Goal: Information Seeking & Learning: Learn about a topic

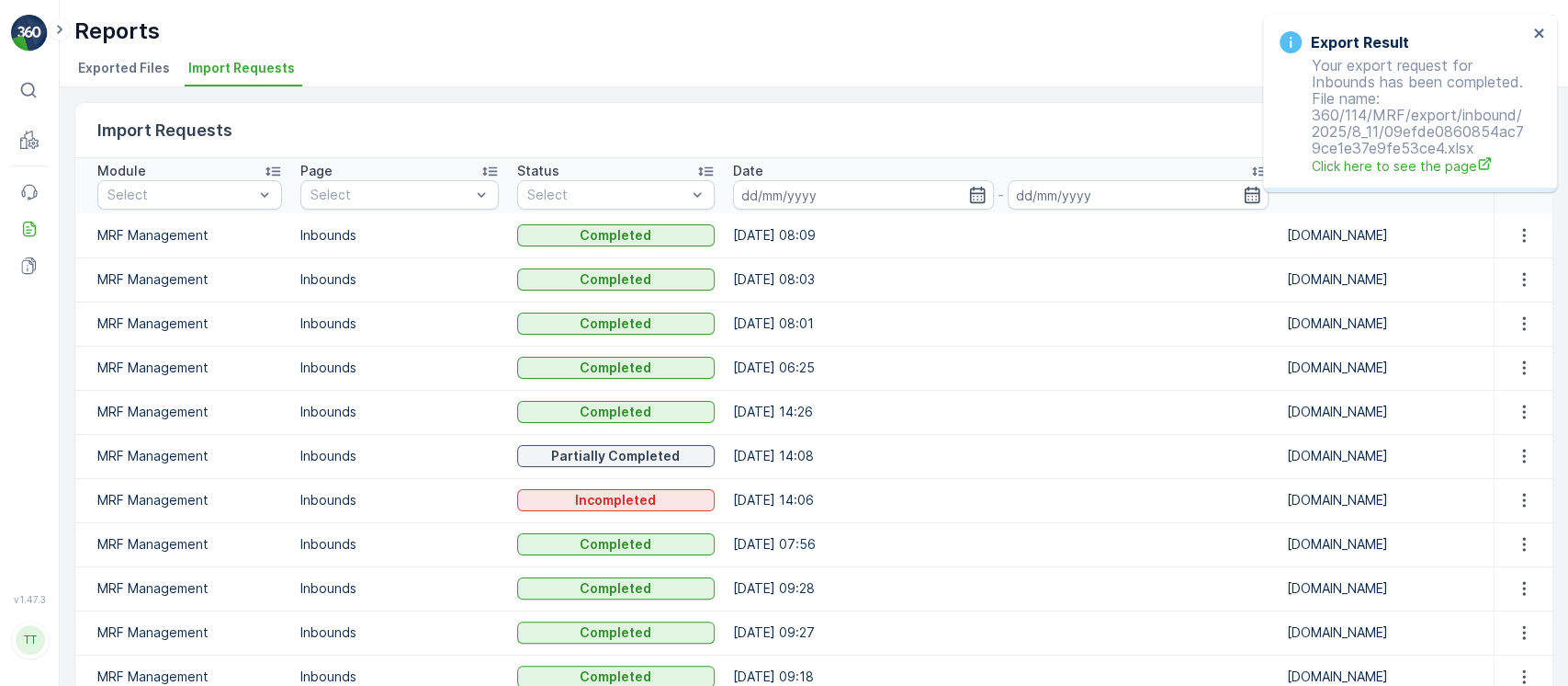
click at [166, 74] on span "Exported Files" at bounding box center [124, 68] width 92 height 18
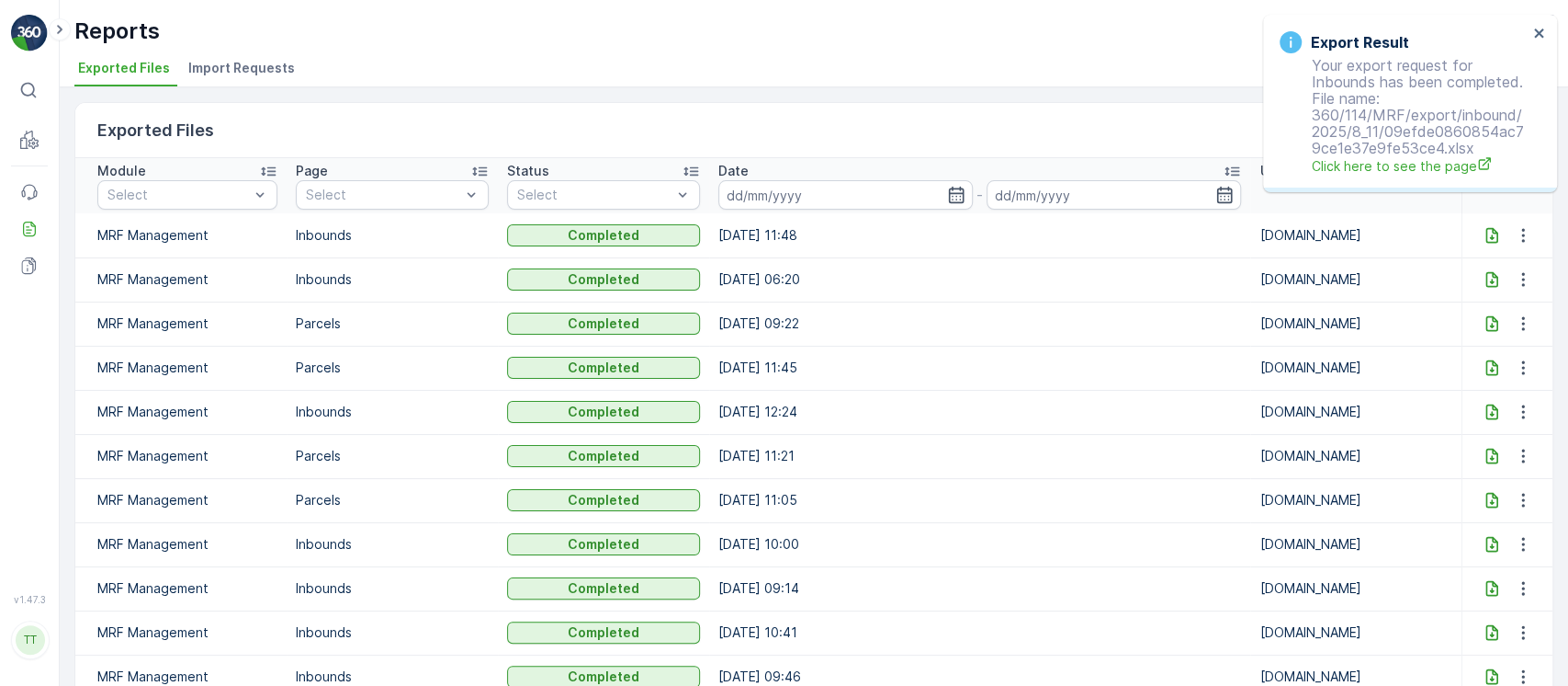
click at [260, 72] on span "Import Requests" at bounding box center [242, 68] width 106 height 18
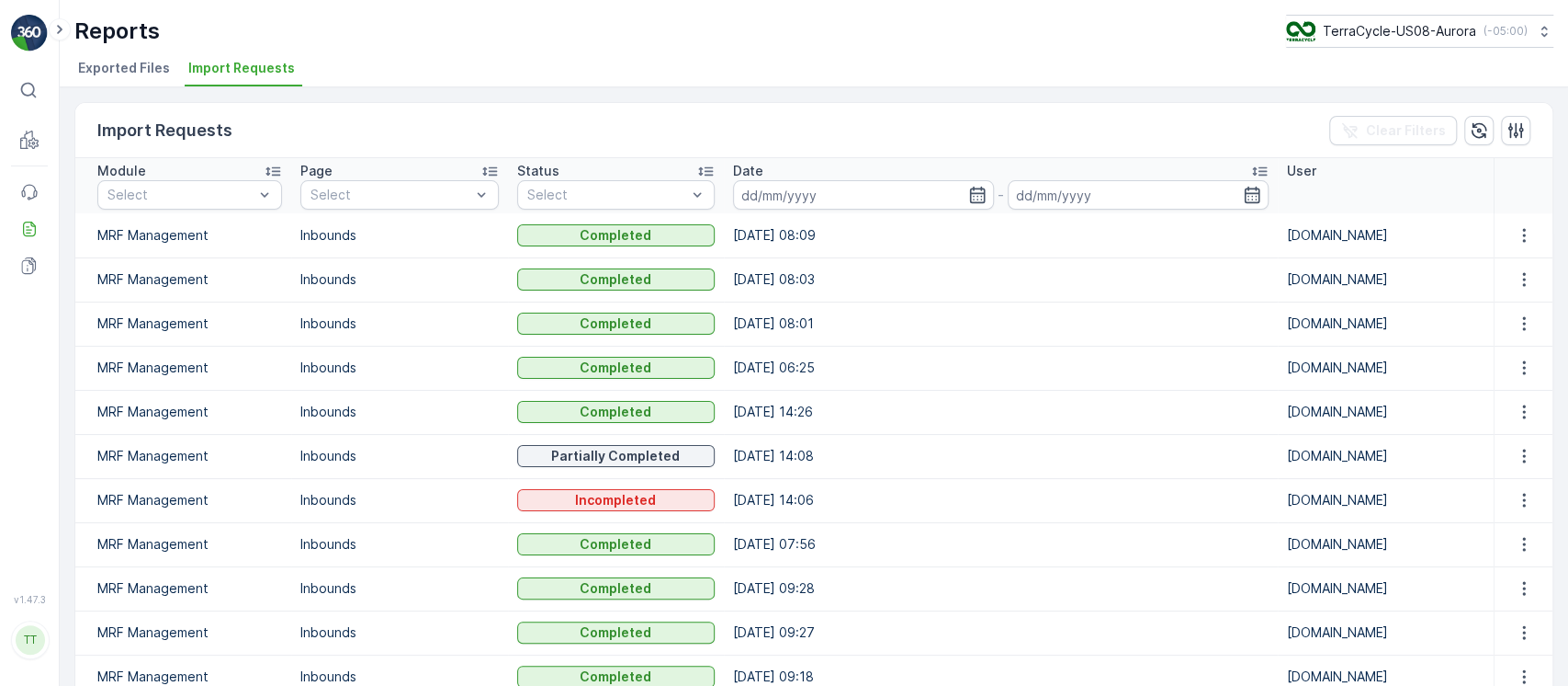
drag, startPoint x: 116, startPoint y: 68, endPoint x: 1190, endPoint y: 375, distance: 1117.0
click at [1190, 375] on div "Reports TerraCycle-US08-Aurora ( -05:00 ) Exported Files Import Requests Import…" at bounding box center [814, 343] width 1508 height 686
click at [1191, 379] on td "11.08.2025 06:25" at bounding box center [1000, 367] width 553 height 44
click at [1515, 370] on icon "button" at bounding box center [1523, 367] width 18 height 18
click at [1520, 389] on span "See More Details" at bounding box center [1507, 395] width 106 height 18
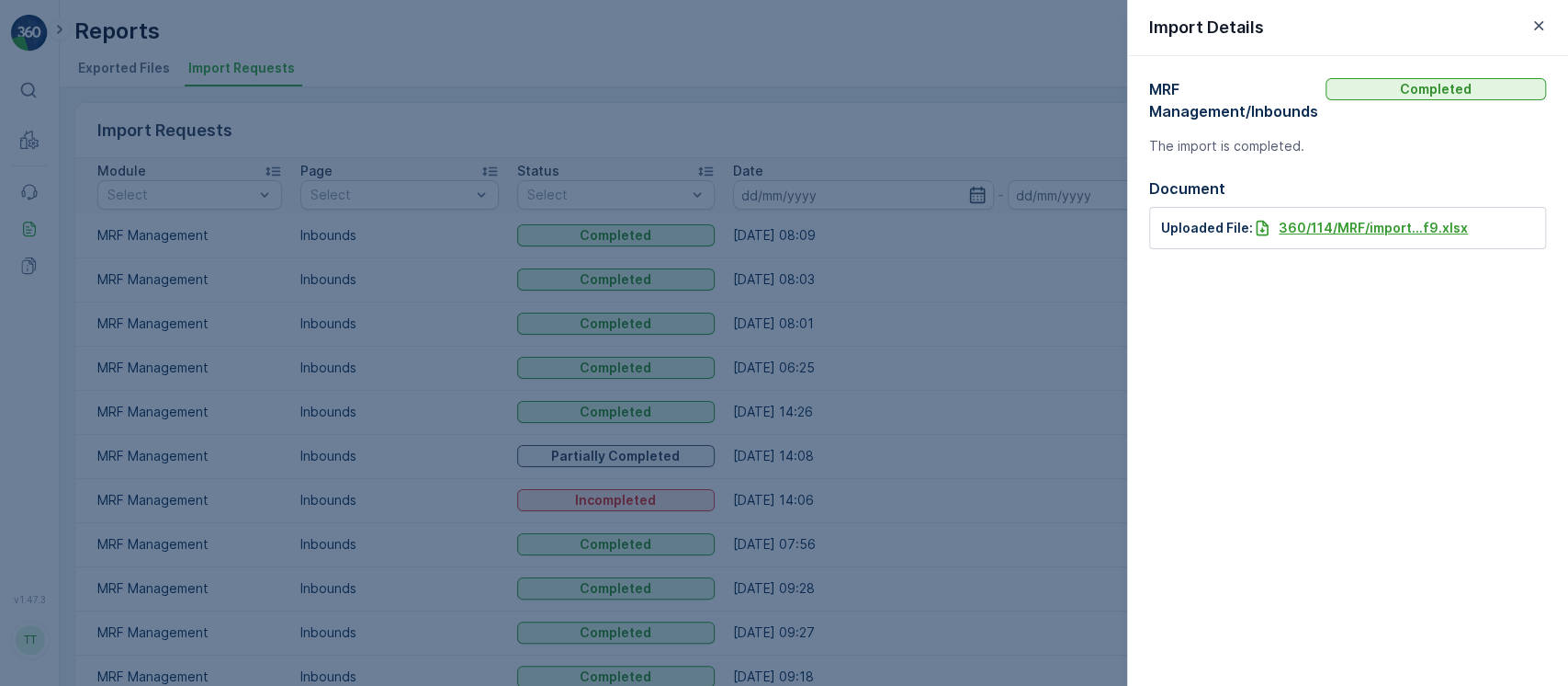
drag, startPoint x: 1330, startPoint y: 242, endPoint x: 1330, endPoint y: 230, distance: 12.0
click at [1330, 235] on div "Uploaded File: 360/114/MRF/import...f9.xlsx" at bounding box center [1346, 227] width 397 height 42
click at [1330, 229] on p "360/114/MRF/import...f9.xlsx" at bounding box center [1372, 227] width 189 height 18
click at [627, 140] on div at bounding box center [784, 343] width 1568 height 686
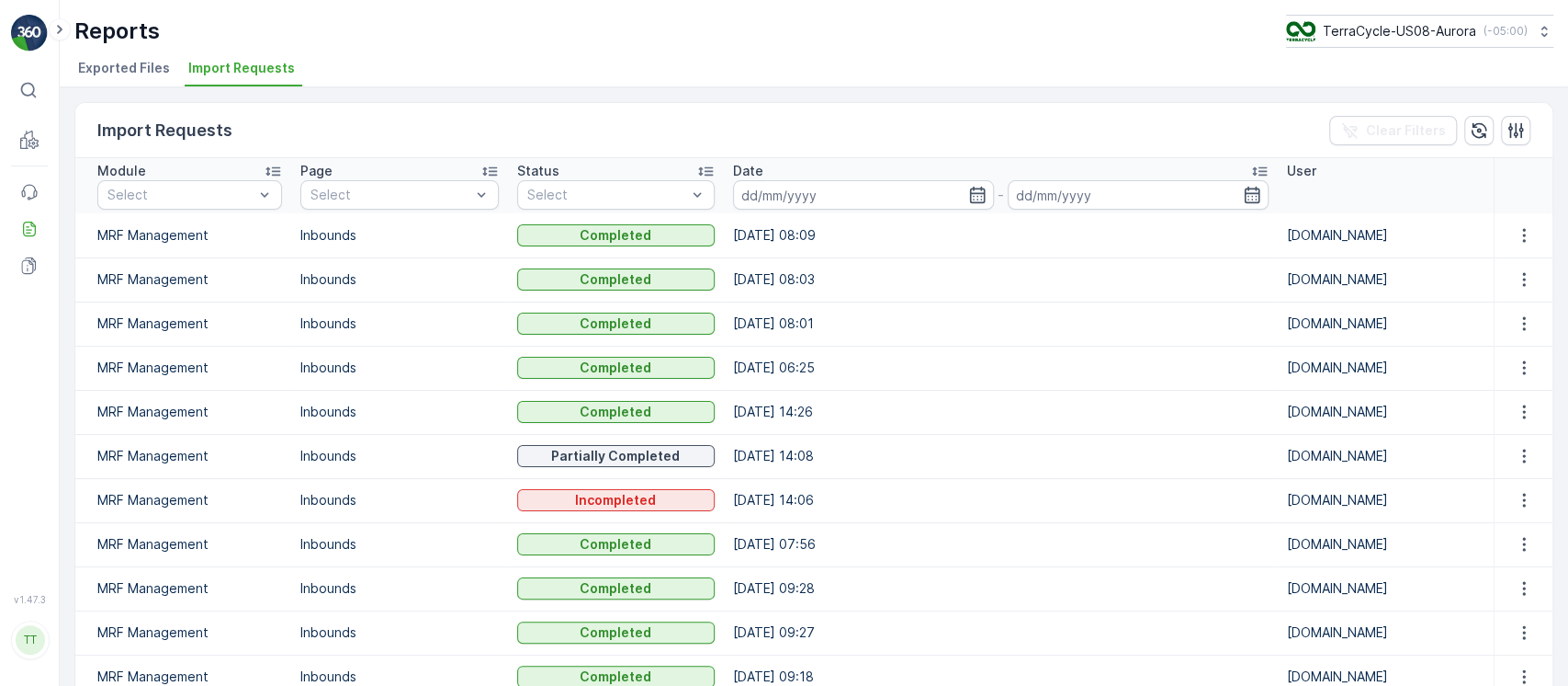
click at [108, 65] on span "Exported Files" at bounding box center [124, 68] width 92 height 18
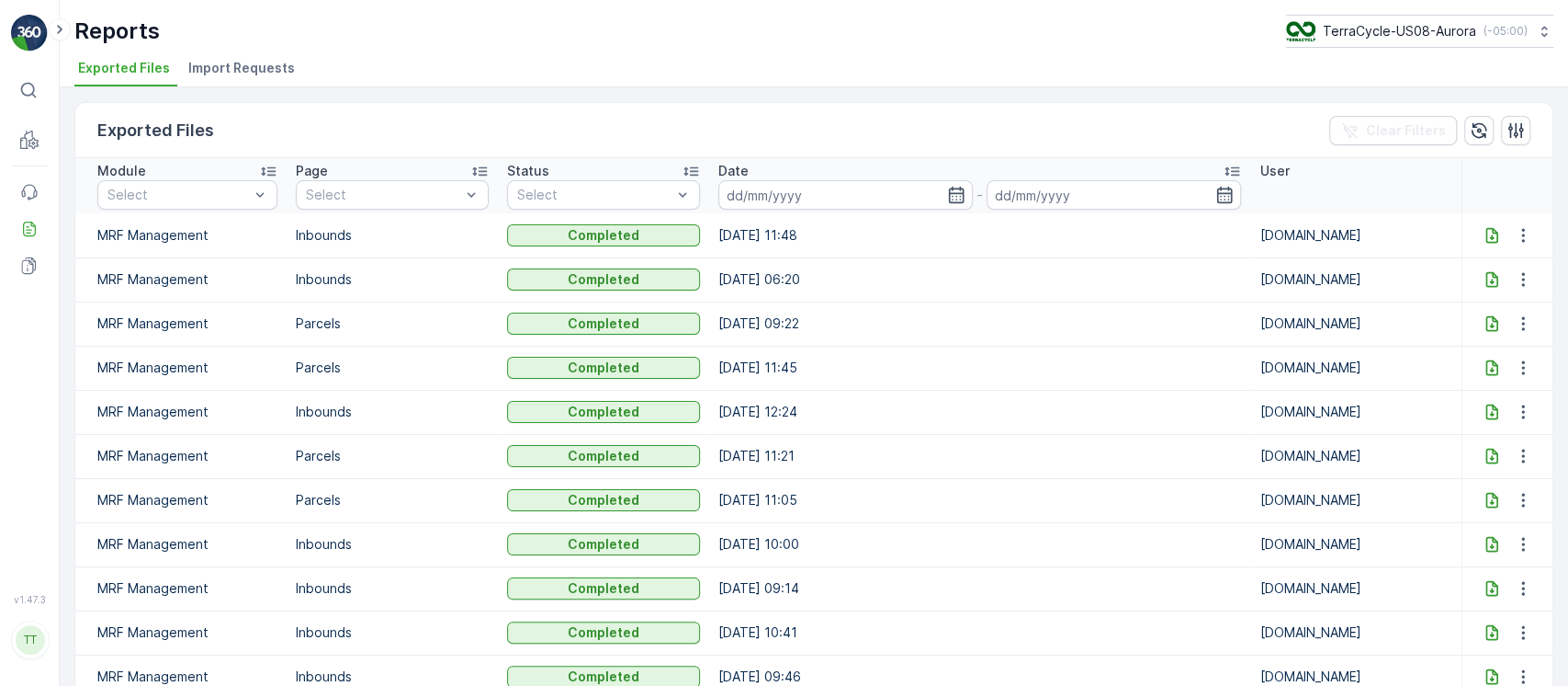
click at [1485, 233] on icon at bounding box center [1491, 235] width 12 height 15
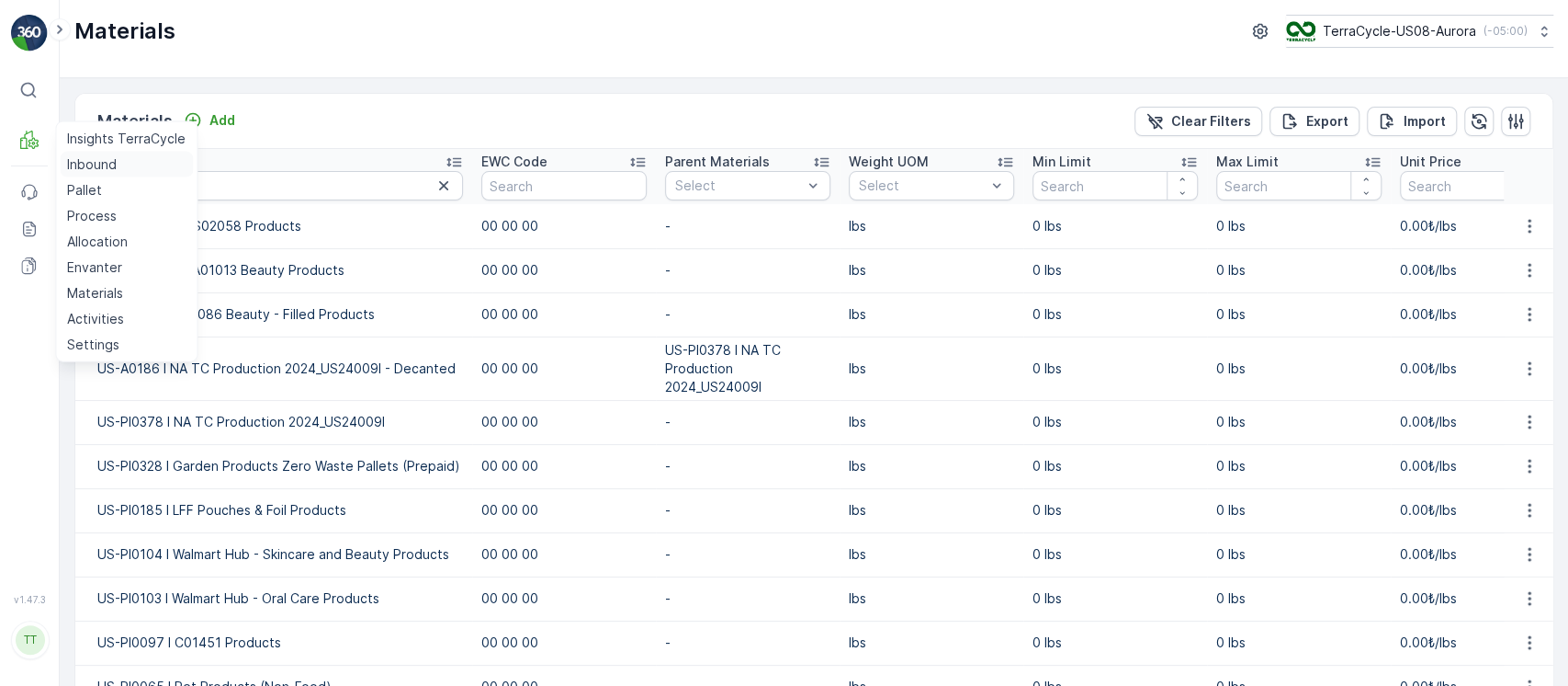
click at [93, 163] on p "Inbound" at bounding box center [92, 164] width 49 height 18
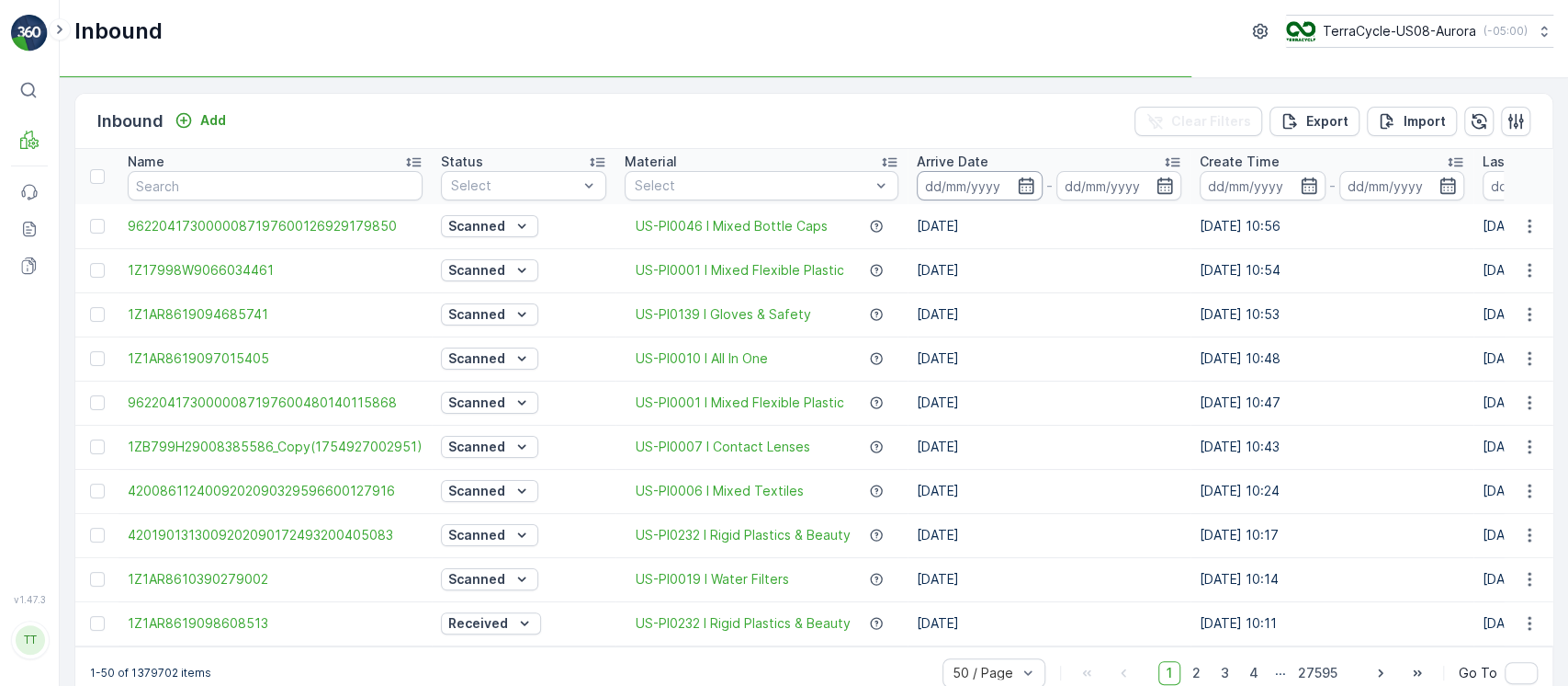
click at [969, 195] on input at bounding box center [979, 186] width 126 height 29
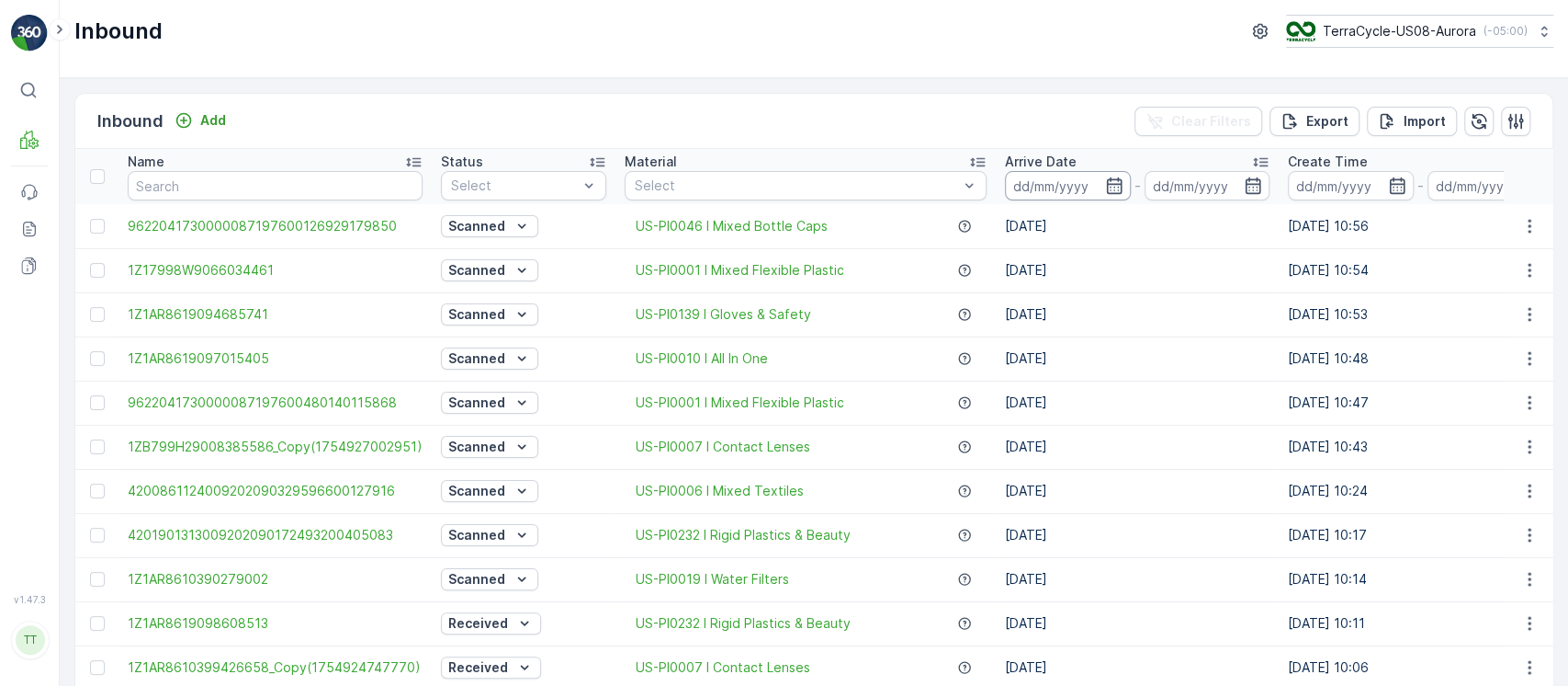
click at [1036, 178] on input at bounding box center [1068, 186] width 126 height 29
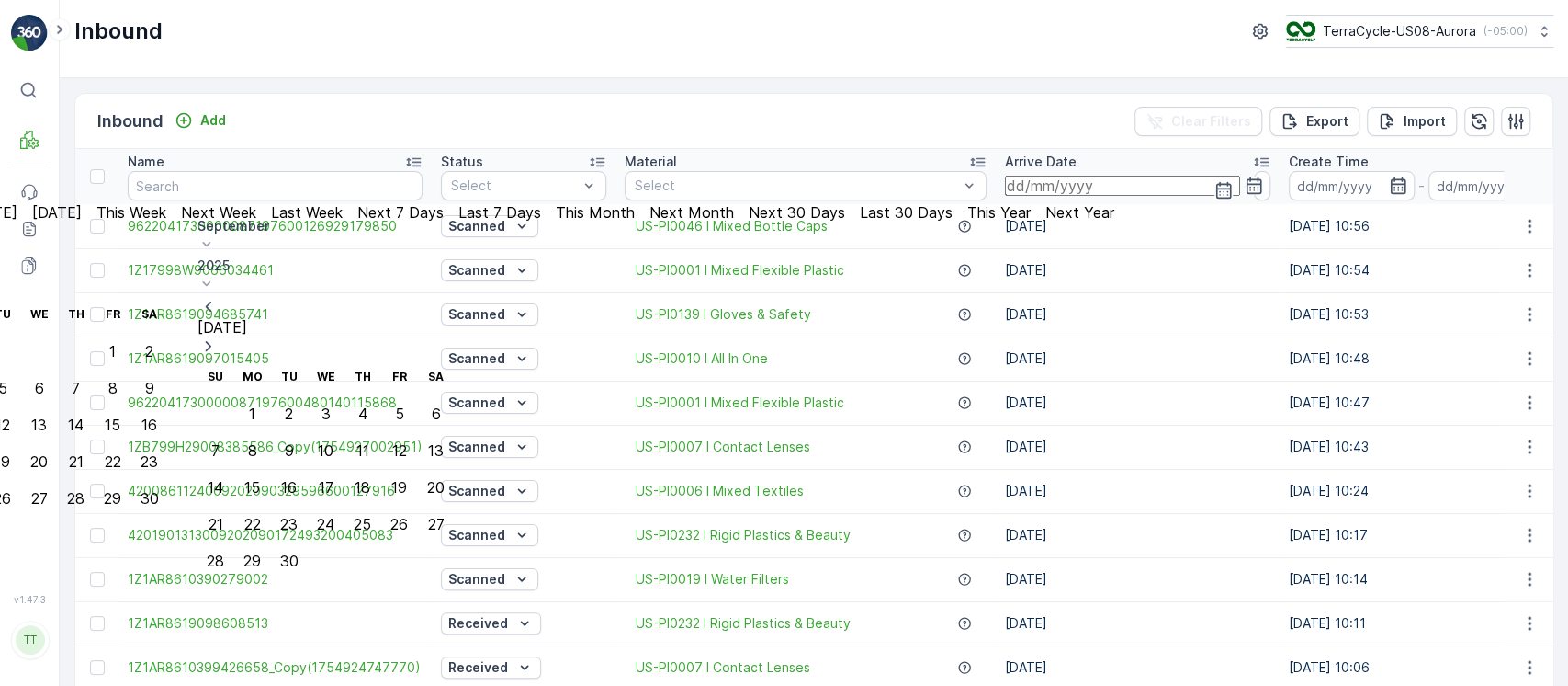
click at [218, 298] on icon "button" at bounding box center [208, 306] width 18 height 18
click at [6, 343] on div "1" at bounding box center [2, 350] width 7 height 16
type input "01.07.2025"
click at [84, 490] on div "31" at bounding box center [75, 498] width 15 height 16
type input "31.07.2025"
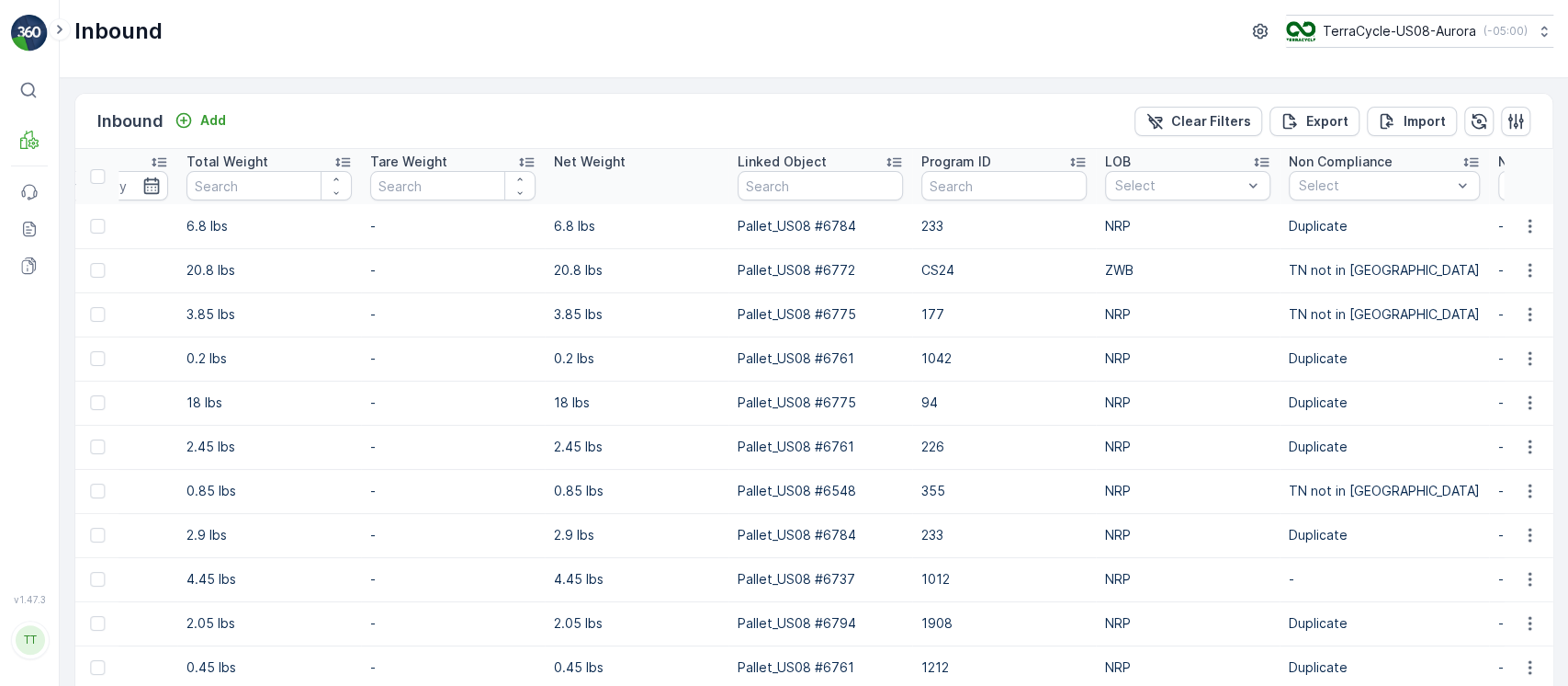
scroll to position [0, 1868]
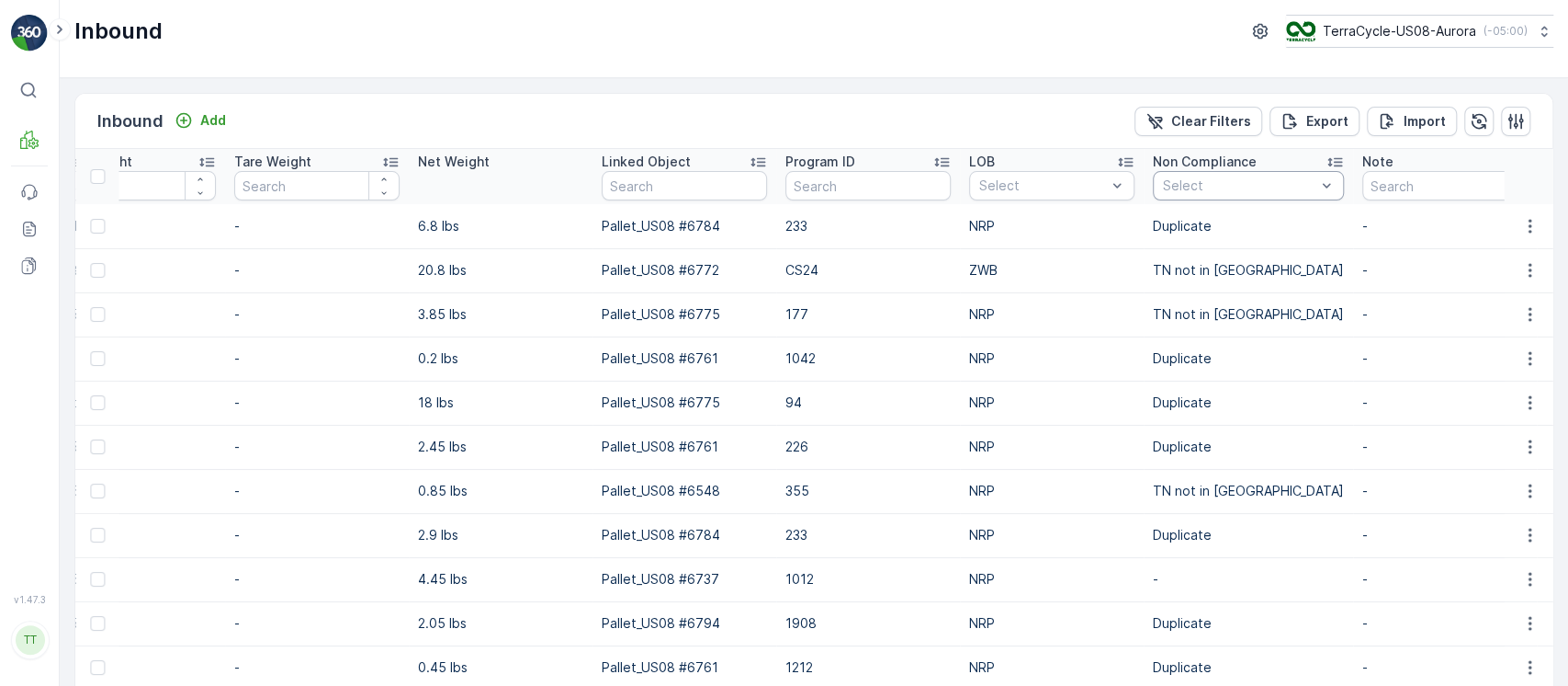
click at [1237, 195] on div "Select" at bounding box center [1248, 186] width 191 height 29
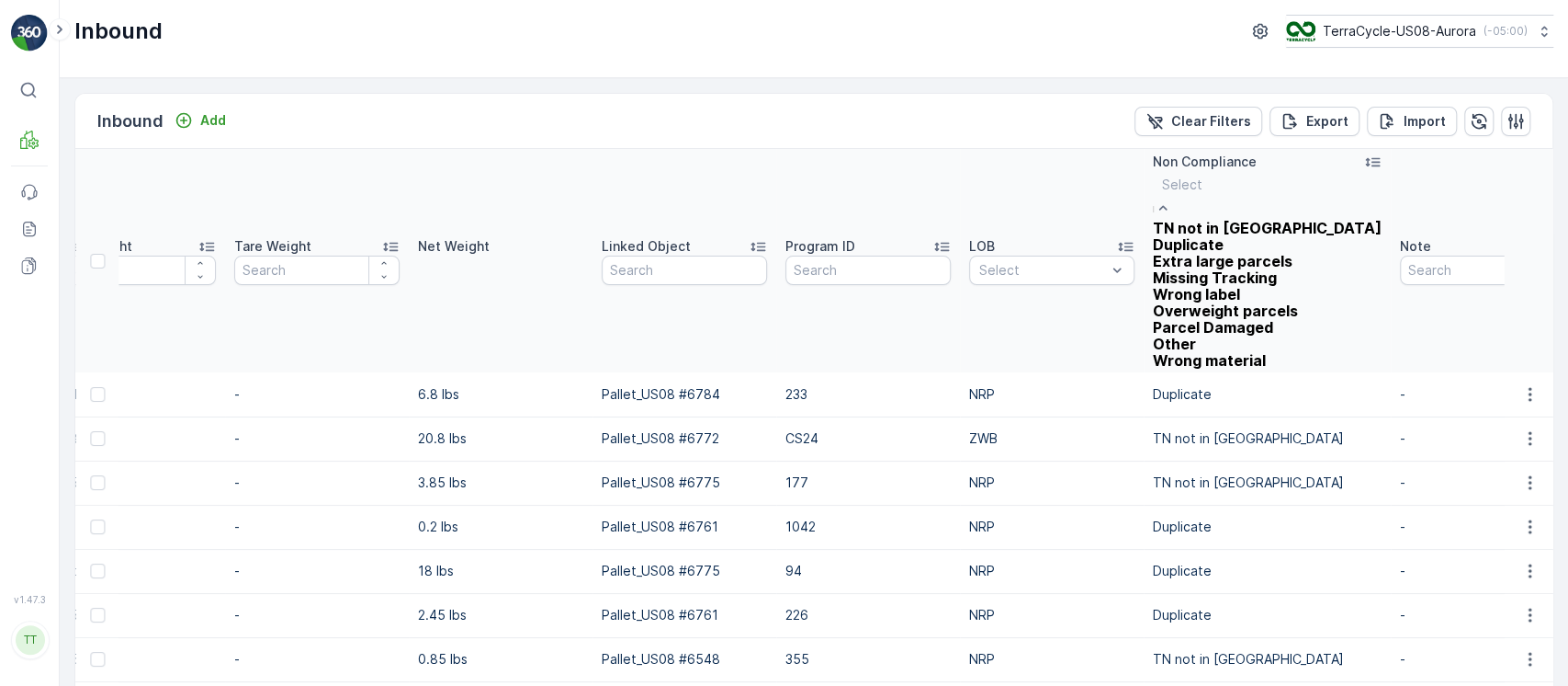
click at [1223, 226] on span "TN not in Evreka" at bounding box center [1267, 227] width 229 height 18
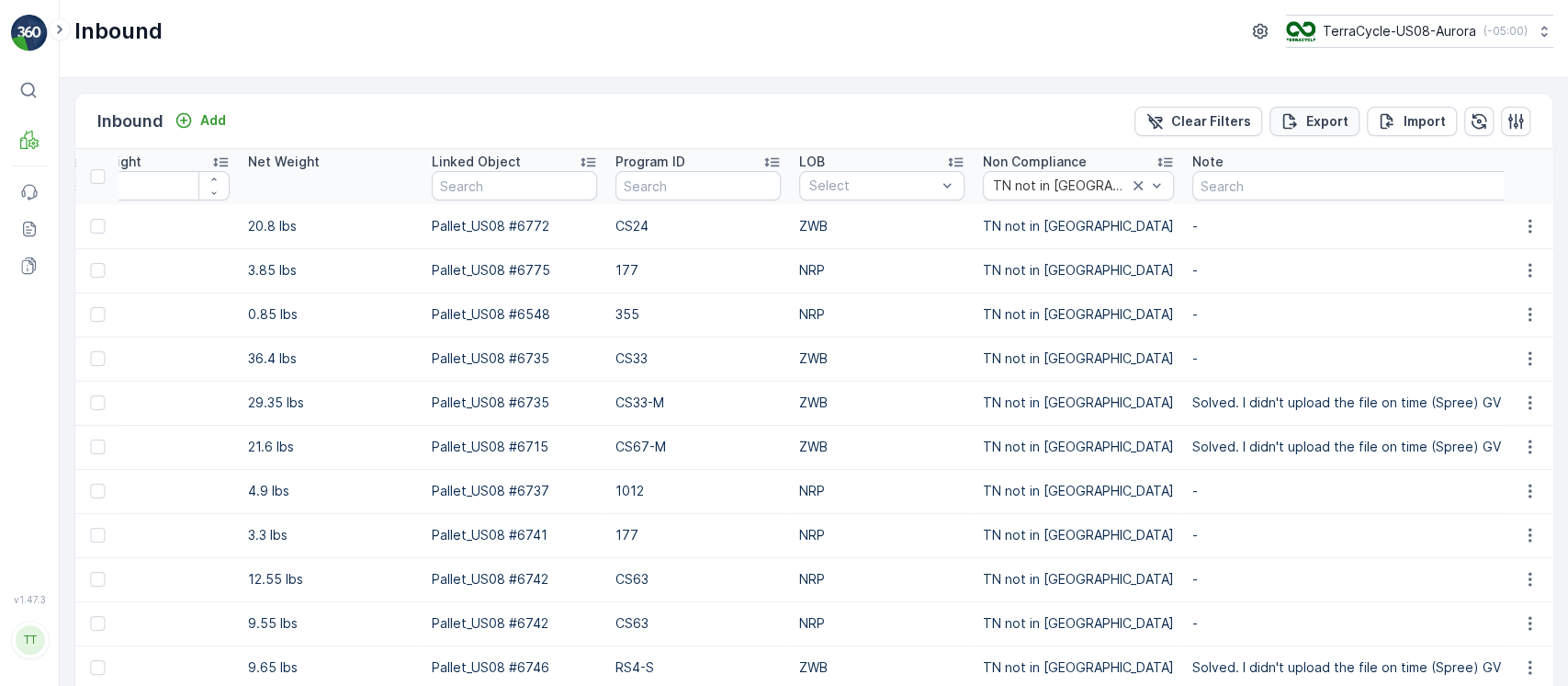
click at [1306, 121] on p "Export" at bounding box center [1326, 121] width 42 height 18
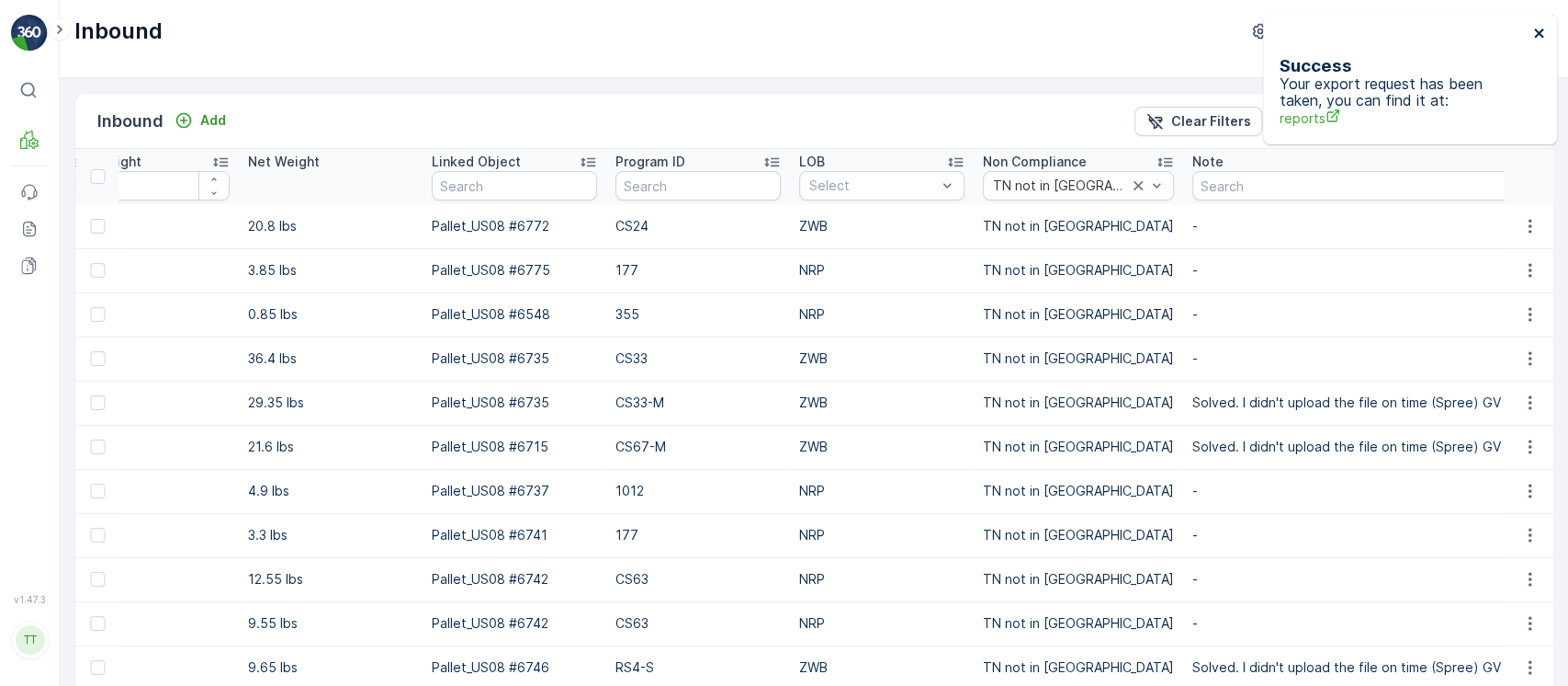
click at [1536, 29] on icon "close" at bounding box center [1539, 33] width 10 height 10
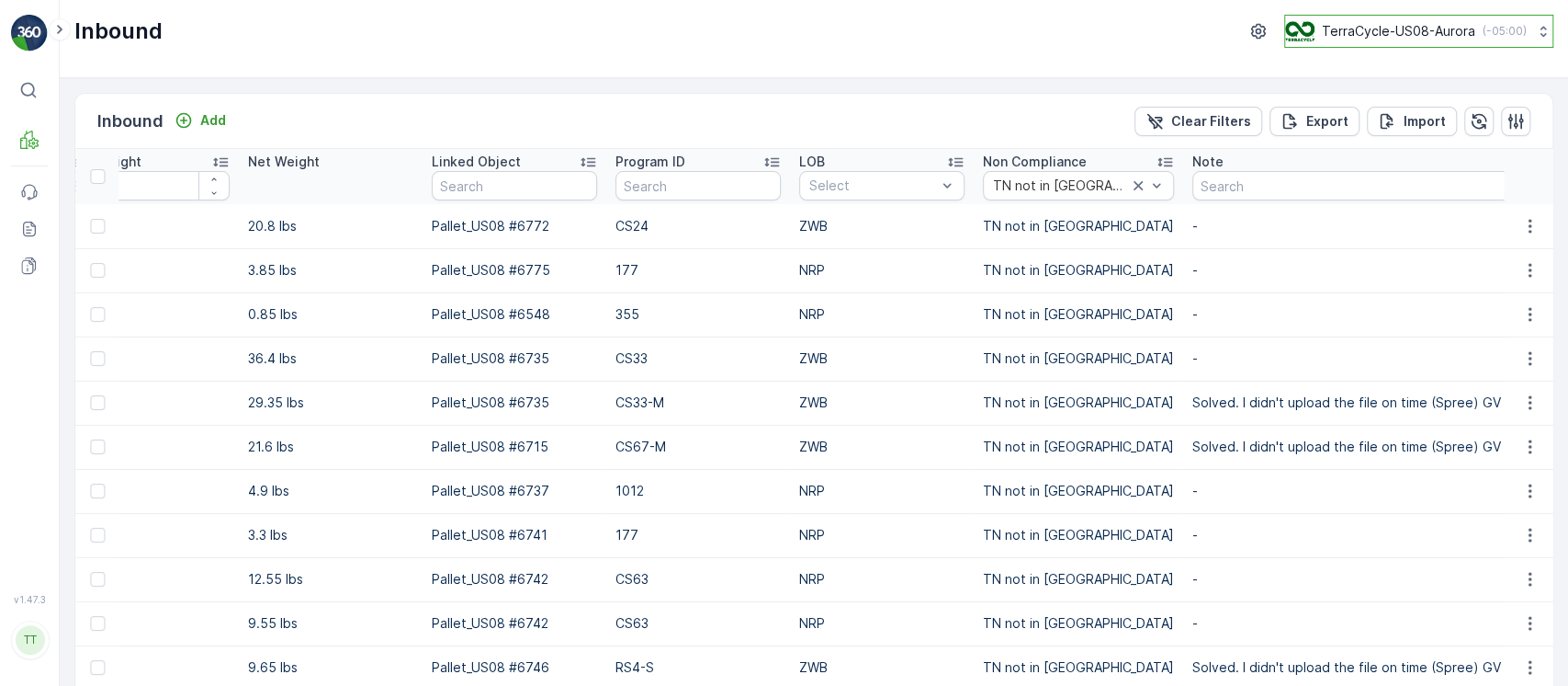
click at [1405, 42] on button "TerraCycle-US08-Aurora ( -05:00 )" at bounding box center [1418, 30] width 269 height 33
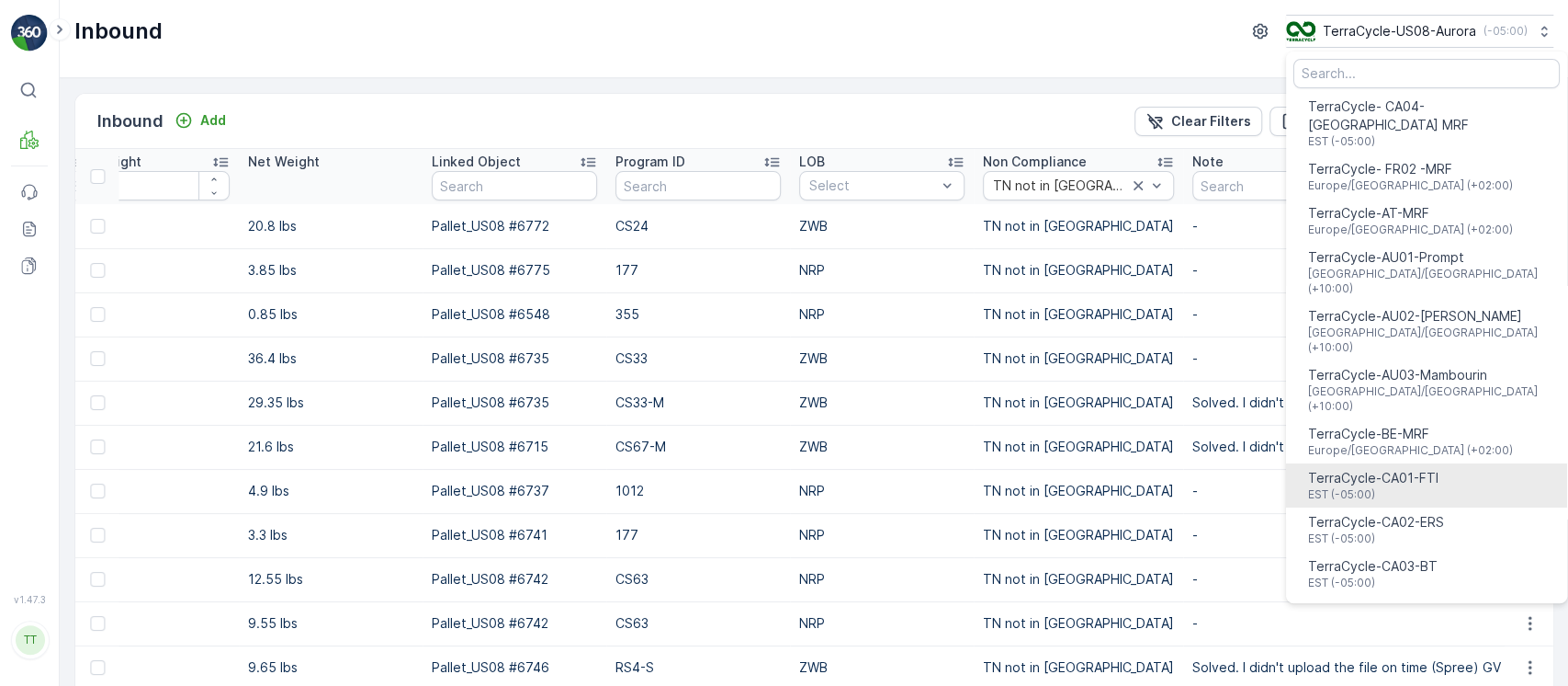
click at [1386, 469] on span "TerraCycle-CA01-FTI" at bounding box center [1372, 478] width 130 height 18
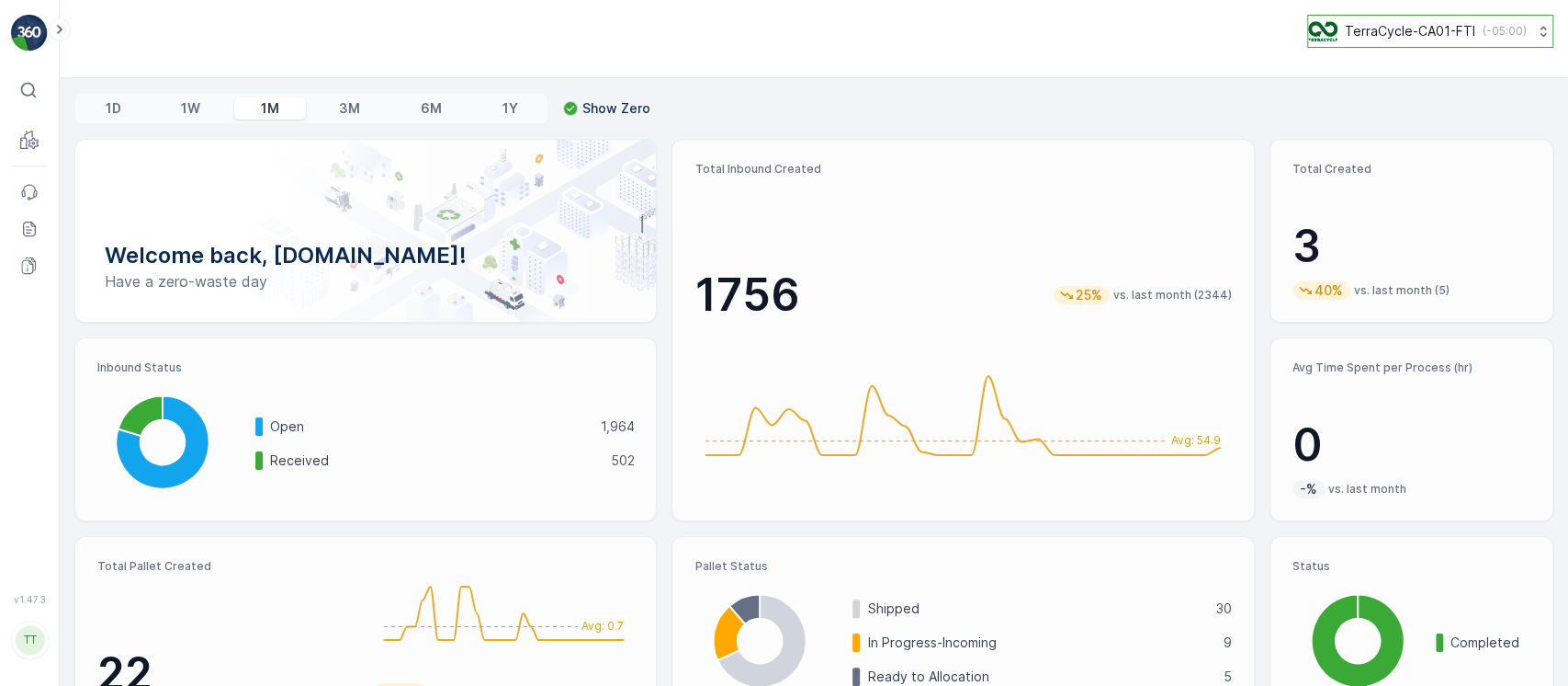
click at [1500, 29] on p "( -05:00 )" at bounding box center [1504, 30] width 44 height 14
type input "8"
click at [1446, 122] on span "America/[GEOGRAPHIC_DATA] (-05:00)" at bounding box center [1423, 128] width 208 height 14
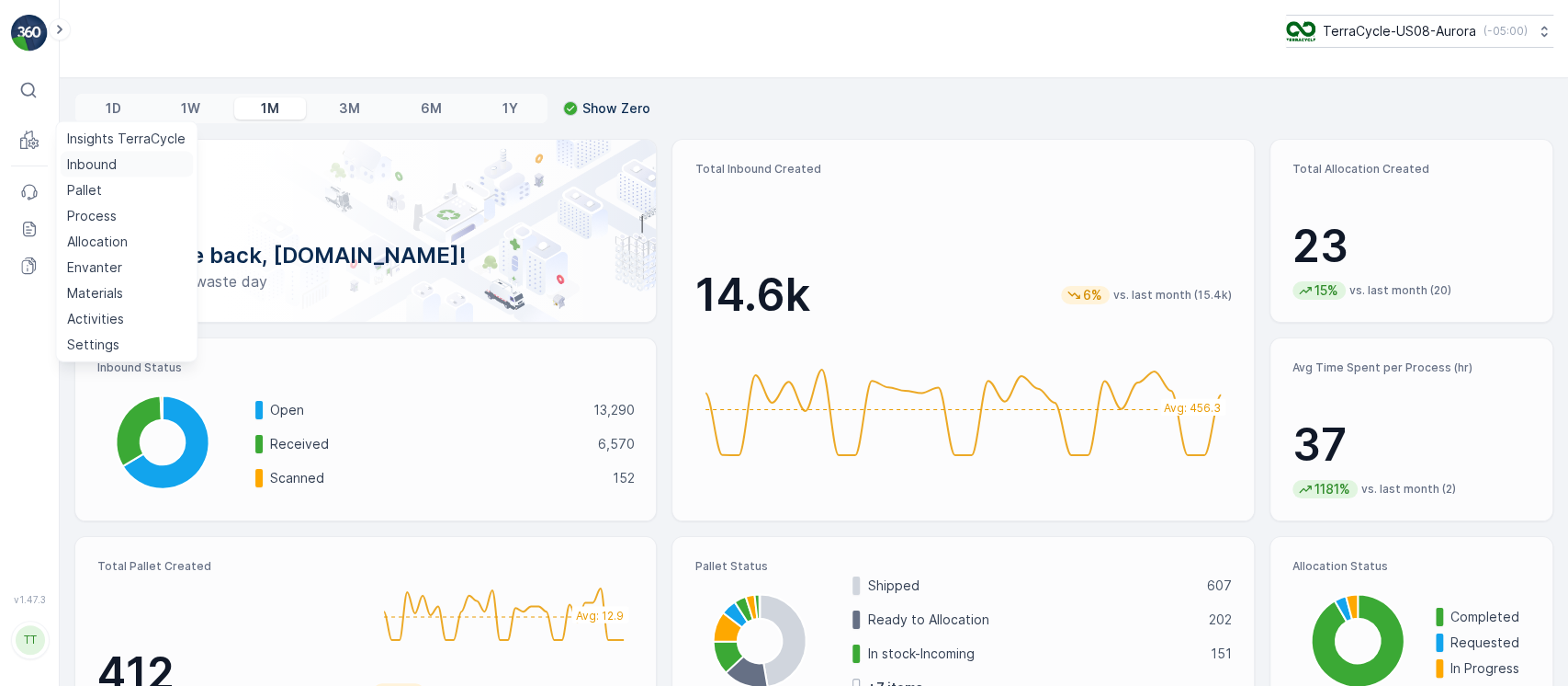
click at [81, 165] on p "Inbound" at bounding box center [92, 164] width 49 height 18
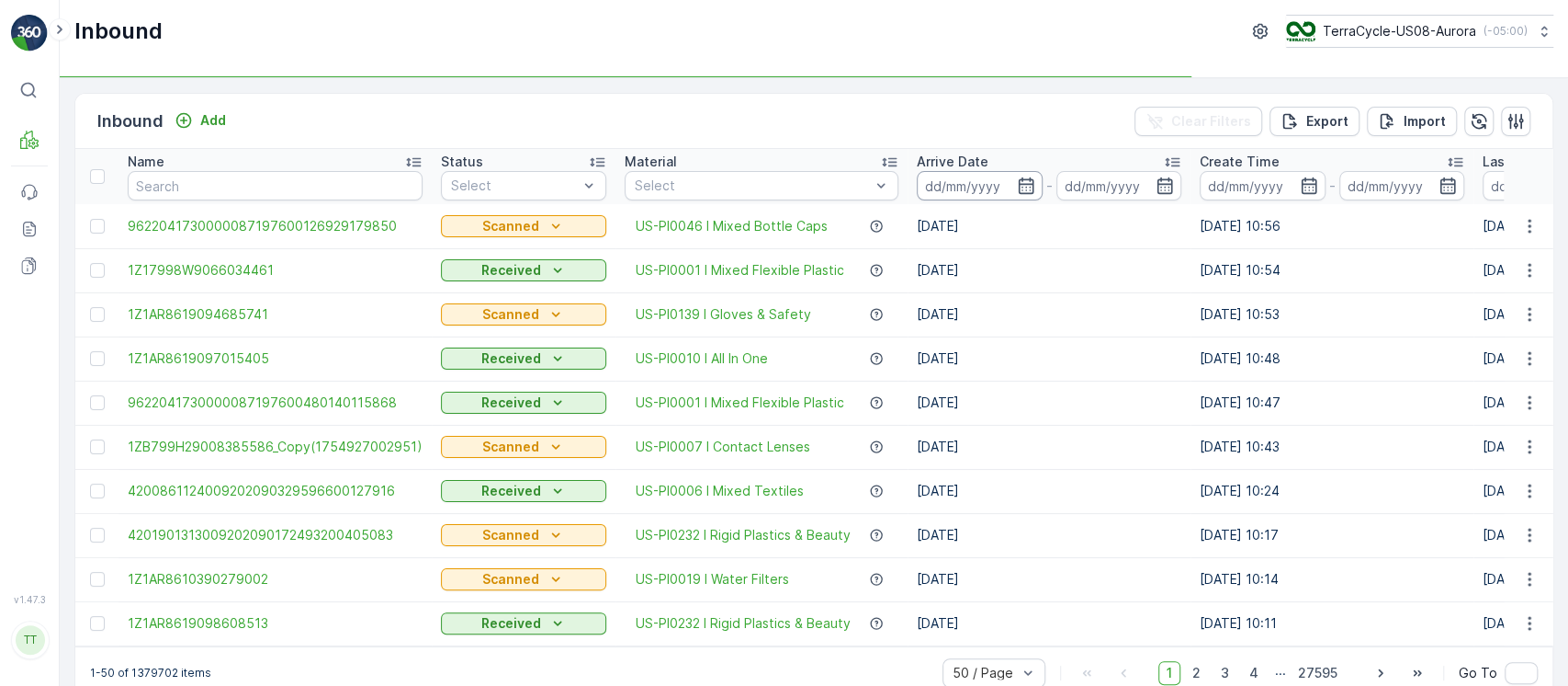
click at [942, 187] on input at bounding box center [979, 186] width 126 height 29
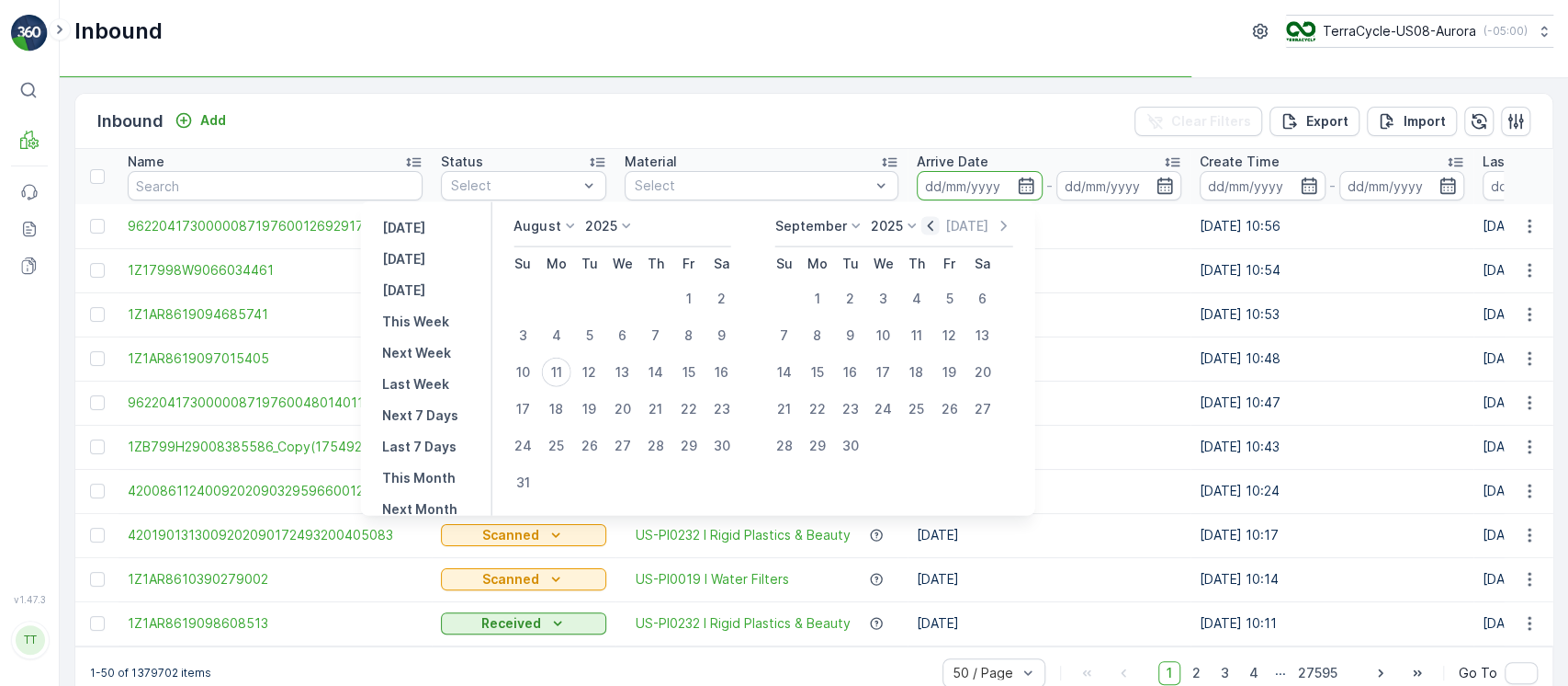
click at [933, 223] on icon "button" at bounding box center [931, 225] width 6 height 10
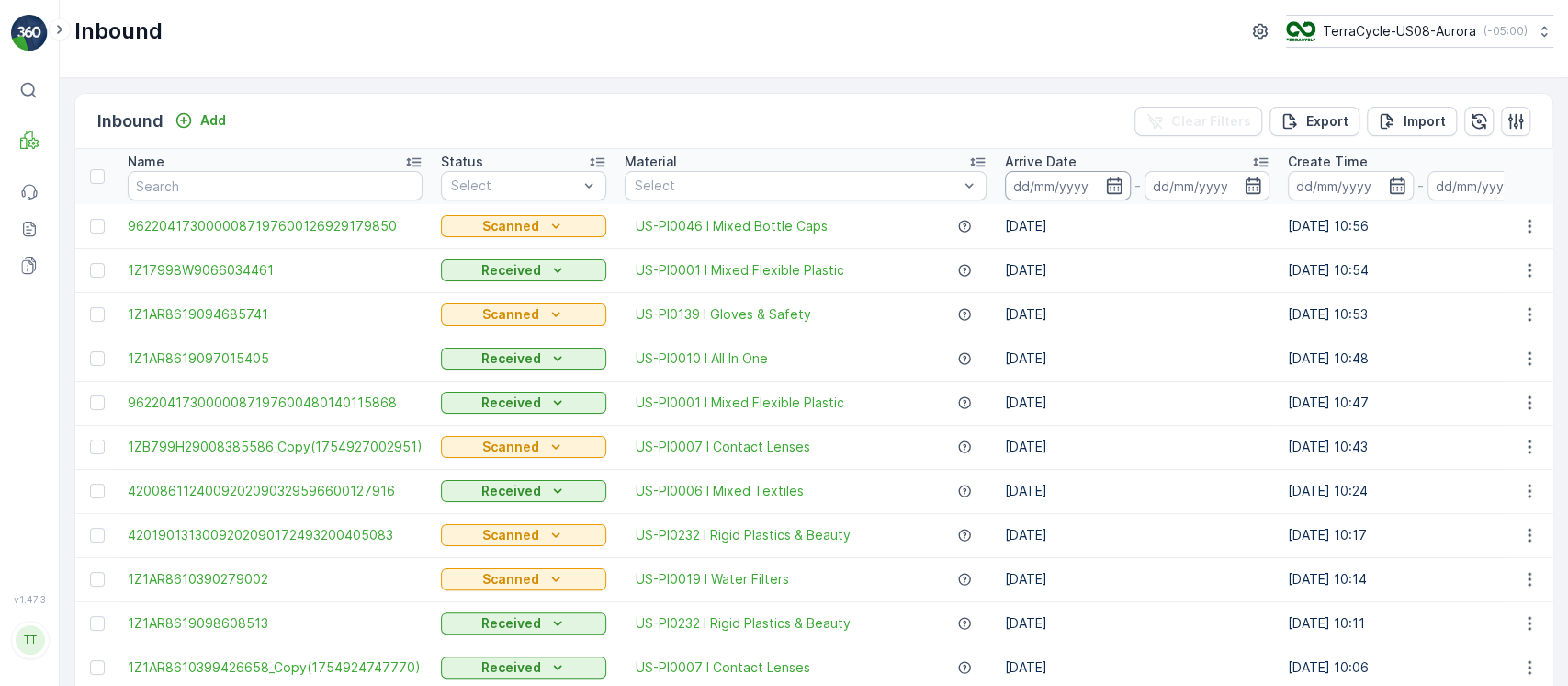
click at [1022, 190] on input at bounding box center [1068, 186] width 126 height 29
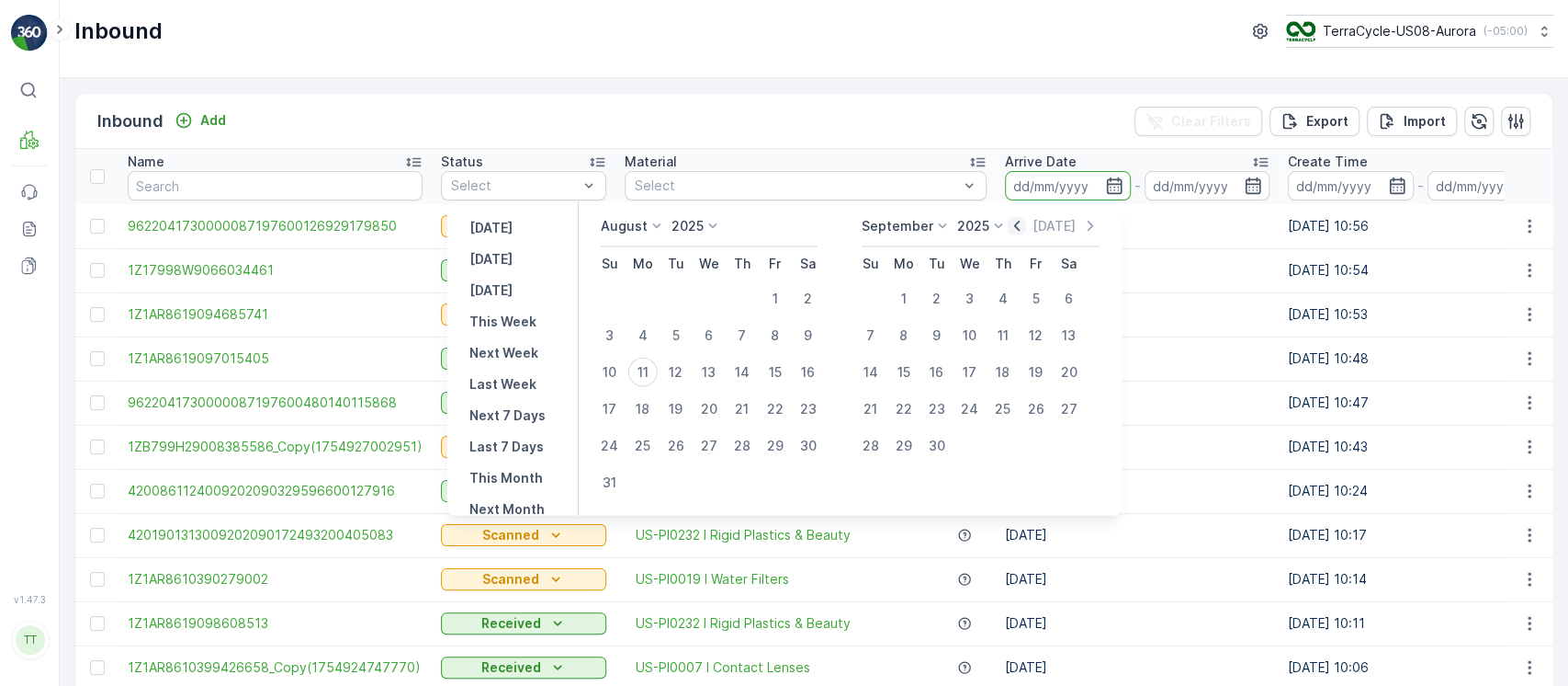
click at [1026, 229] on icon "button" at bounding box center [1016, 225] width 18 height 18
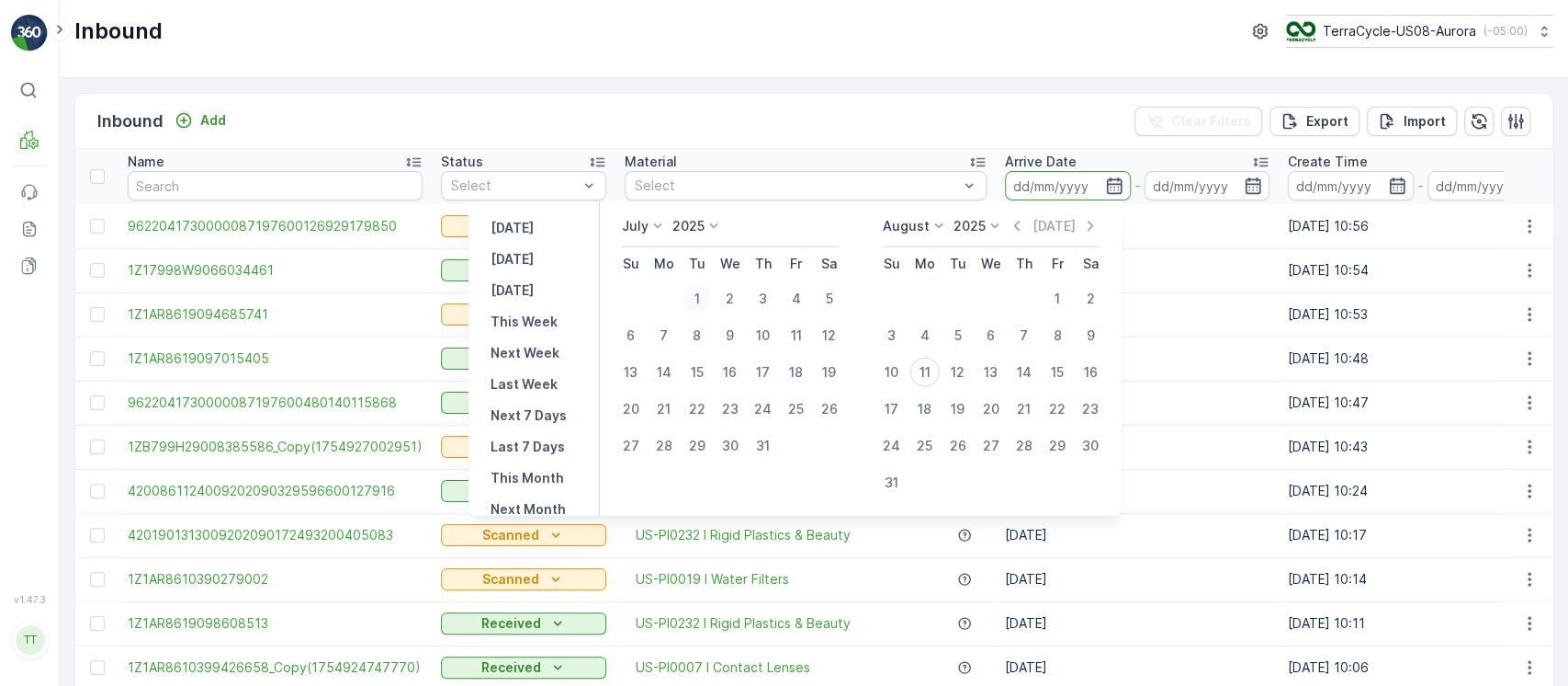
click at [706, 303] on div "1" at bounding box center [697, 298] width 29 height 29
type input "01.07.2025"
click at [766, 443] on div "31" at bounding box center [763, 445] width 29 height 29
type input "31.07.2025"
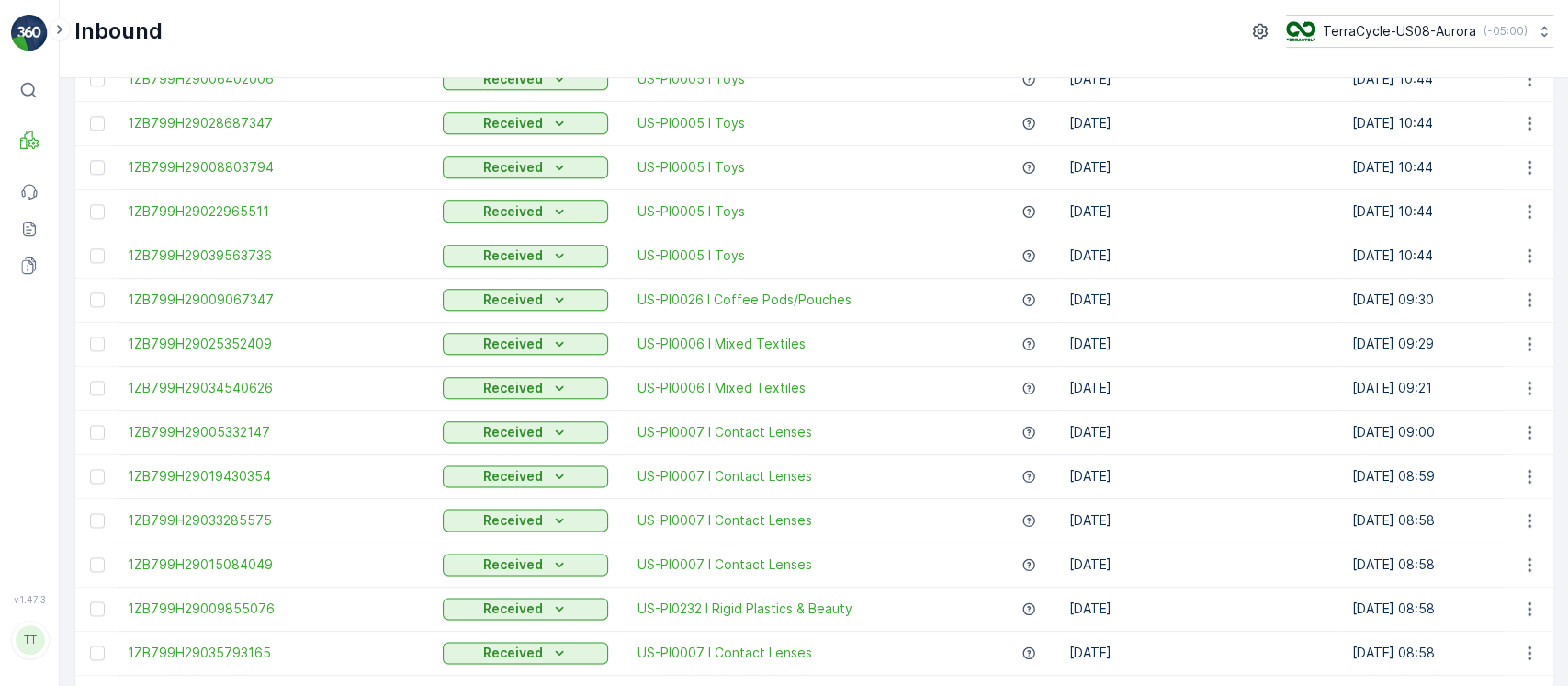
scroll to position [1801, 0]
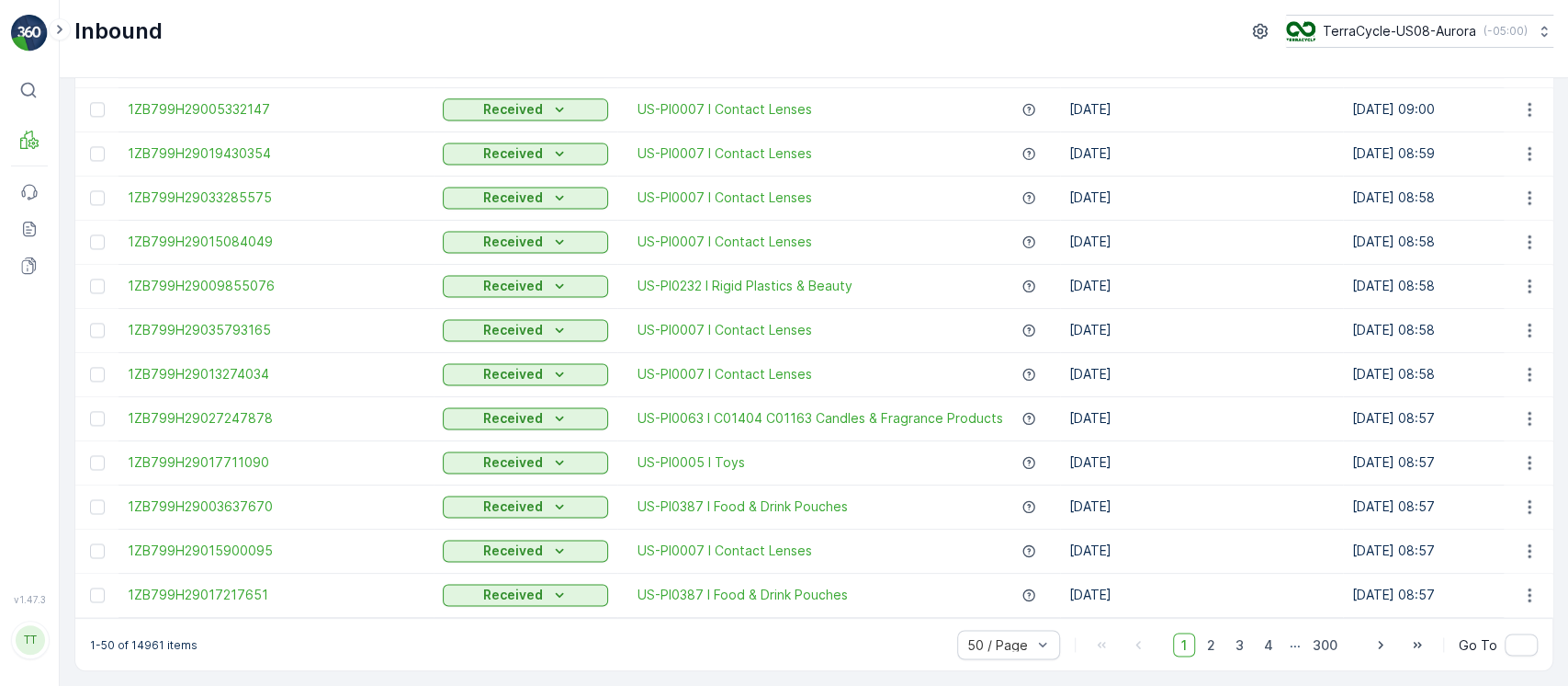
click at [138, 661] on div "1-50 of 14961 items 50 / Page 1 2 3 4 ... 300 Go To" at bounding box center [813, 643] width 1477 height 52
copy p "14961"
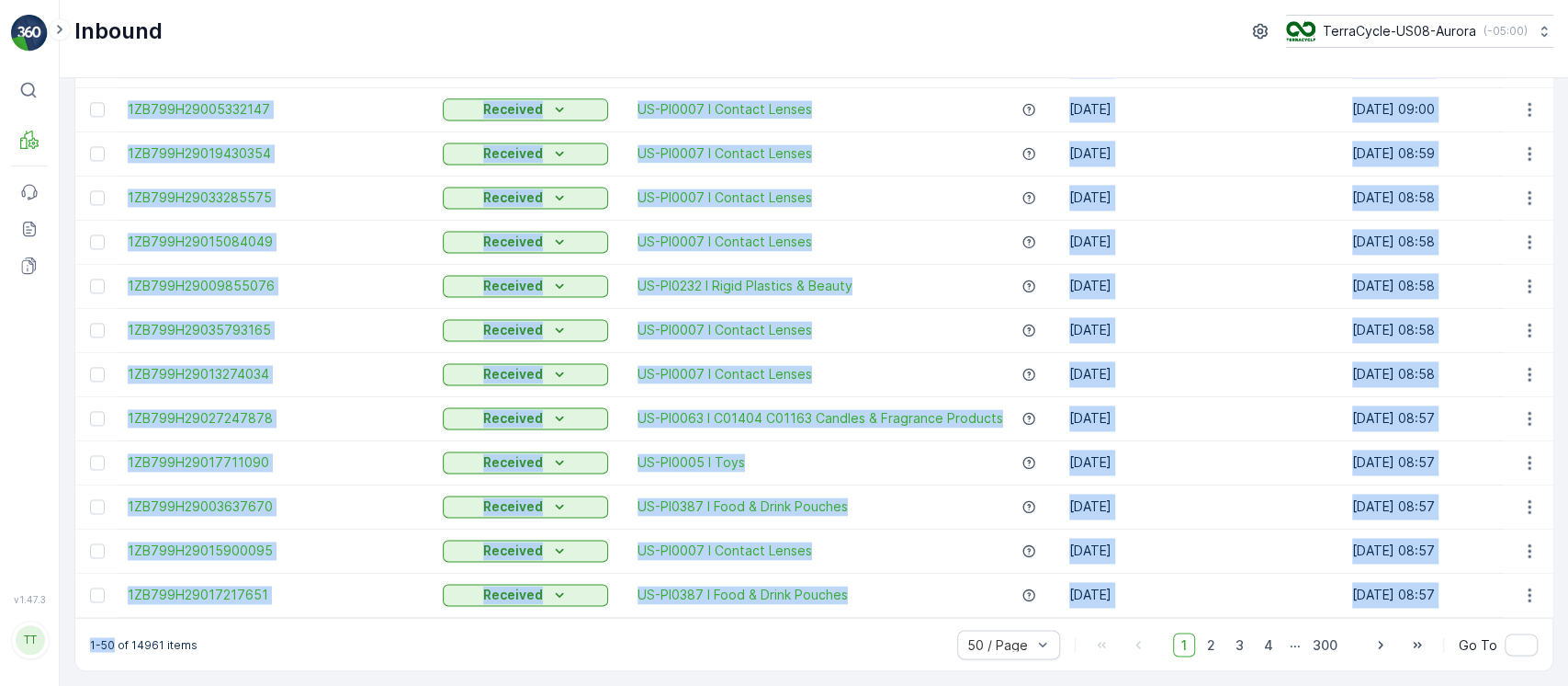
drag, startPoint x: 111, startPoint y: 641, endPoint x: 175, endPoint y: 435, distance: 215.7
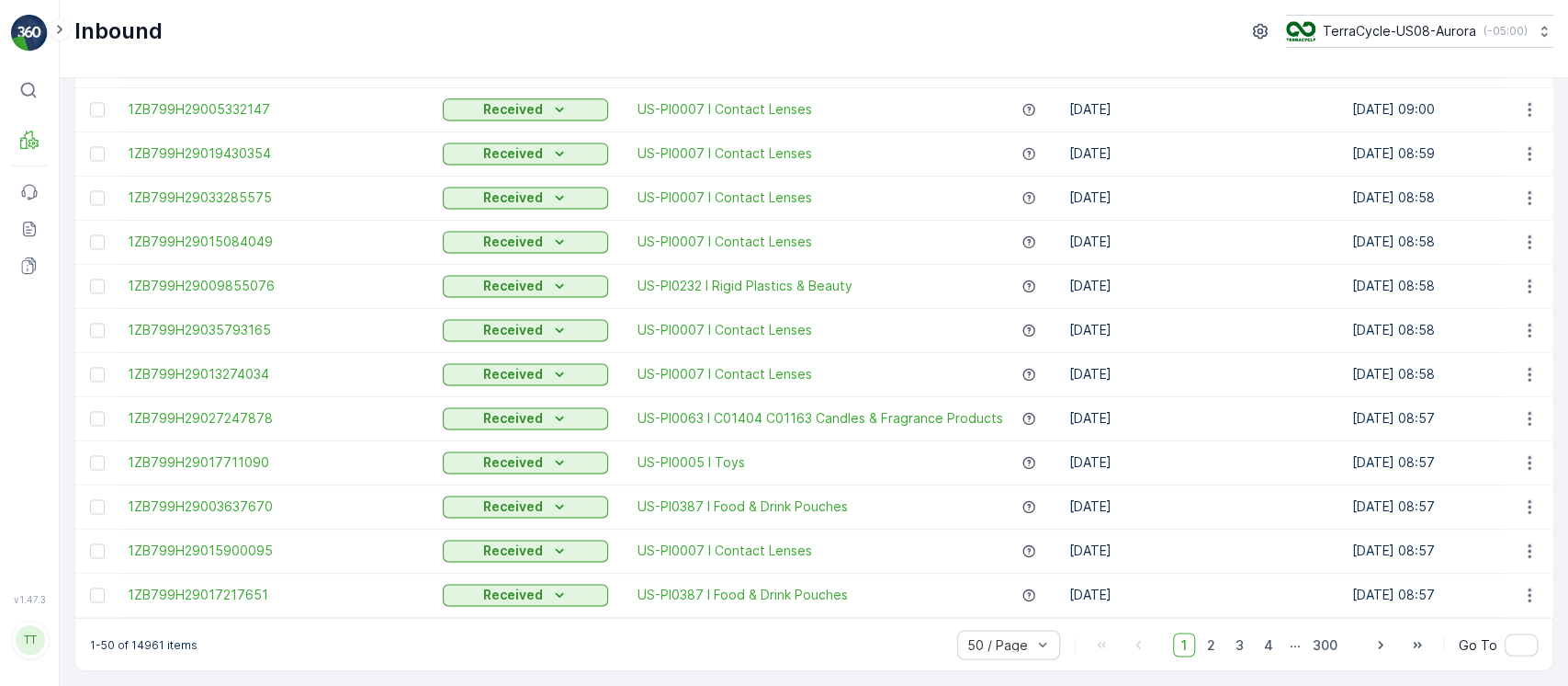
click at [145, 643] on p "1-50 of 14961 items" at bounding box center [144, 643] width 107 height 14
click at [145, 643] on p "1-50 of 14961 items" at bounding box center [144, 643] width 107 height 14
copy p "14961"
click at [1423, 37] on p "TerraCycle-US08-Aurora" at bounding box center [1398, 30] width 153 height 18
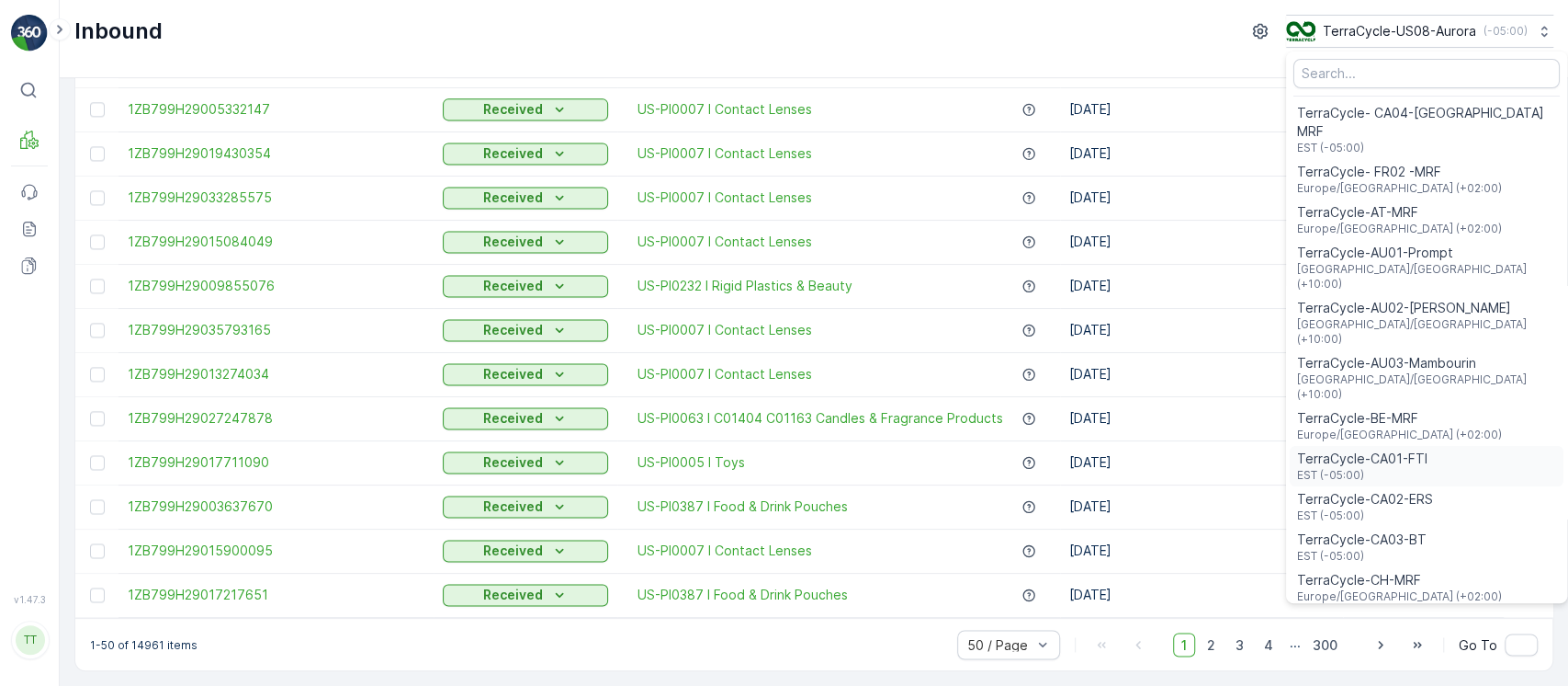
click at [1401, 449] on span "TerraCycle-CA01-FTI" at bounding box center [1362, 458] width 130 height 18
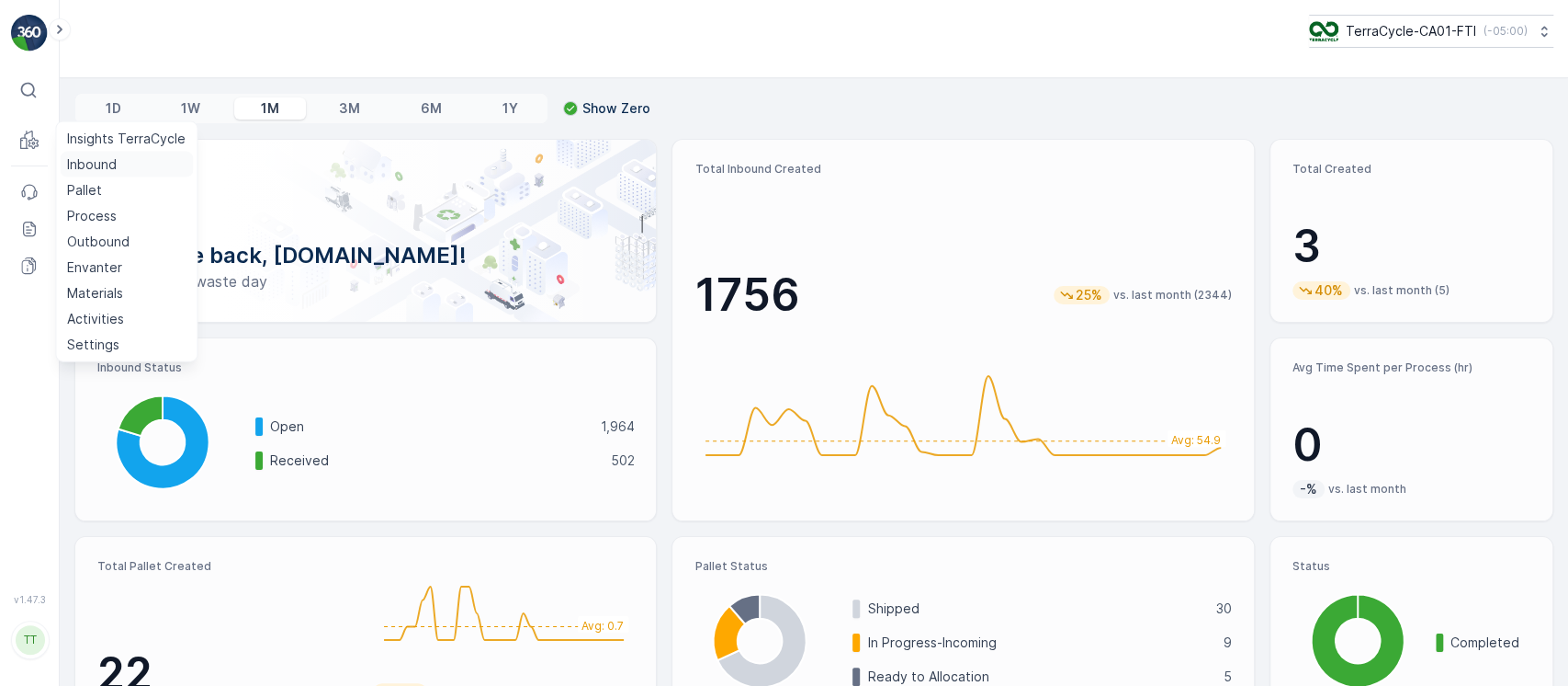
click at [83, 157] on p "Inbound" at bounding box center [92, 164] width 49 height 18
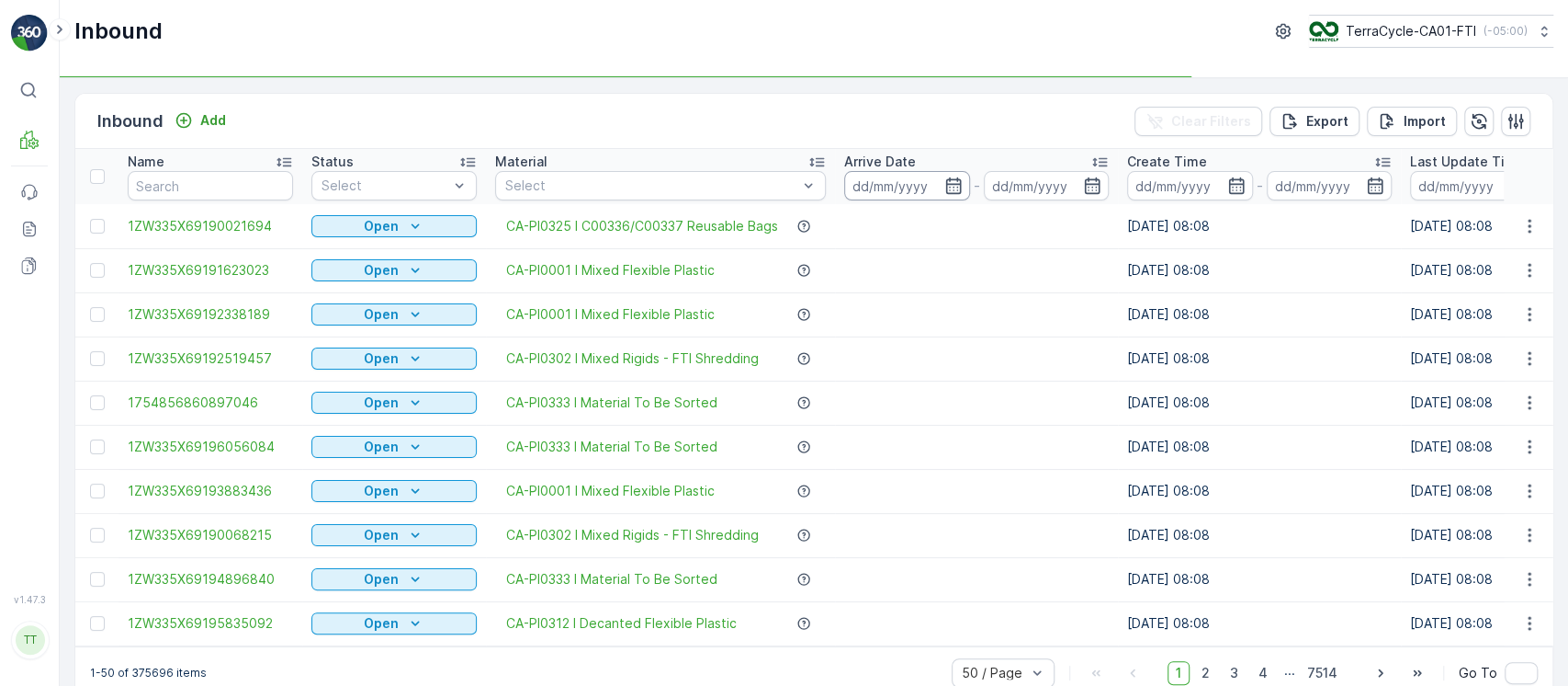
click at [896, 199] on input at bounding box center [907, 186] width 126 height 29
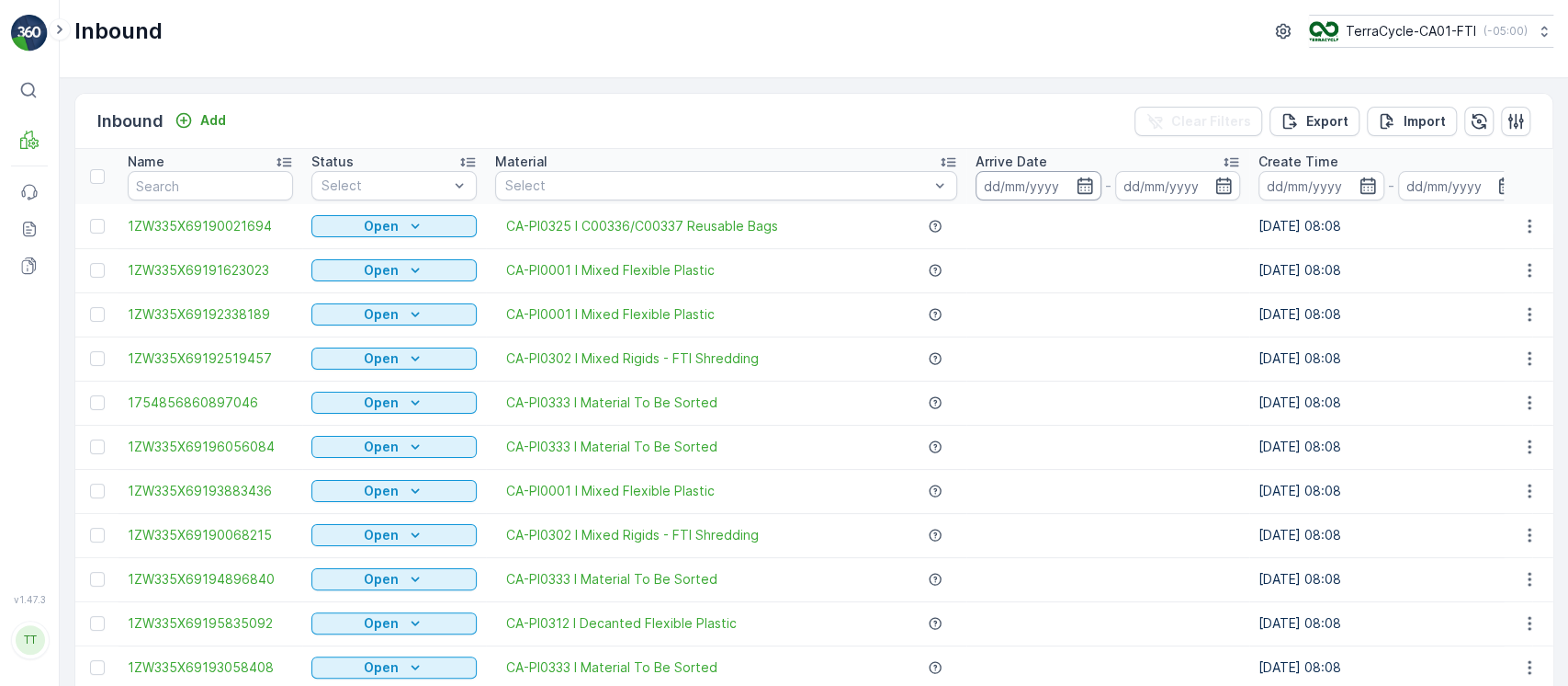
click at [1048, 186] on input at bounding box center [1038, 186] width 126 height 29
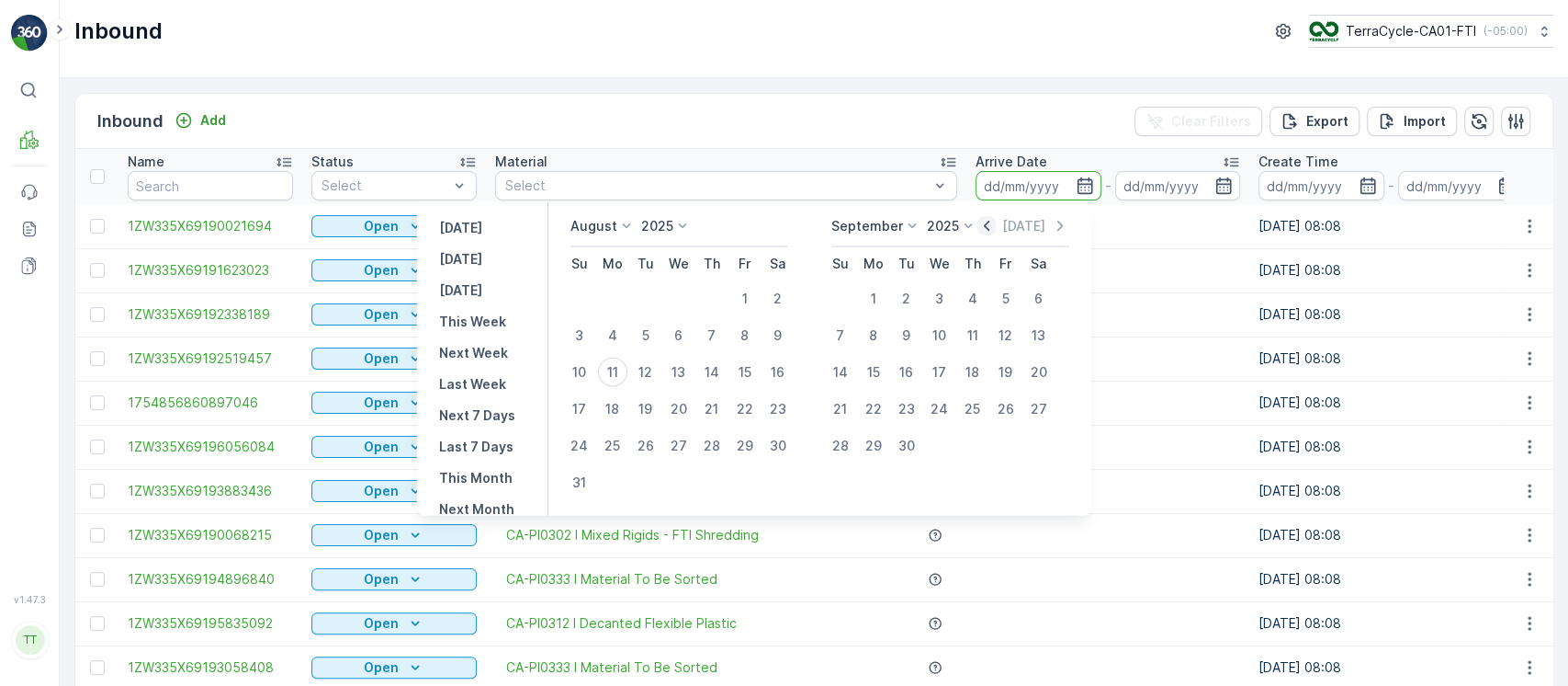
click at [991, 231] on icon "button" at bounding box center [986, 225] width 18 height 18
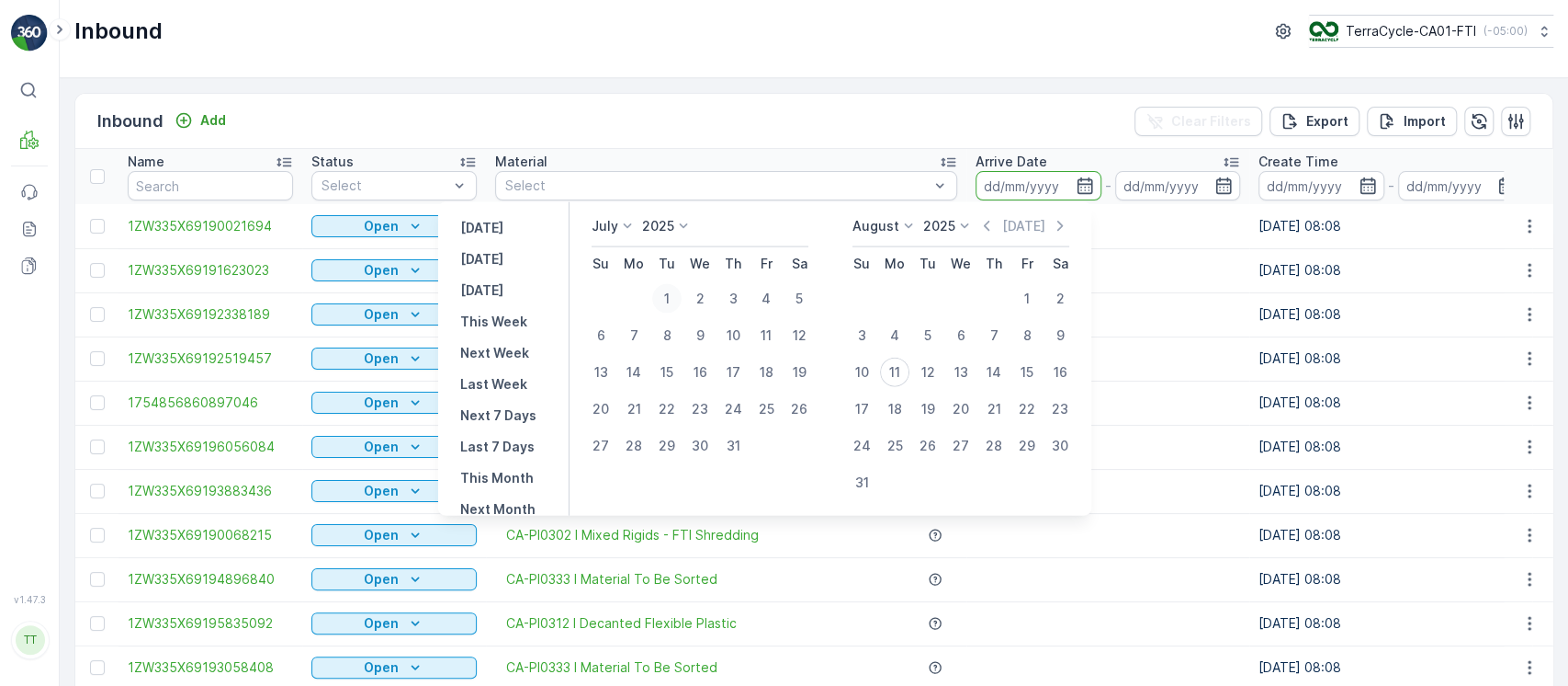
click at [662, 299] on div "1" at bounding box center [667, 298] width 29 height 29
type input "[DATE]"
click at [738, 438] on div "31" at bounding box center [732, 445] width 29 height 29
type input "31.07.2025"
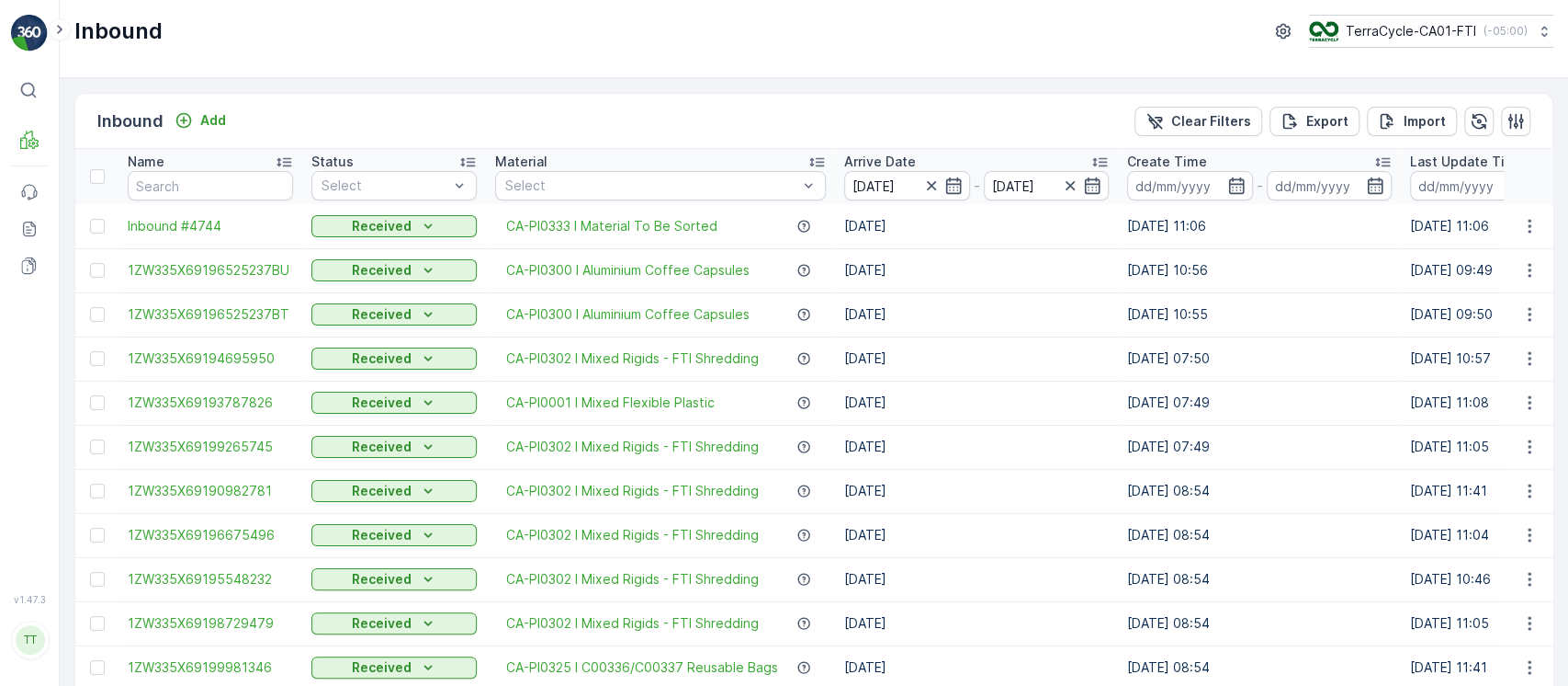
click at [1000, 127] on div "Inbound Add Clear Filters Export Import" at bounding box center [813, 122] width 1477 height 55
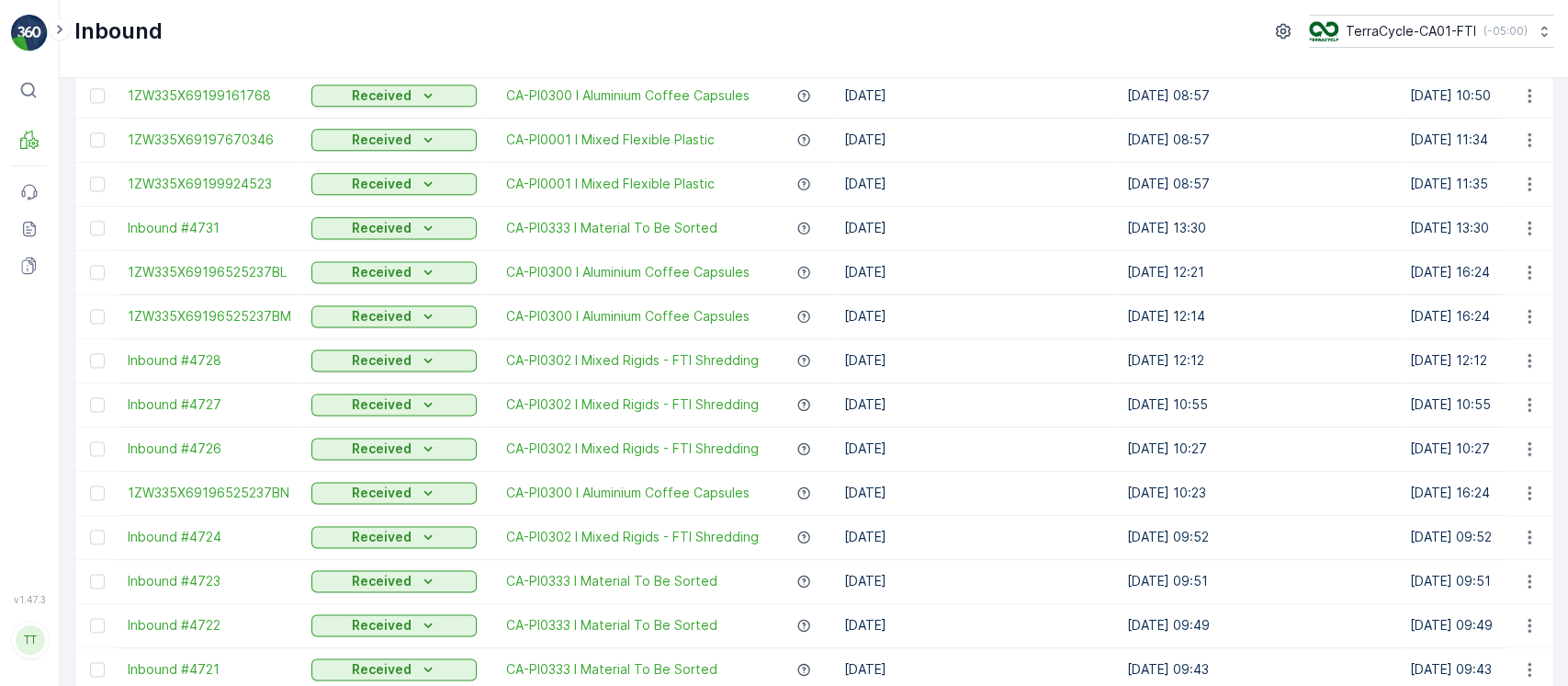
scroll to position [1801, 0]
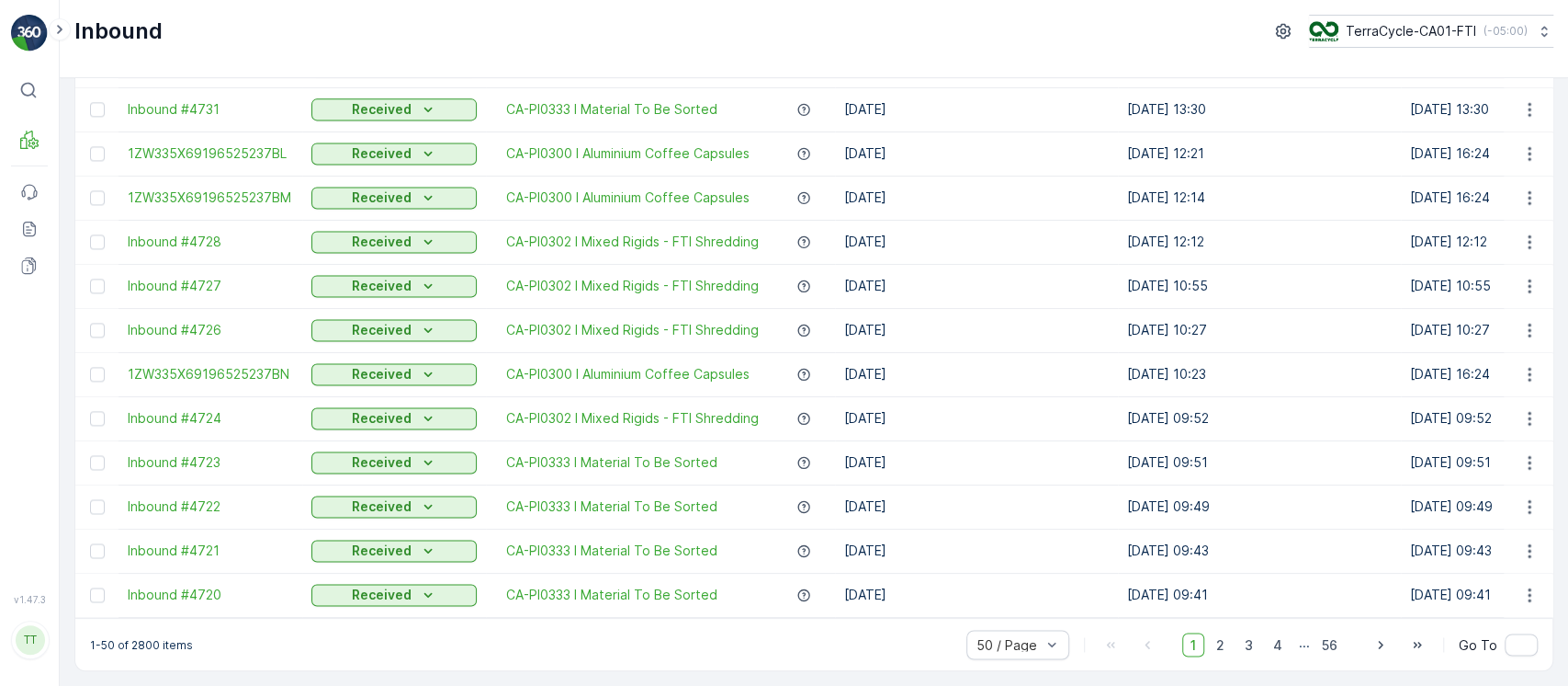
click at [142, 638] on p "1-50 of 2800 items" at bounding box center [142, 643] width 103 height 14
click at [142, 639] on p "1-50 of 2800 items" at bounding box center [142, 643] width 103 height 14
copy p "2800"
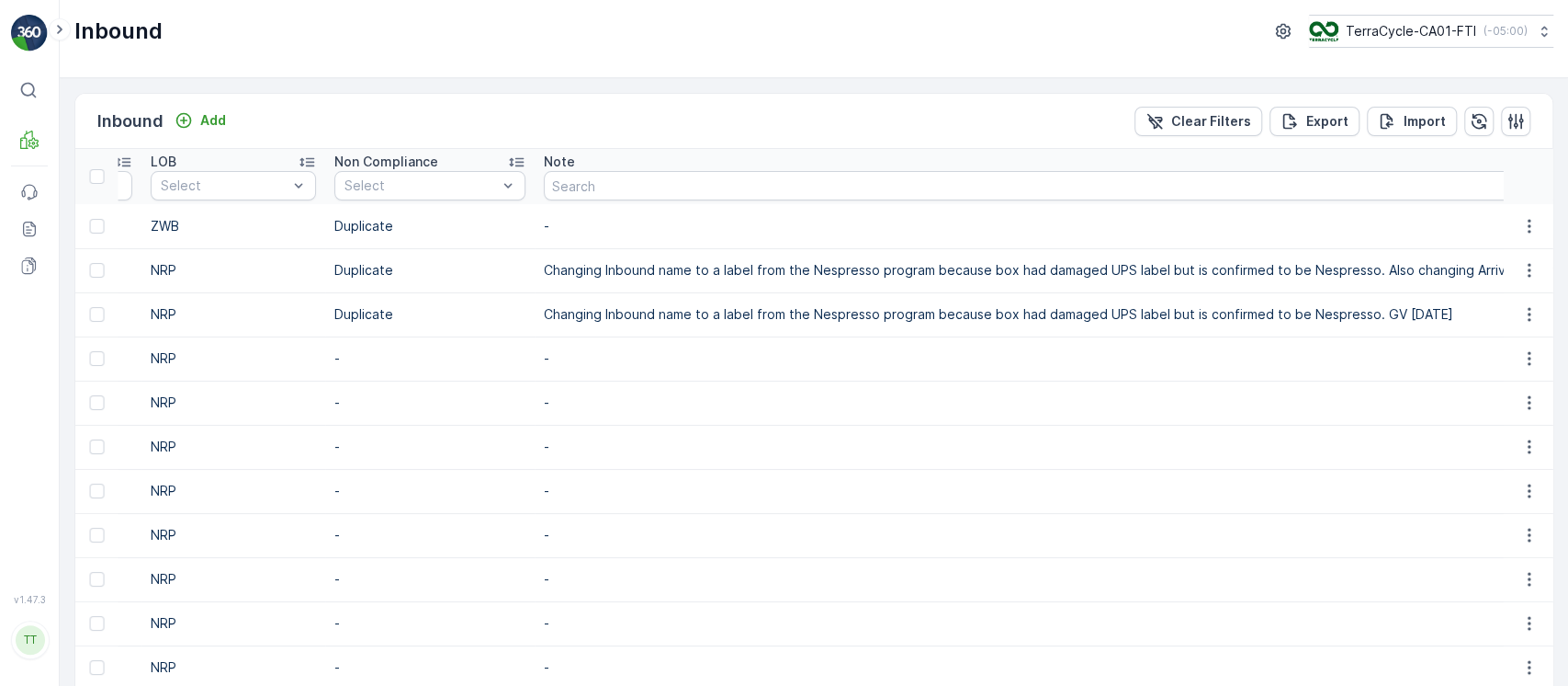
scroll to position [0, 2638]
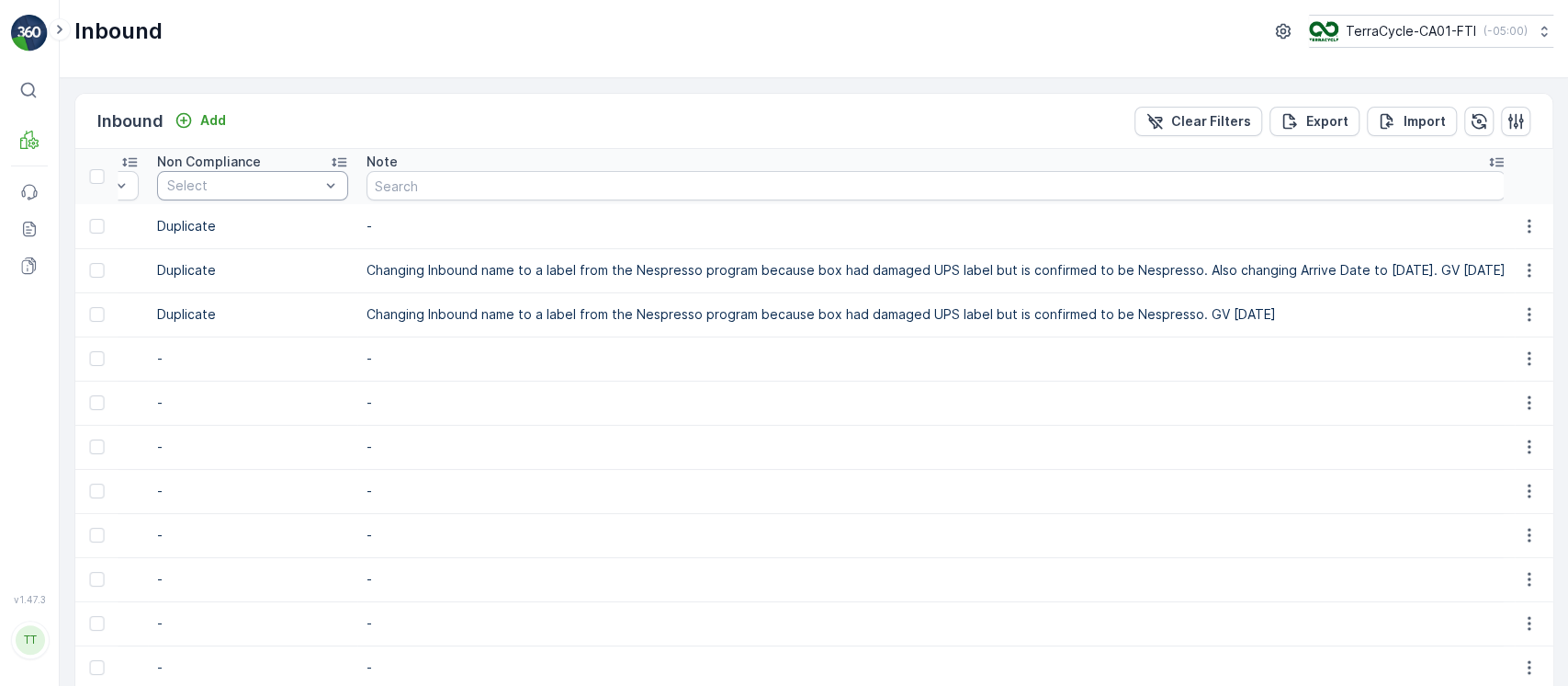
click at [197, 182] on div at bounding box center [243, 185] width 156 height 14
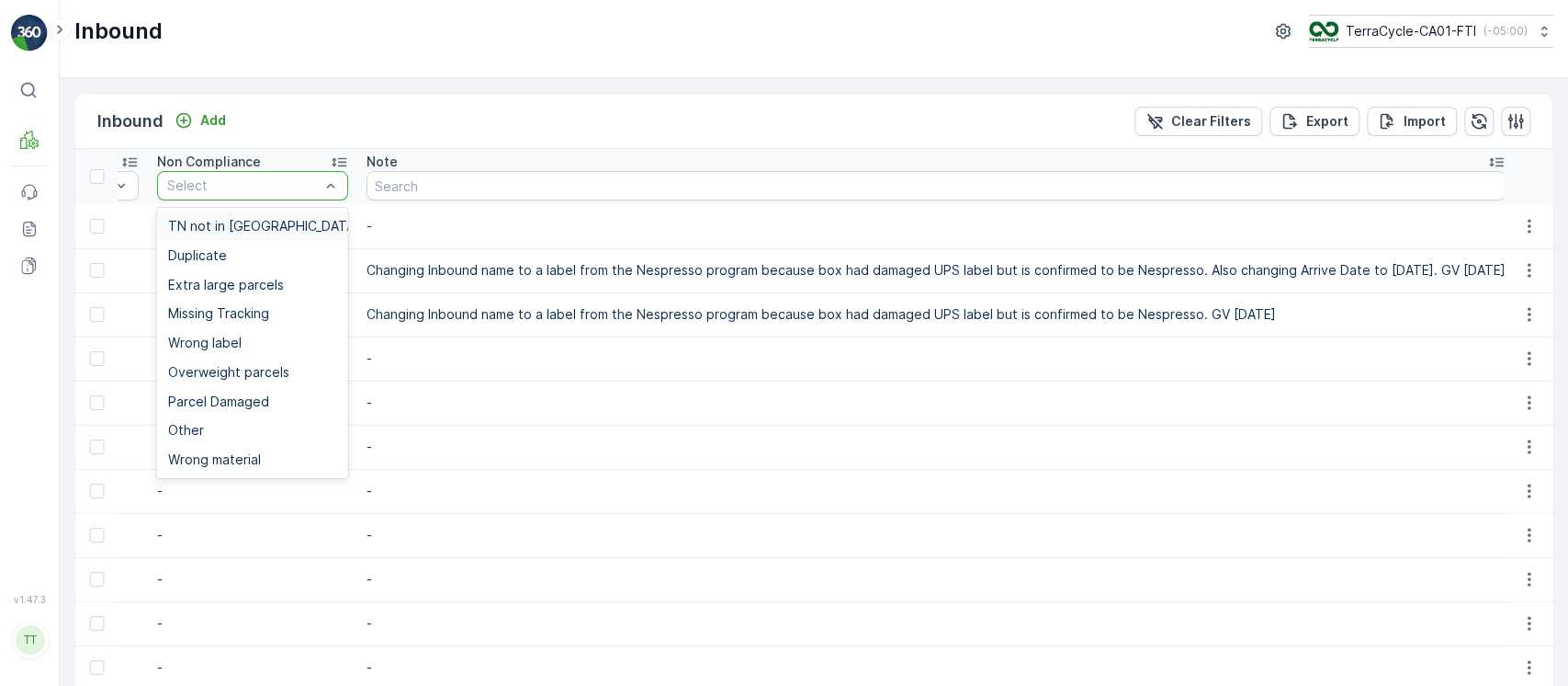
click at [214, 219] on span "TN not in Evreka" at bounding box center [263, 225] width 191 height 14
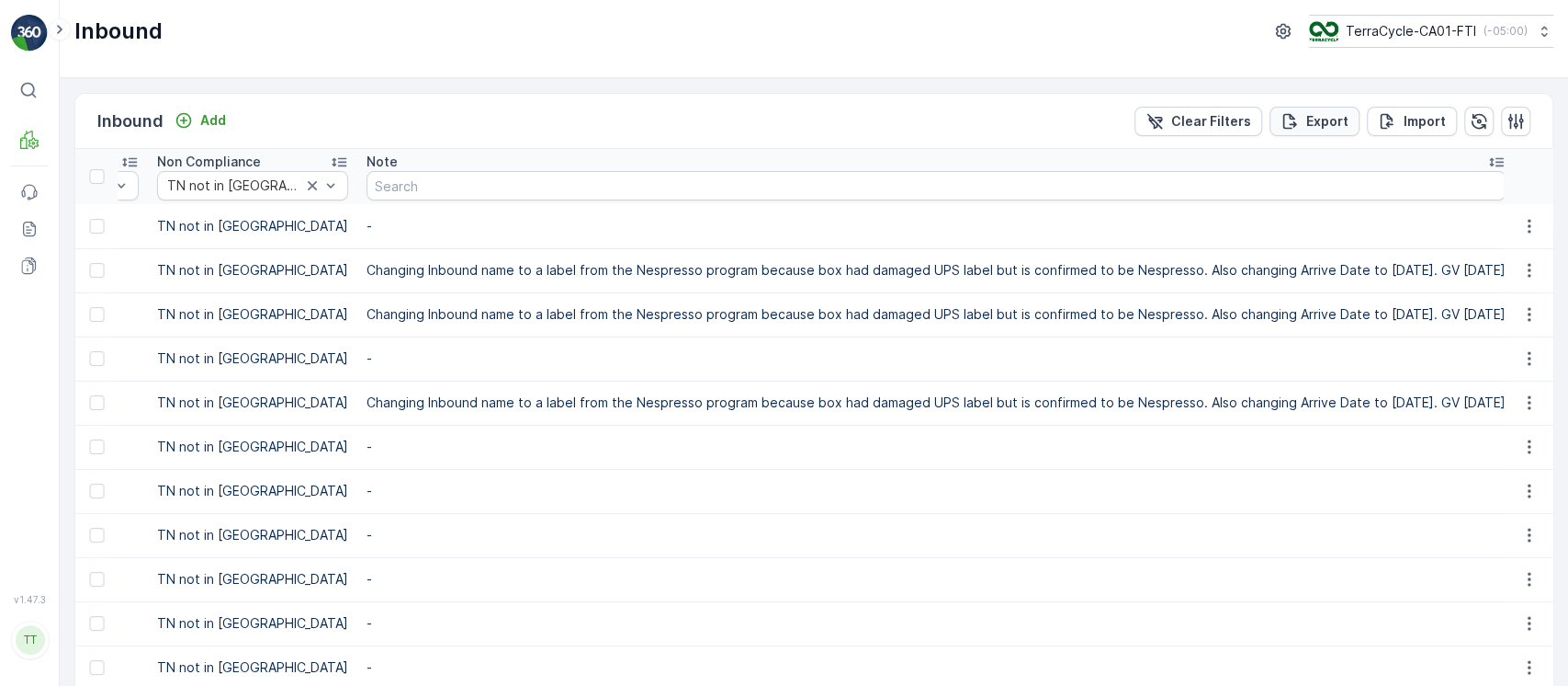
click at [1334, 125] on p "Export" at bounding box center [1326, 121] width 42 height 18
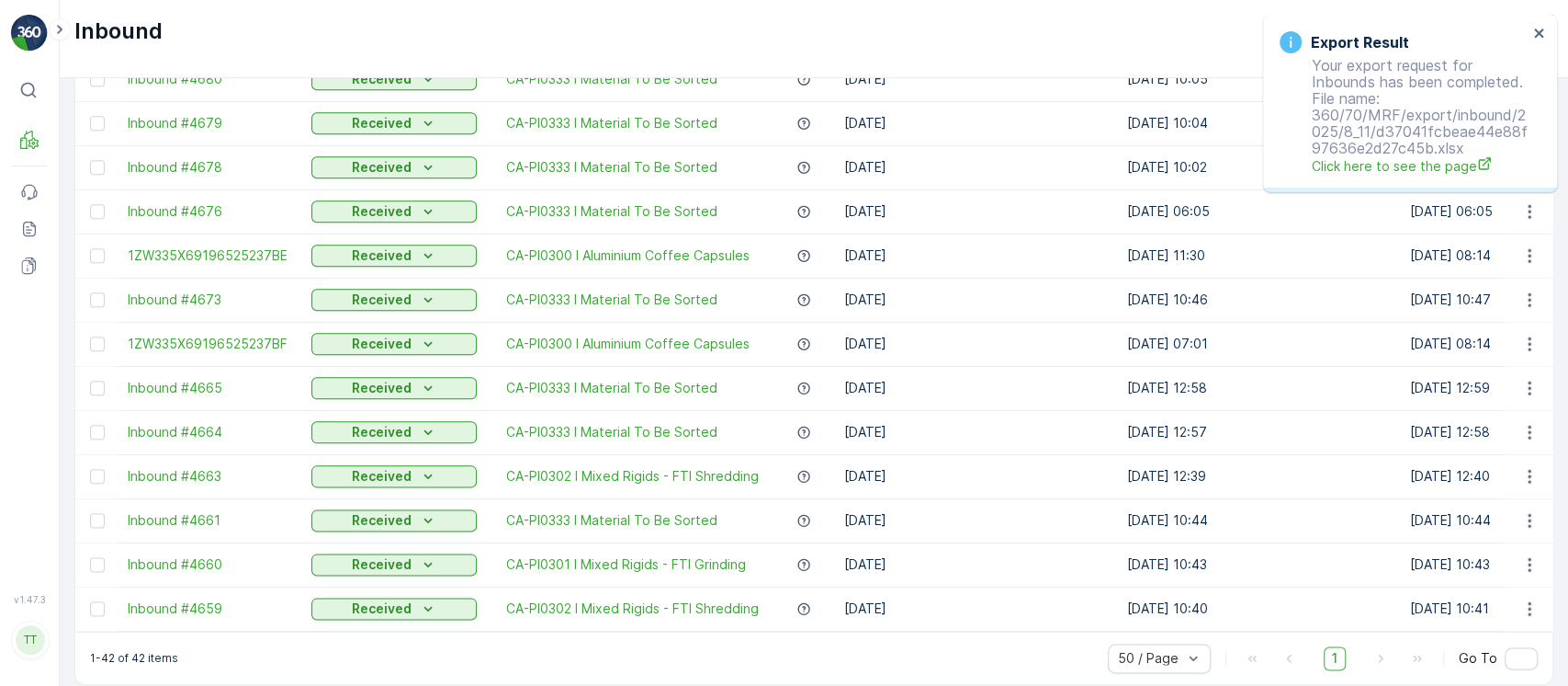
scroll to position [1448, 0]
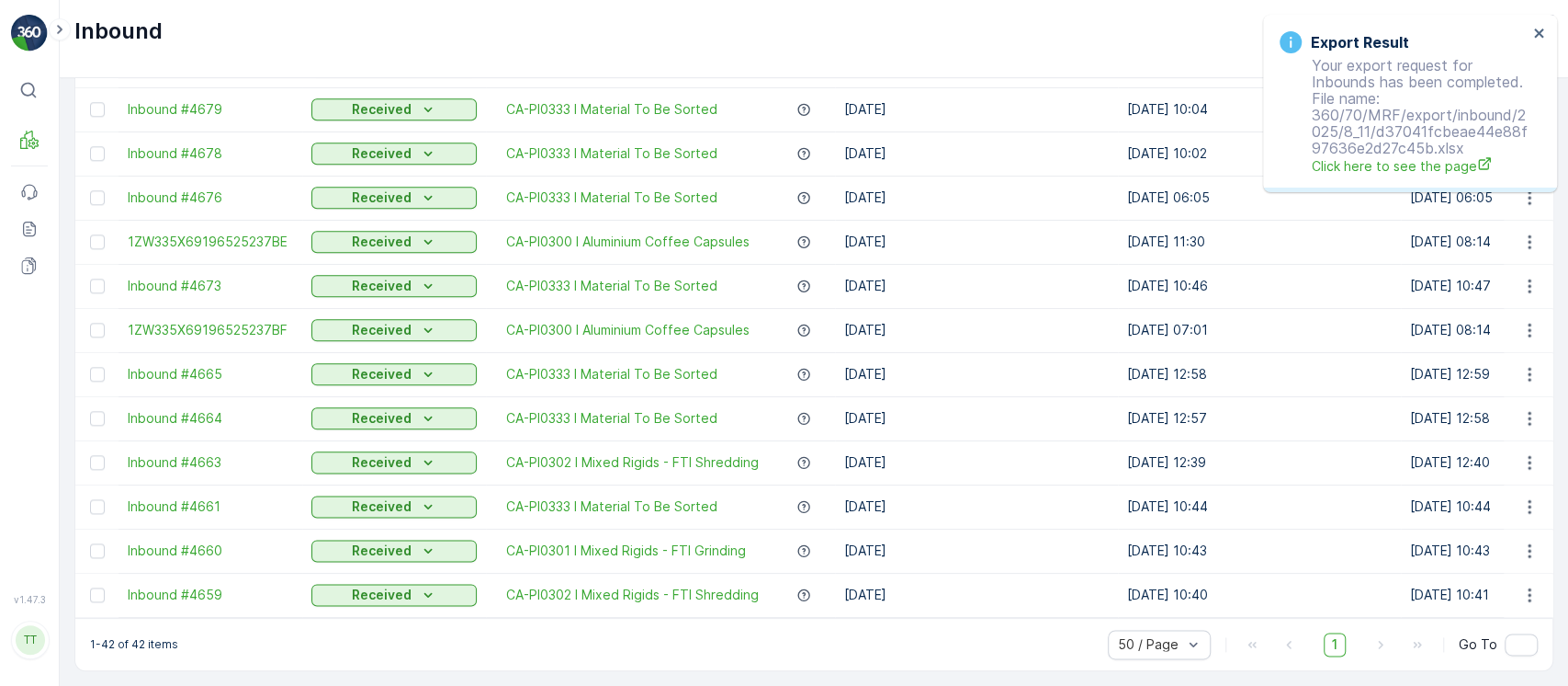
click at [140, 643] on p "1-42 of 42 items" at bounding box center [134, 643] width 88 height 14
drag, startPoint x: 140, startPoint y: 643, endPoint x: 234, endPoint y: 661, distance: 95.7
click at [141, 643] on p "1-42 of 42 items" at bounding box center [134, 643] width 88 height 14
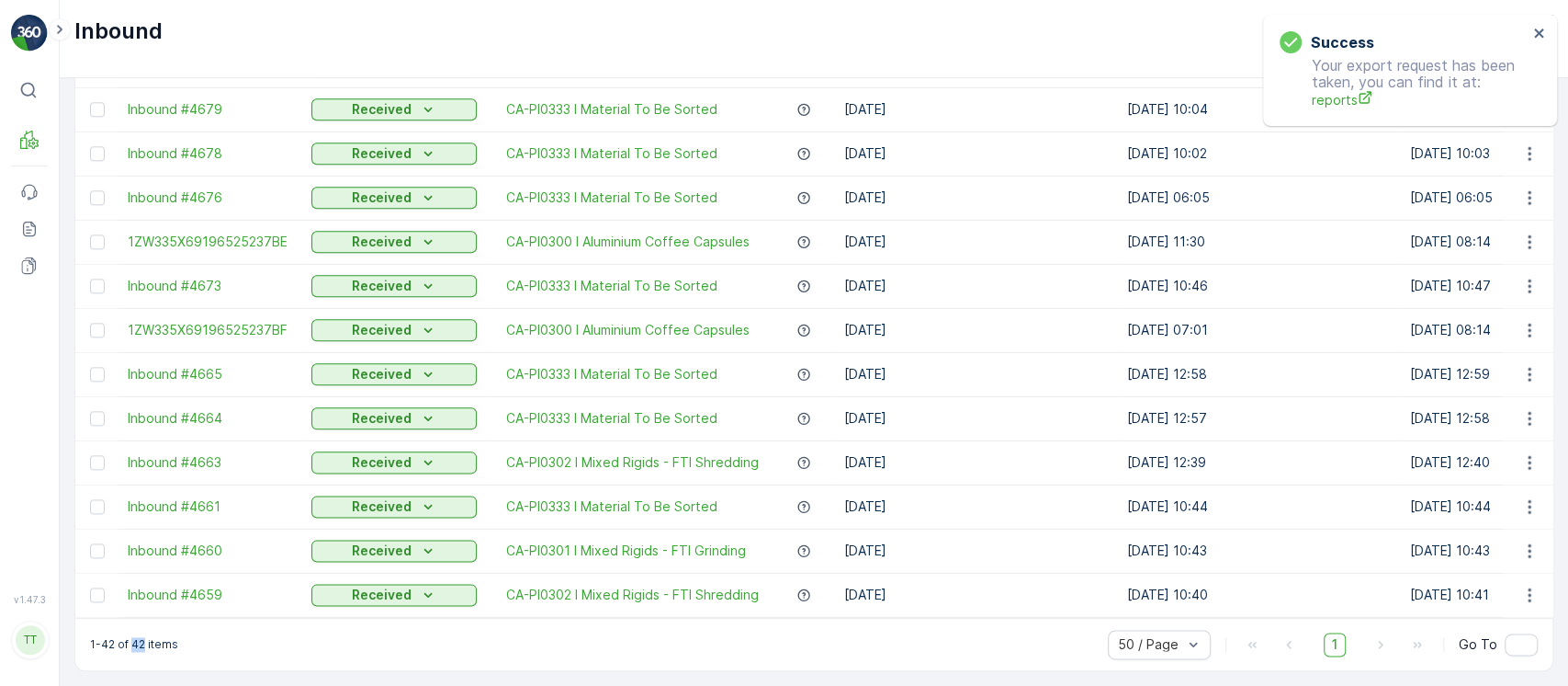
copy p "42"
click at [36, 220] on icon at bounding box center [29, 228] width 18 height 18
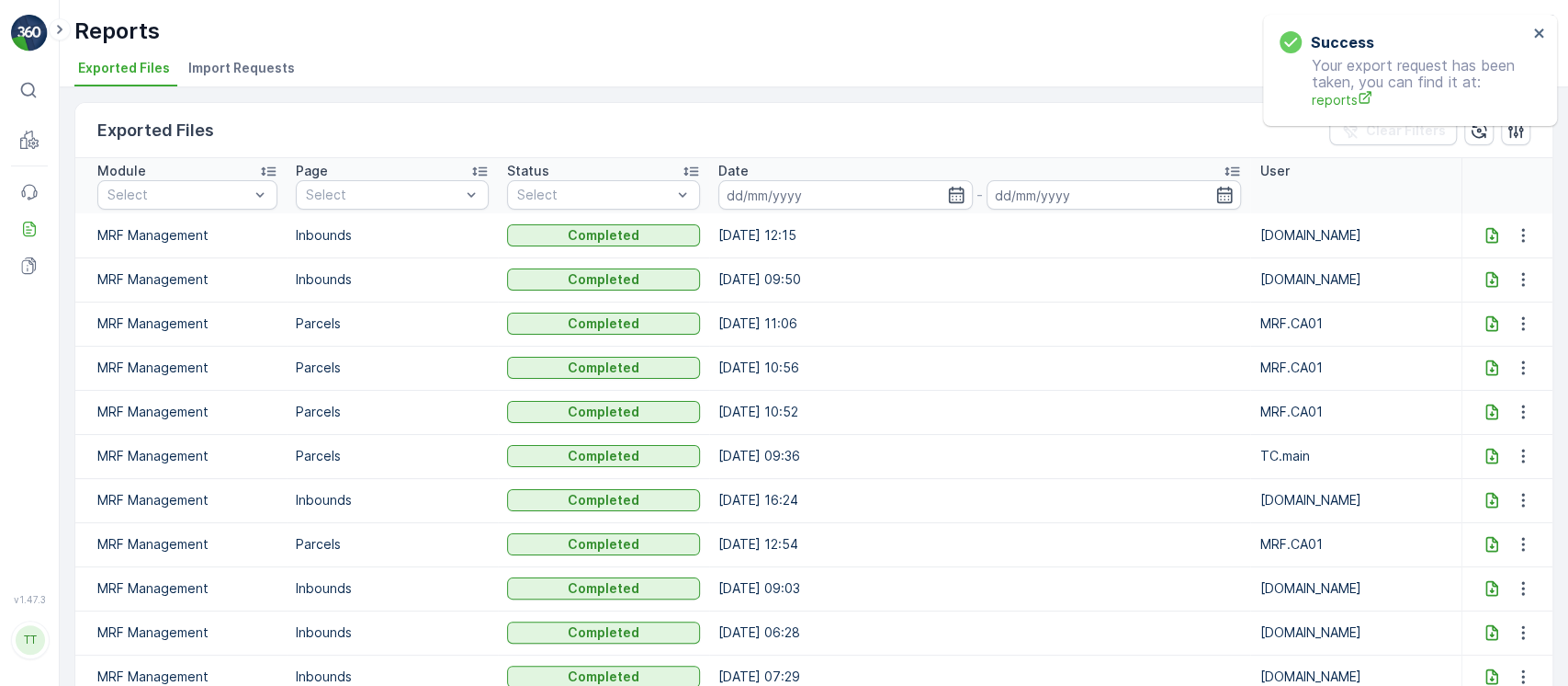
click at [1482, 233] on icon at bounding box center [1491, 235] width 18 height 18
click at [1539, 33] on icon "close" at bounding box center [1539, 33] width 10 height 10
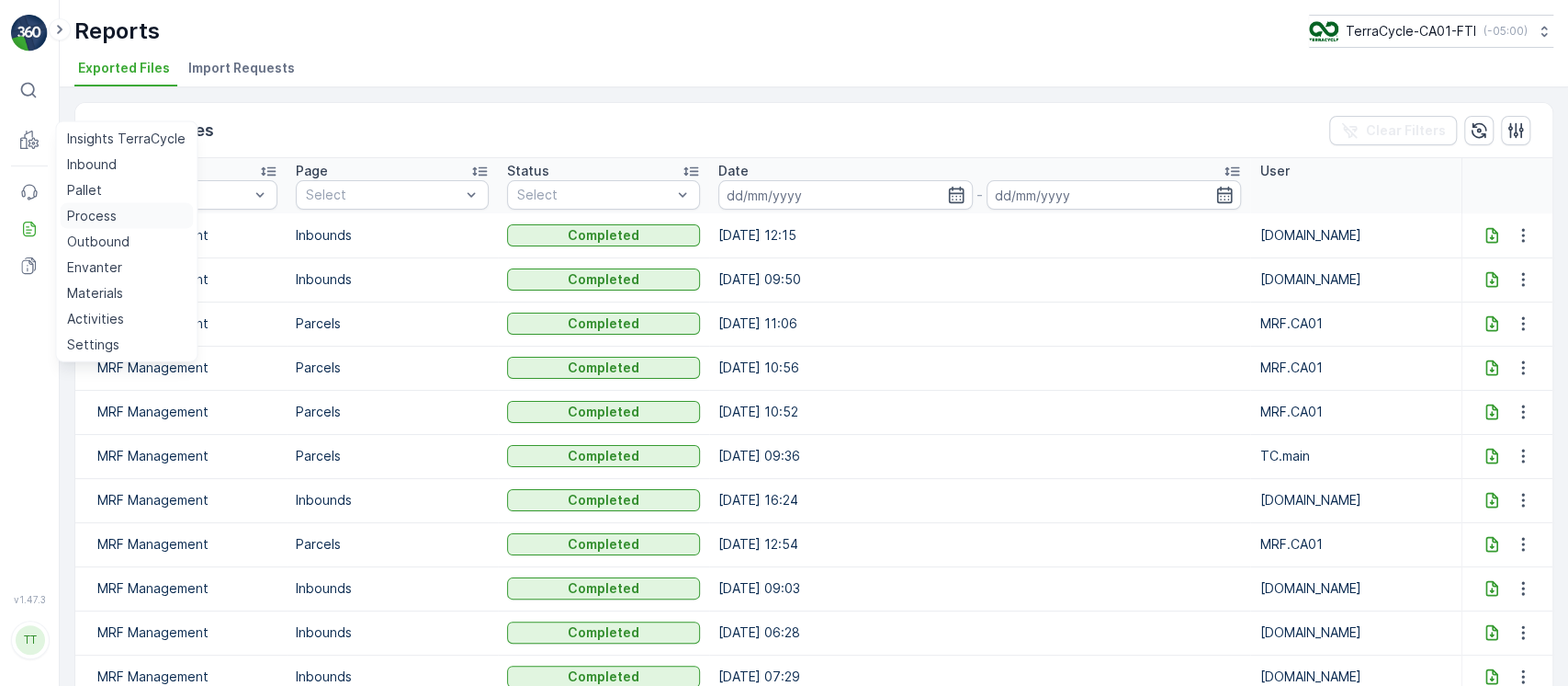
click at [93, 215] on p "Process" at bounding box center [92, 215] width 49 height 18
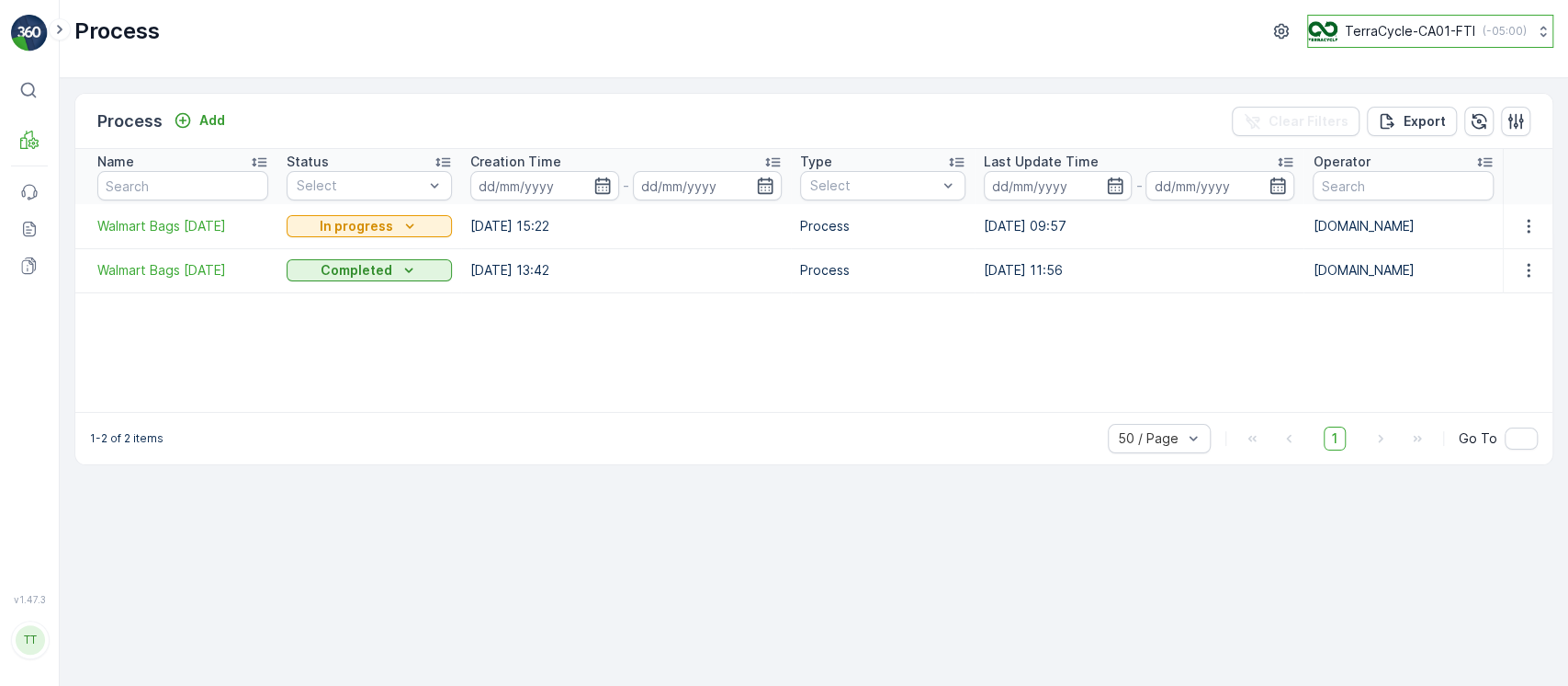
click at [1431, 29] on p "TerraCycle-CA01-FTI" at bounding box center [1409, 30] width 130 height 18
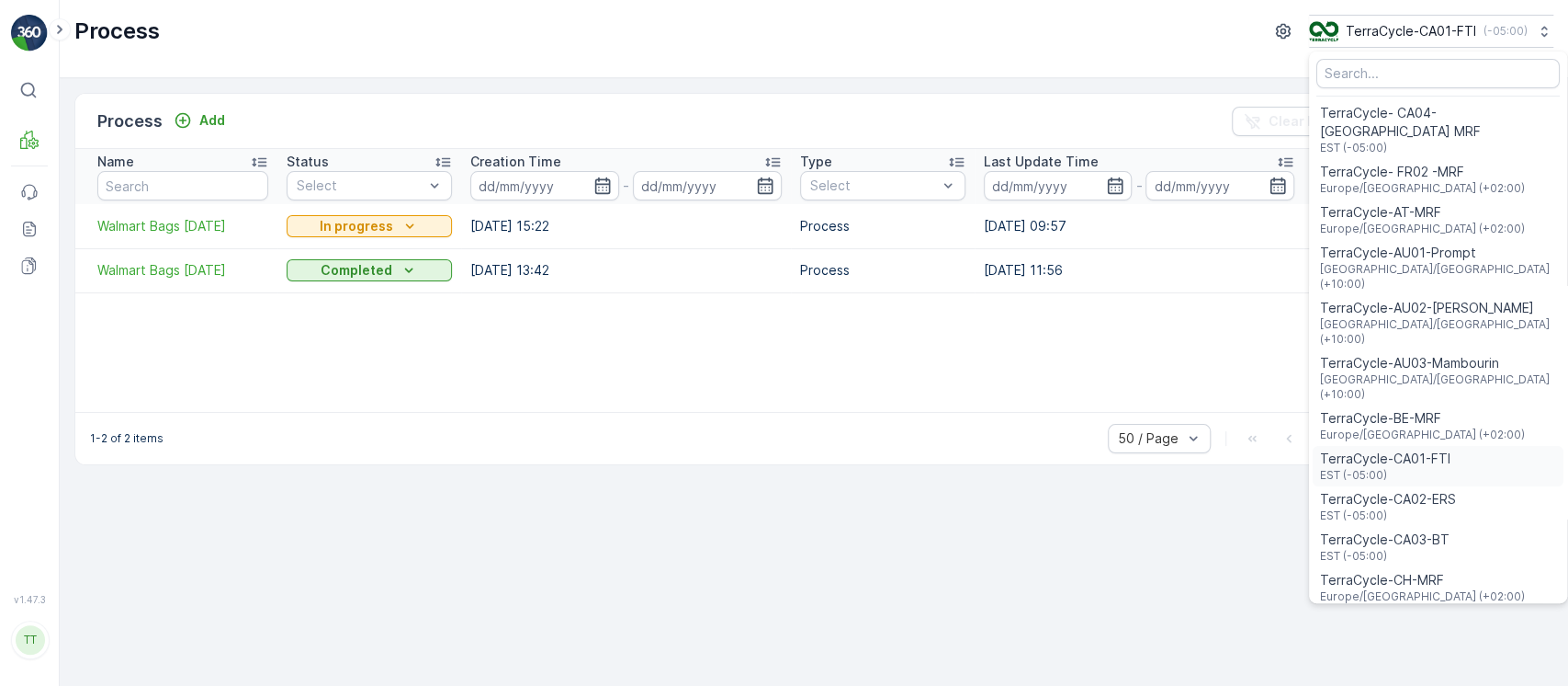
scroll to position [1, 0]
click at [1467, 118] on span "TerraCycle- CA04-Canada MRF" at bounding box center [1438, 121] width 236 height 37
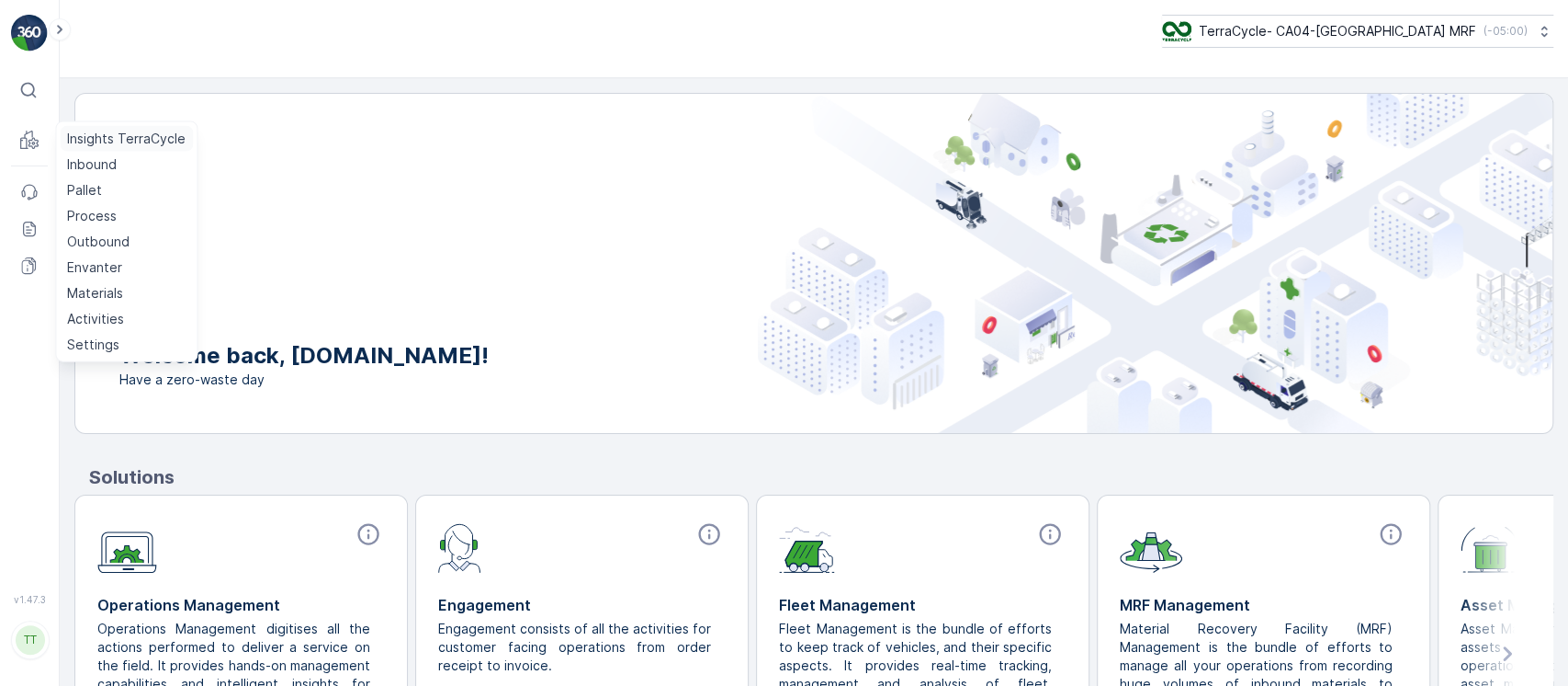
click at [79, 141] on p "Insights TerraCycle" at bounding box center [126, 138] width 119 height 18
click at [122, 216] on link "Process" at bounding box center [126, 215] width 133 height 26
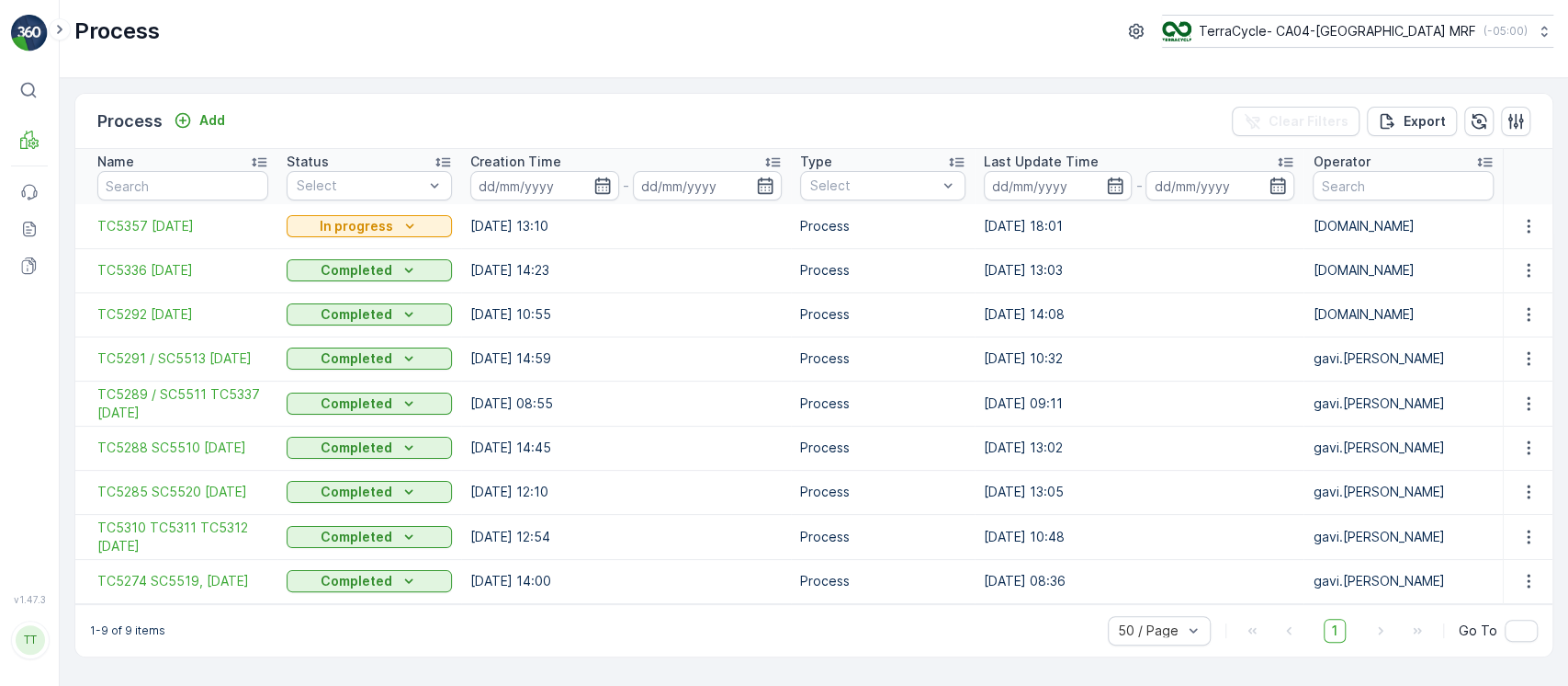
click at [1036, 189] on input at bounding box center [1057, 186] width 148 height 29
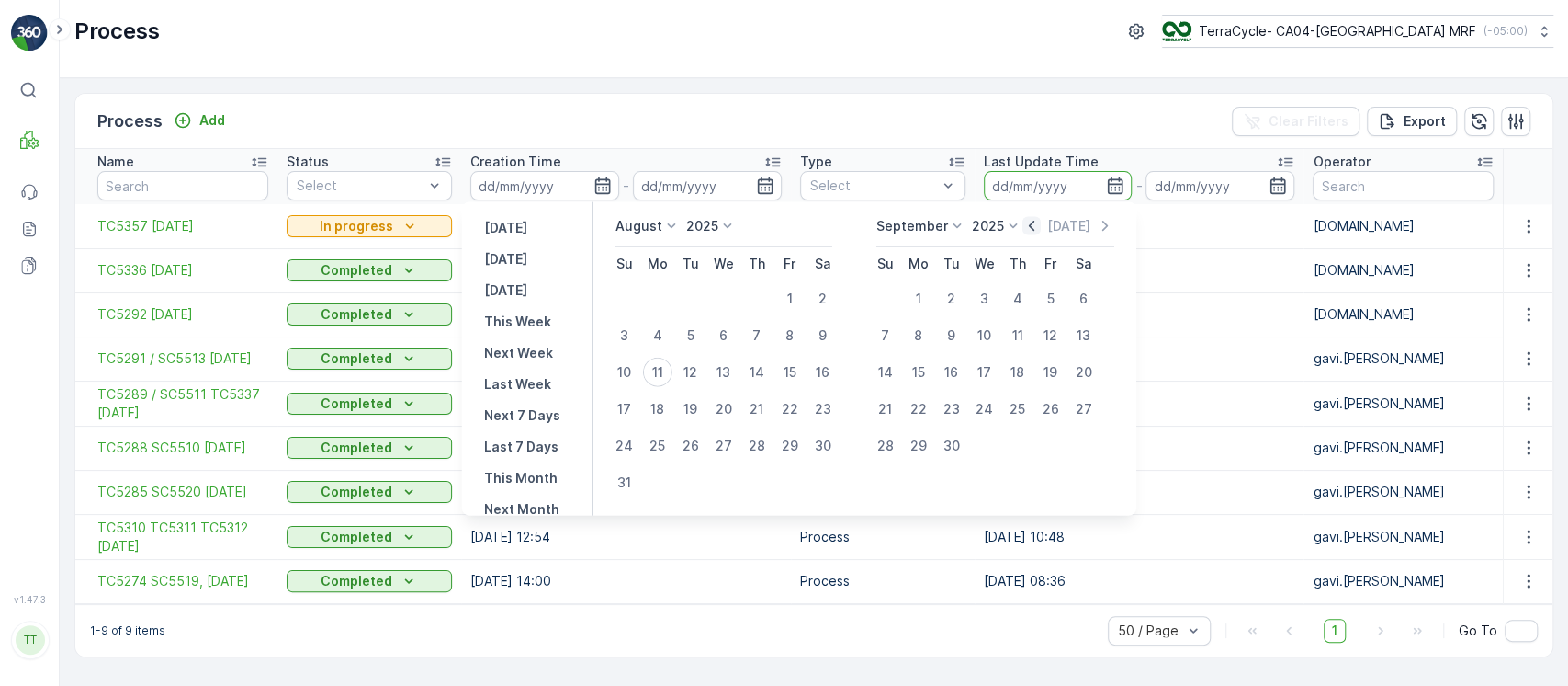
click at [1040, 226] on icon "button" at bounding box center [1031, 225] width 18 height 18
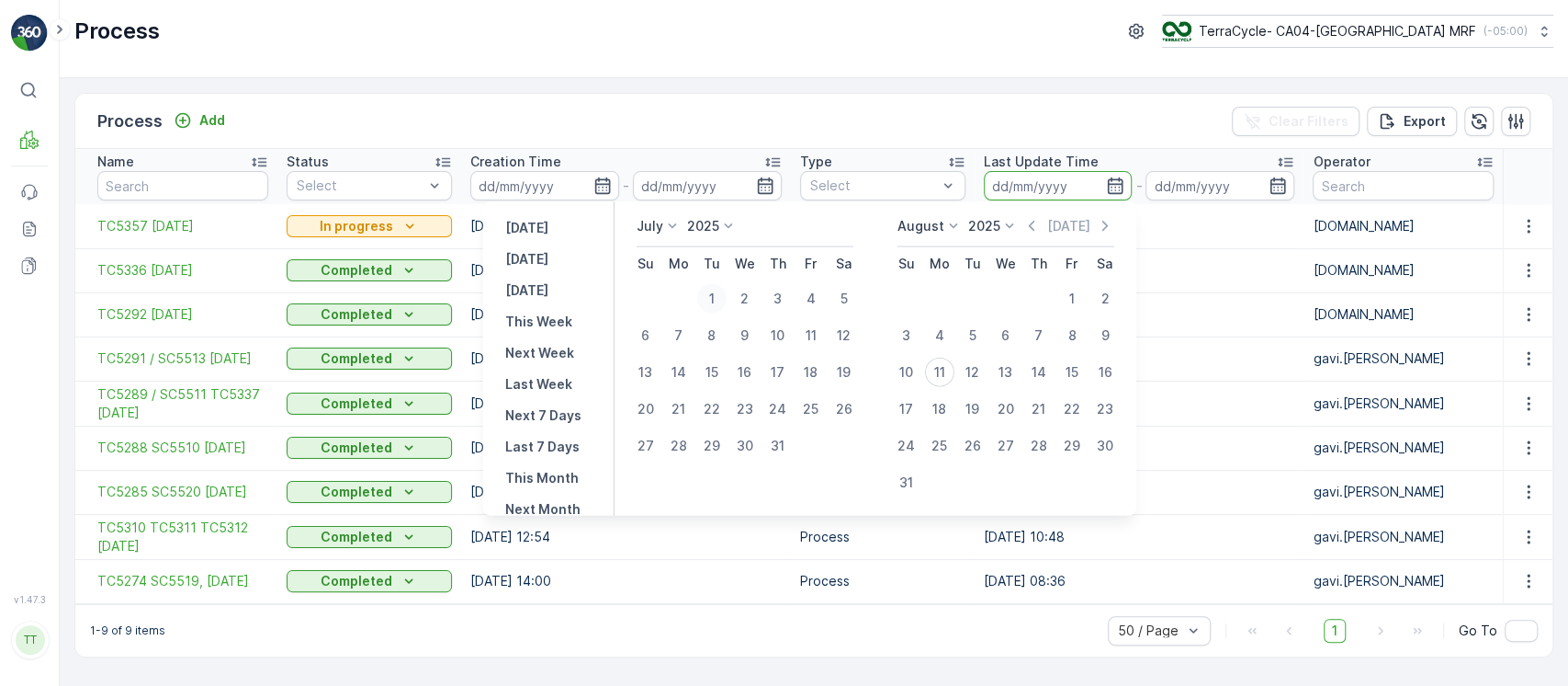
click at [712, 290] on div "1" at bounding box center [711, 298] width 29 height 29
type input "[DATE]"
click at [779, 450] on div "31" at bounding box center [778, 445] width 29 height 29
type input "31.07.2025"
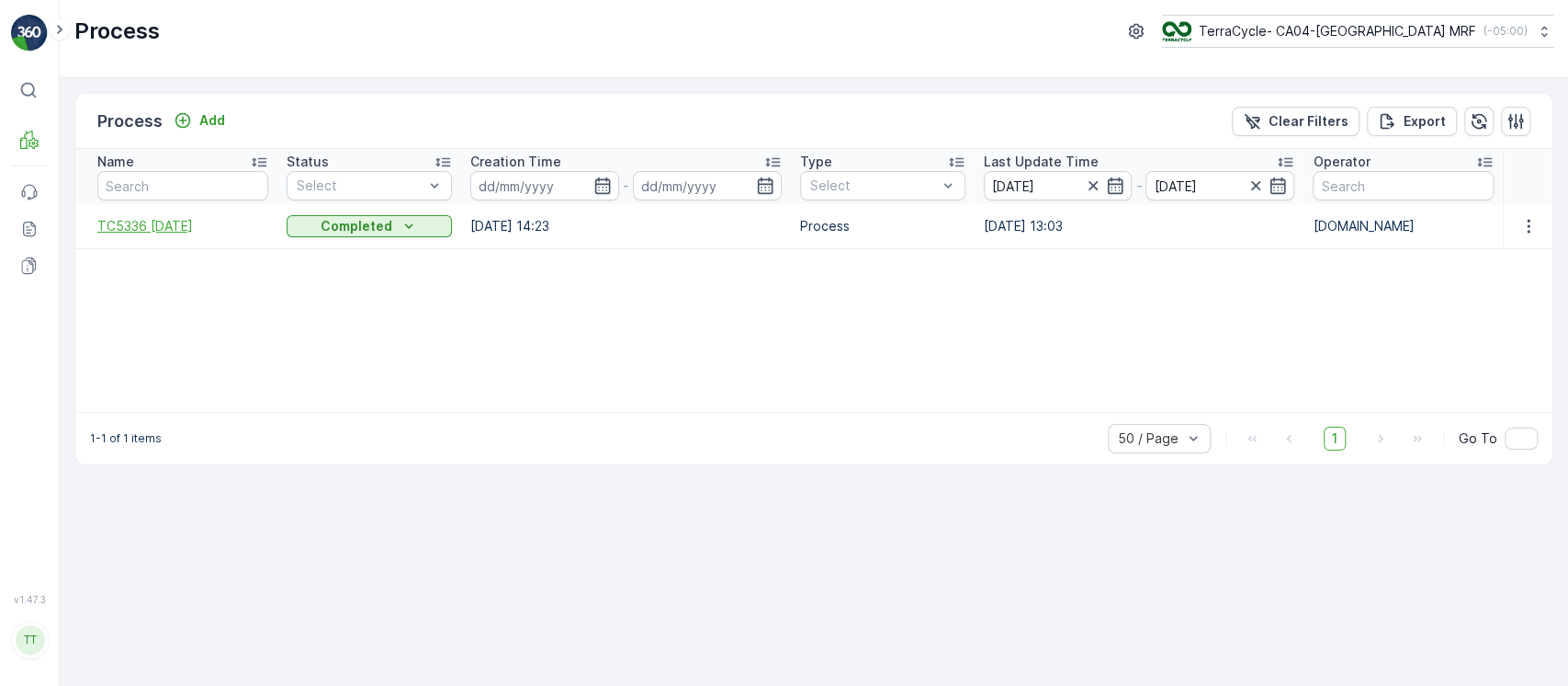
click at [185, 227] on span "TC5336 26-June-2025" at bounding box center [183, 225] width 171 height 18
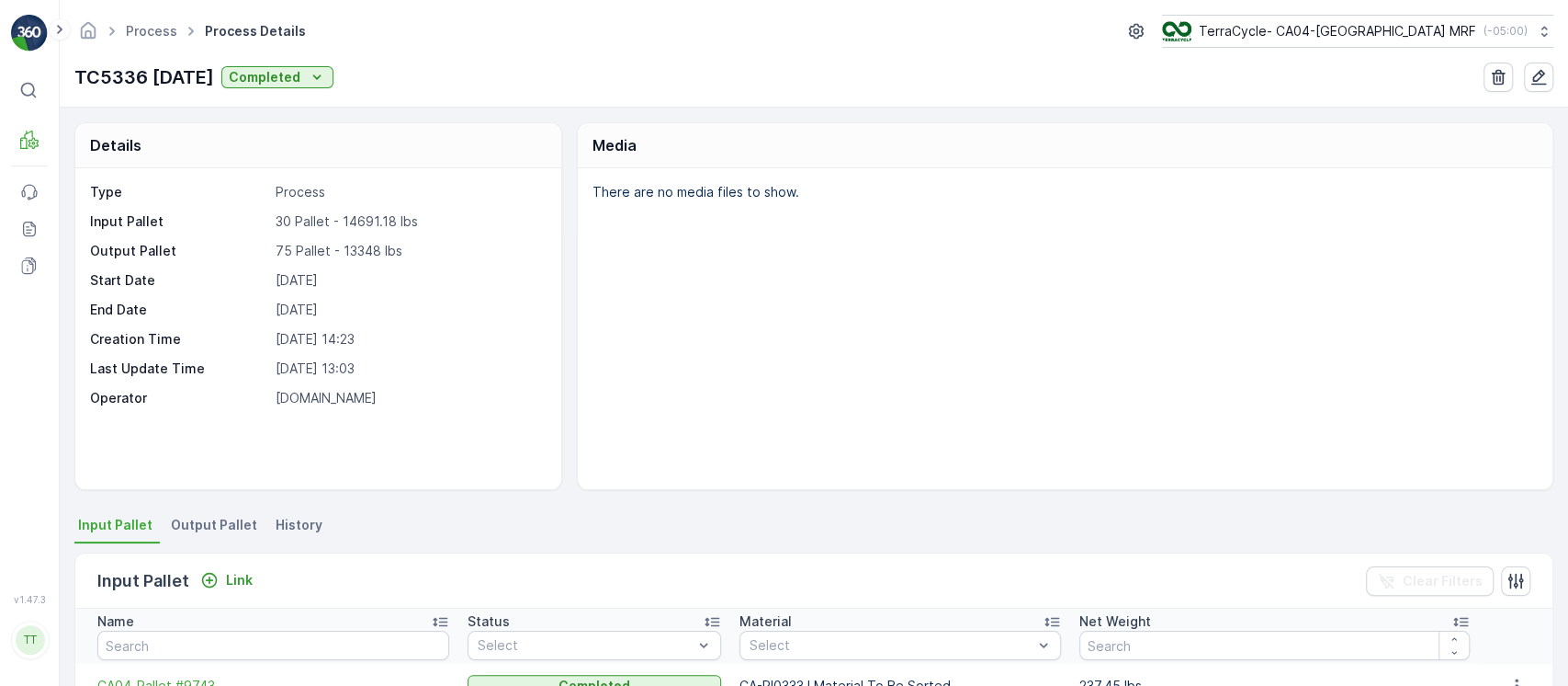
click at [352, 220] on p "30 Pallet - 14691.18 lbs" at bounding box center [409, 221] width 267 height 18
copy p "14691.18"
click at [357, 246] on p "75 Pallet - 13348 lbs" at bounding box center [409, 250] width 267 height 18
drag, startPoint x: 357, startPoint y: 246, endPoint x: 381, endPoint y: 278, distance: 40.0
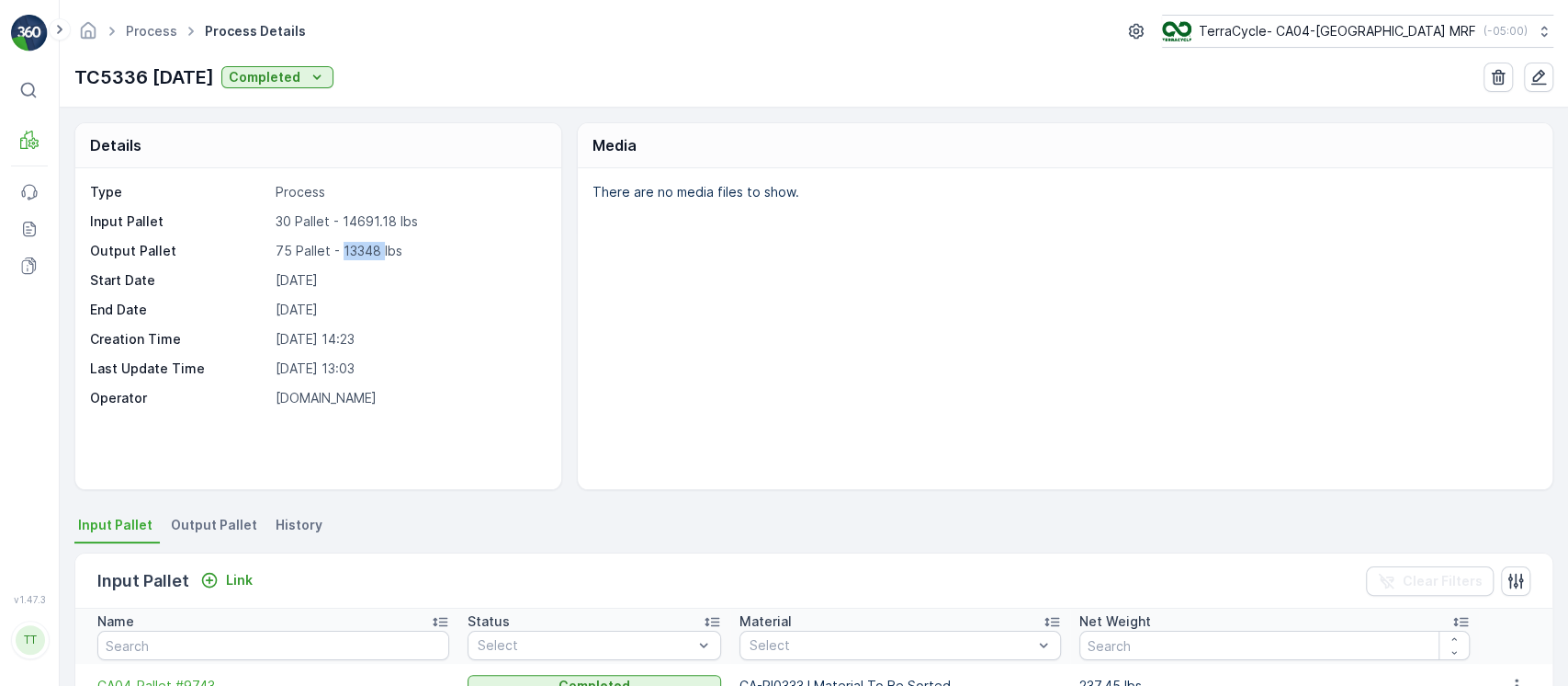
click at [356, 246] on p "75 Pallet - 13348 lbs" at bounding box center [409, 250] width 267 height 18
copy p "13348"
click at [183, 85] on p "TC5336 26-June-2025" at bounding box center [144, 77] width 140 height 28
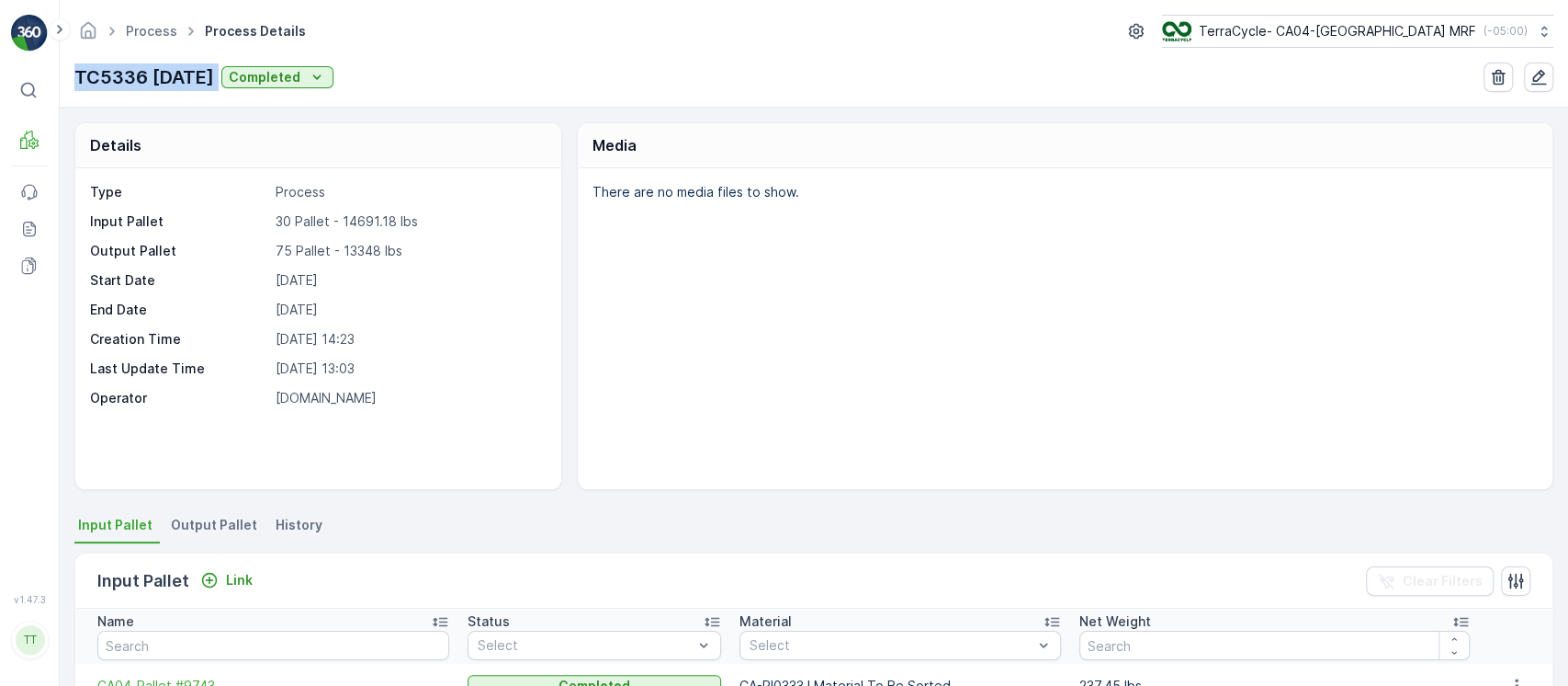
copy p "TC5336 26-June-2025"
click at [161, 29] on link "Process" at bounding box center [151, 30] width 51 height 15
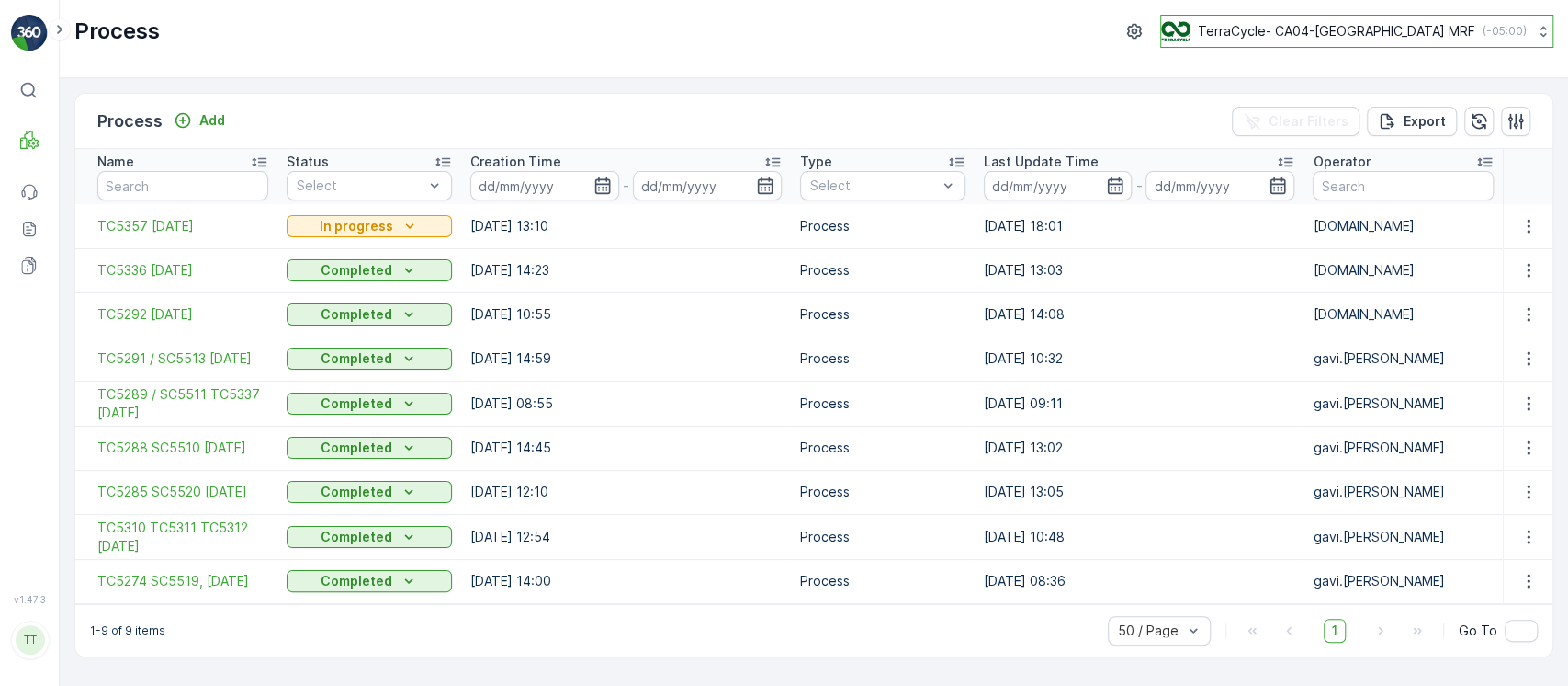
click at [1360, 22] on p "TerraCycle- CA04-Canada MRF" at bounding box center [1336, 30] width 278 height 18
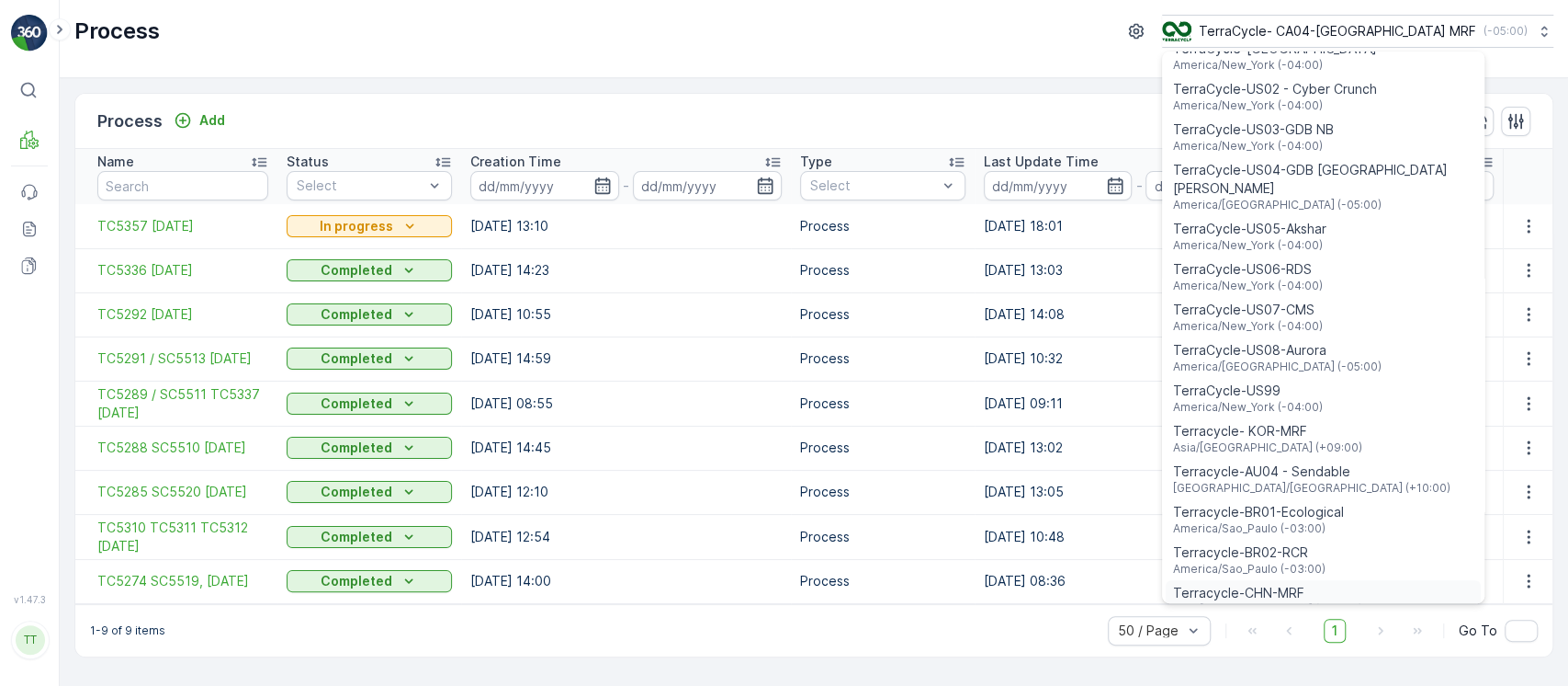
scroll to position [1320, 0]
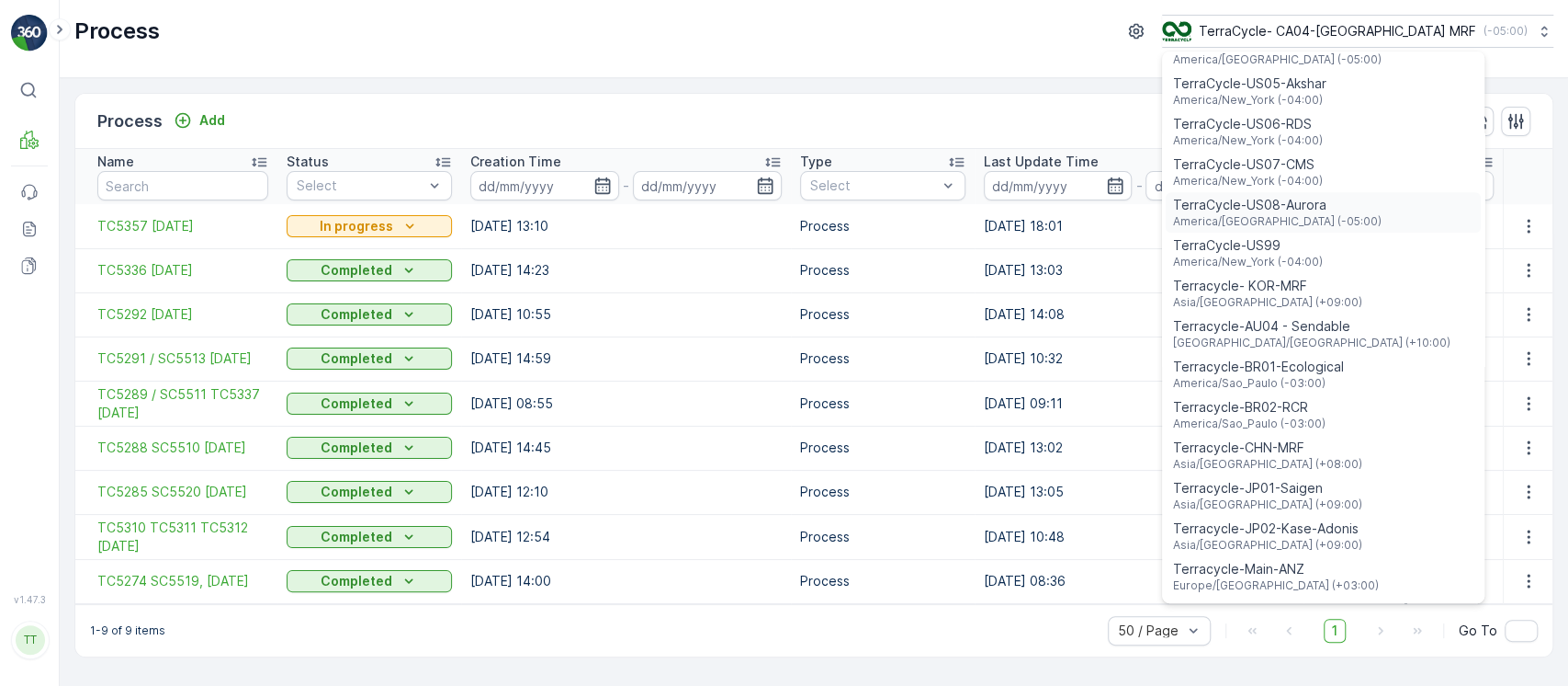
click at [1333, 196] on span "TerraCycle-US08-Aurora" at bounding box center [1276, 205] width 208 height 18
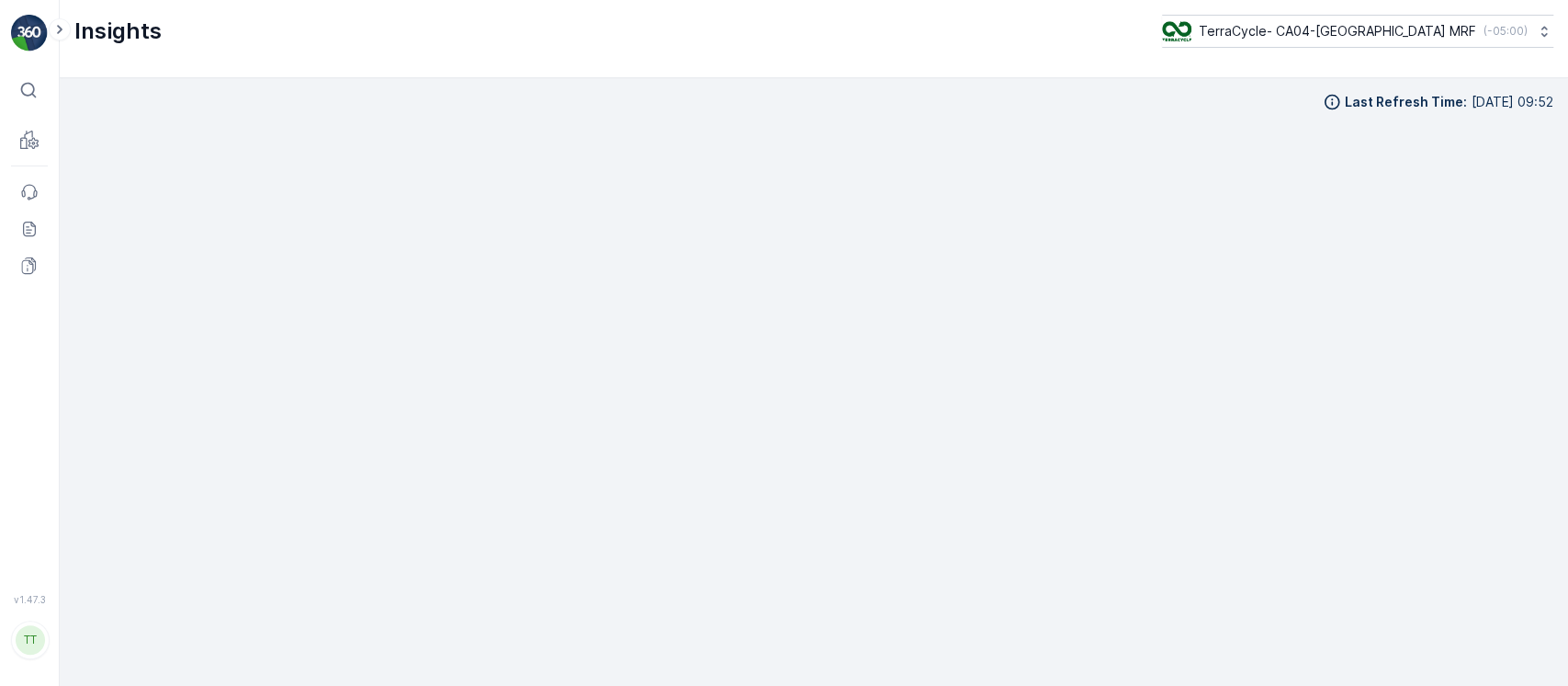
scroll to position [18, 0]
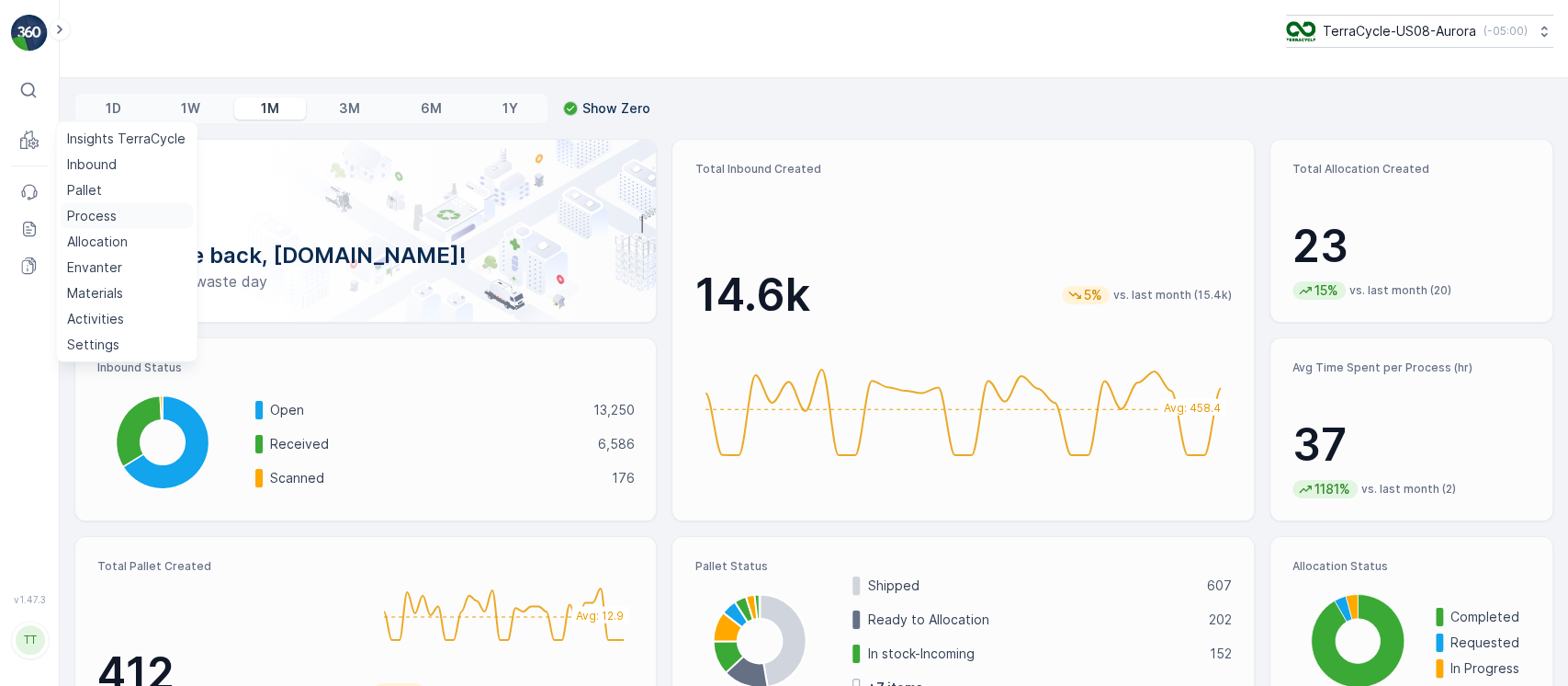
click at [123, 210] on link "Process" at bounding box center [126, 215] width 133 height 26
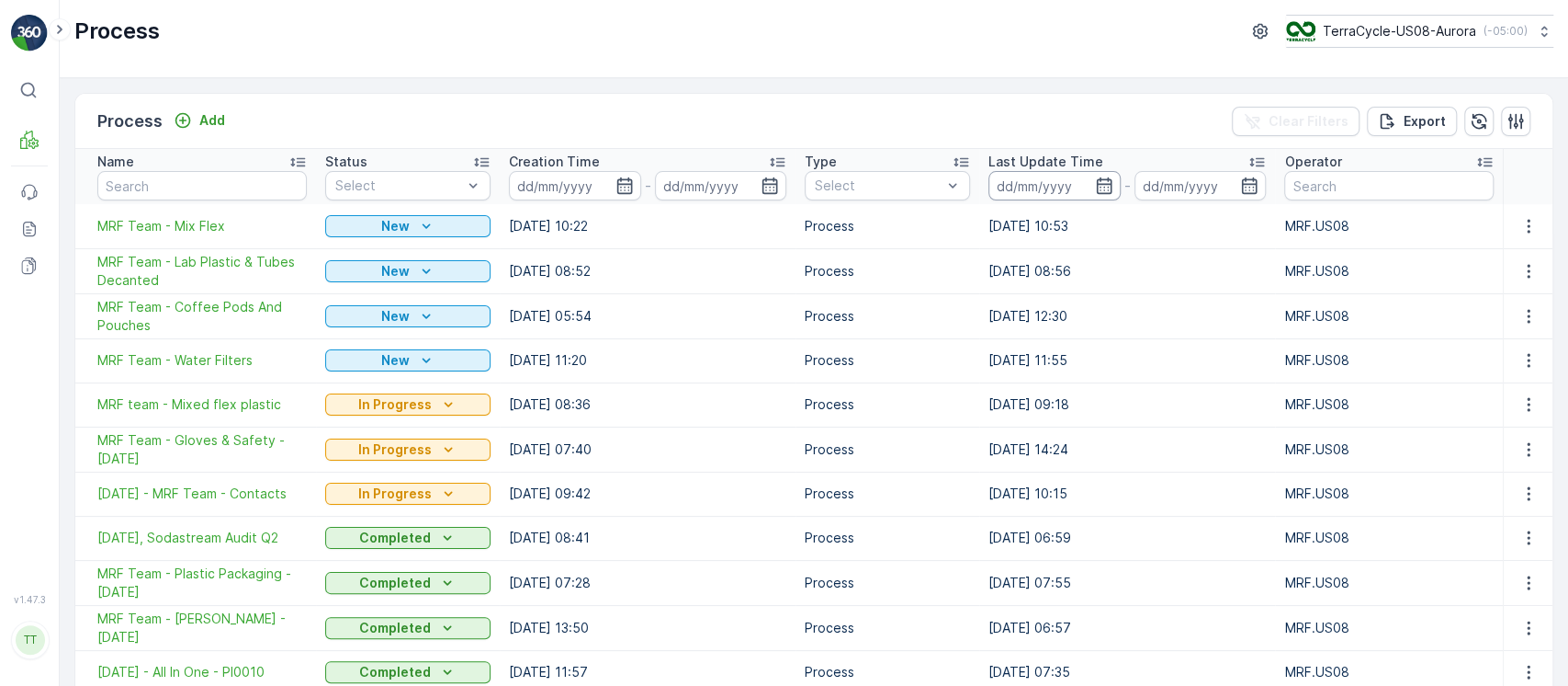
click at [1069, 184] on input at bounding box center [1054, 186] width 132 height 29
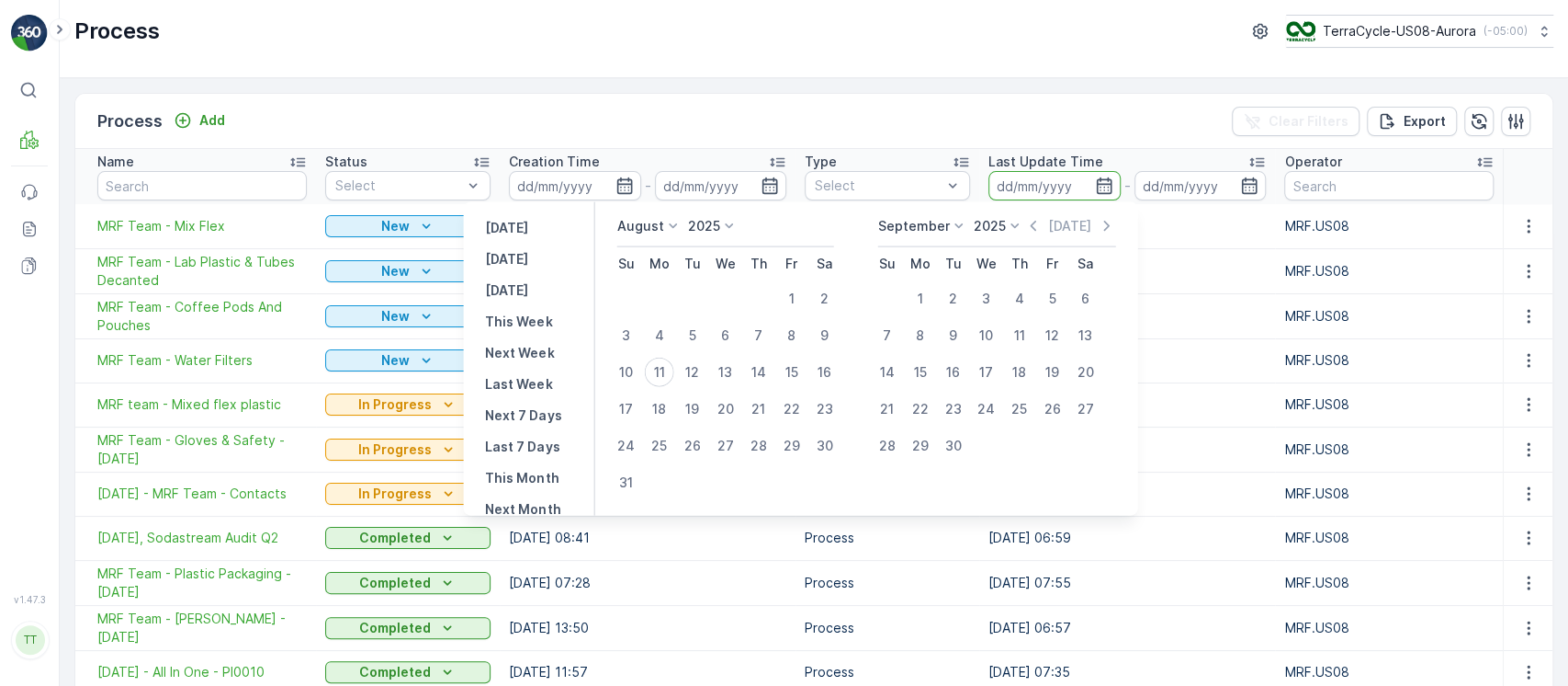
click at [1042, 234] on div "September 2025 Today" at bounding box center [996, 232] width 238 height 30
click at [1040, 231] on icon "button" at bounding box center [1033, 225] width 18 height 18
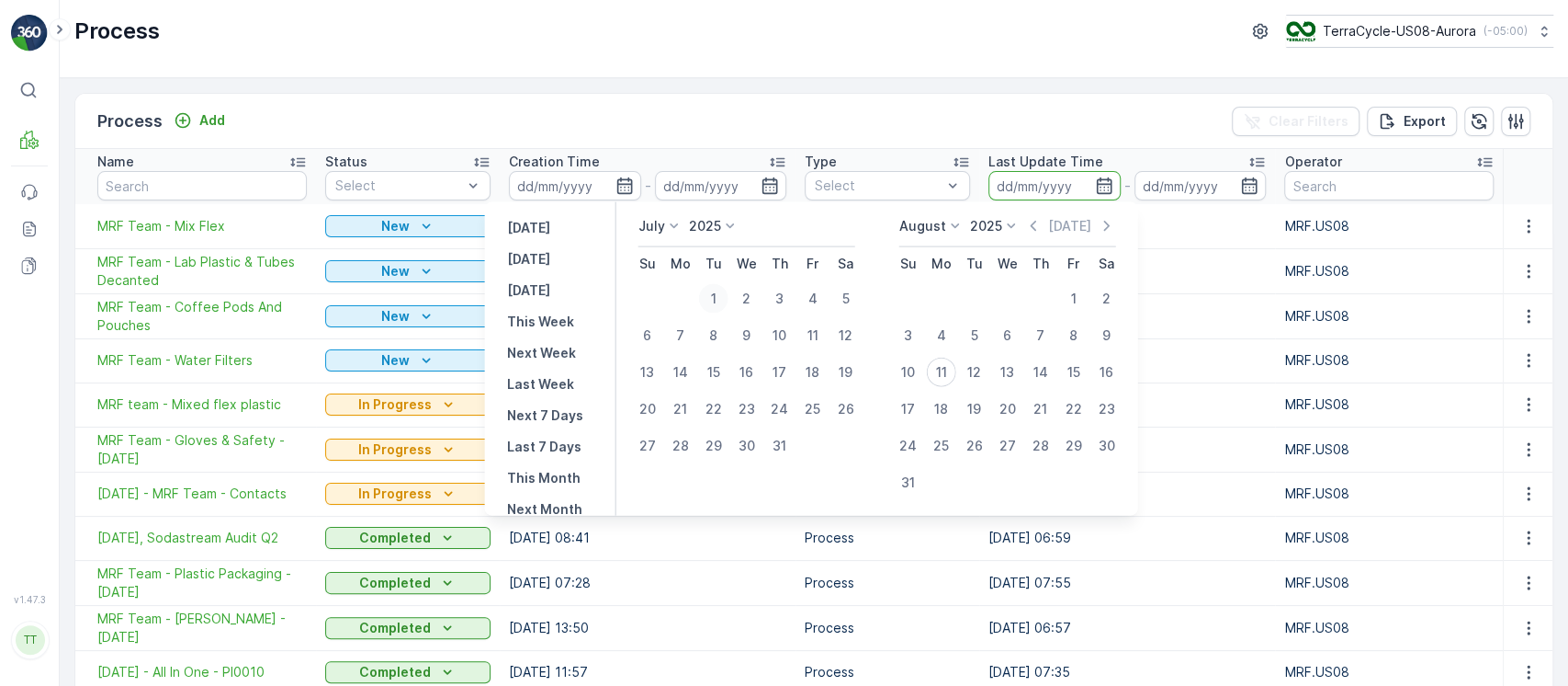
click at [714, 295] on div "1" at bounding box center [713, 298] width 29 height 29
type input "01.07.2025"
click at [776, 443] on div "31" at bounding box center [780, 445] width 29 height 29
type input "31.07.2025"
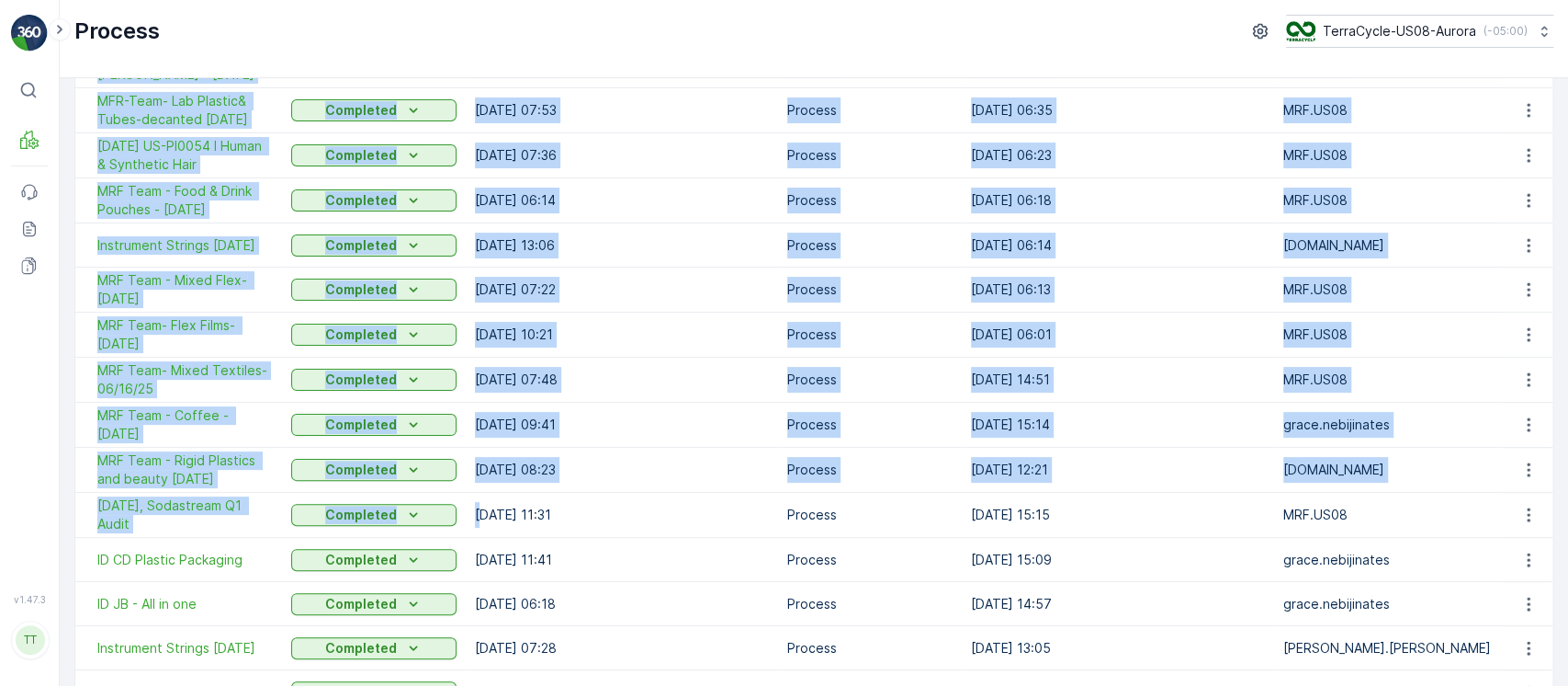
scroll to position [343, 0]
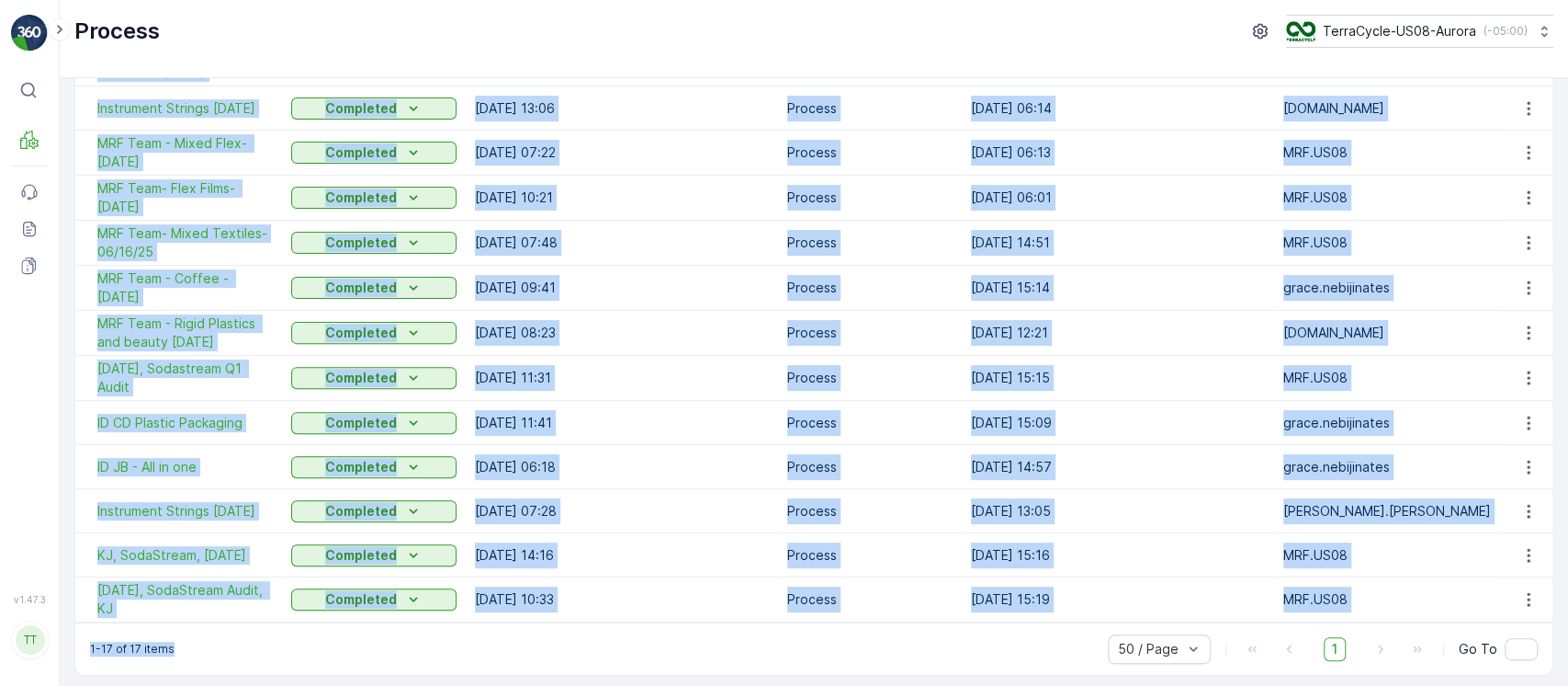
drag, startPoint x: 93, startPoint y: 236, endPoint x: 983, endPoint y: 636, distance: 975.8
click at [983, 636] on div "Process Add Clear Filters Export Name Status Select Creation Time - Type Select…" at bounding box center [813, 212] width 1479 height 926
copy div "7/22/25, Sodastream Audit Q2 Completed 22.07.2025 08:41 Process 29.07.2025 06:5…"
click at [723, 533] on td "28.03.2025 14:16" at bounding box center [622, 555] width 312 height 44
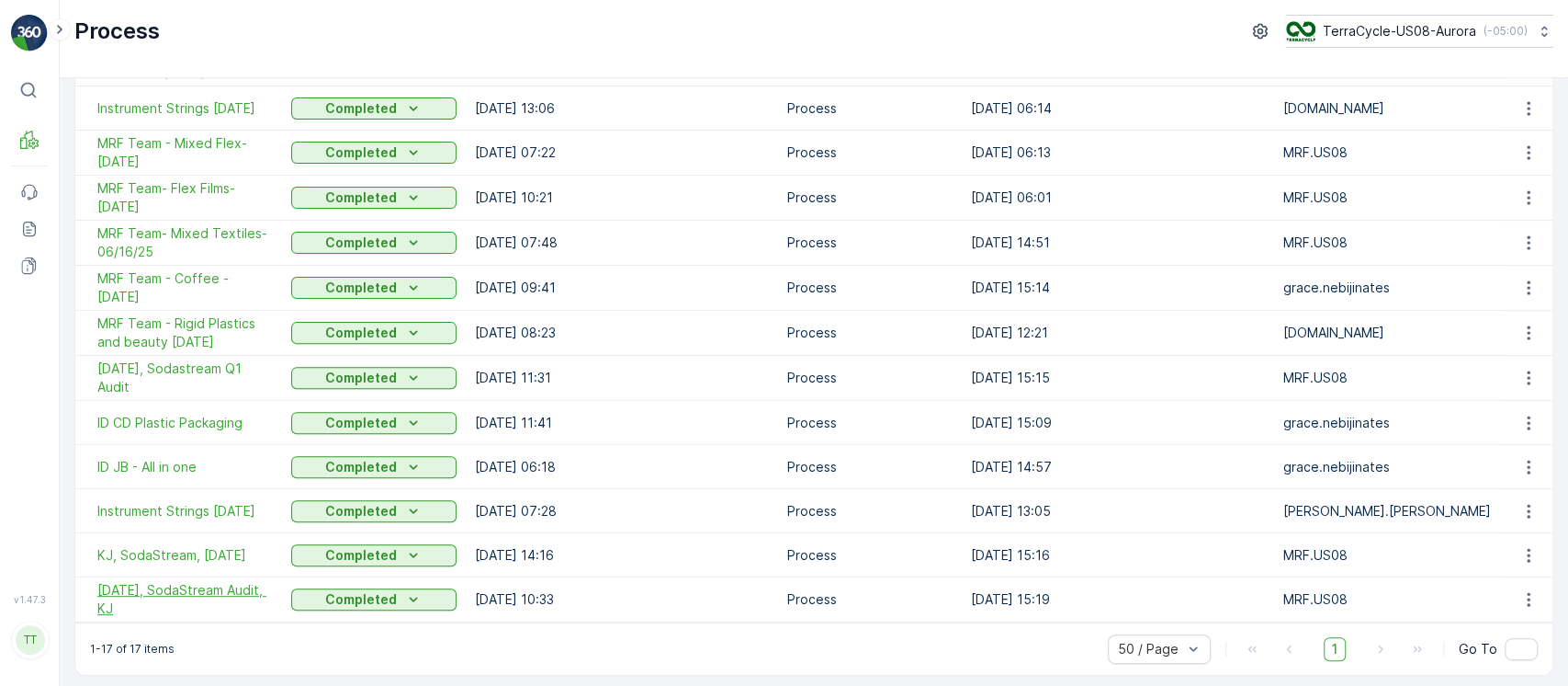
click at [208, 588] on span "08/01/24, SodaStream Audit, KJ" at bounding box center [184, 598] width 175 height 37
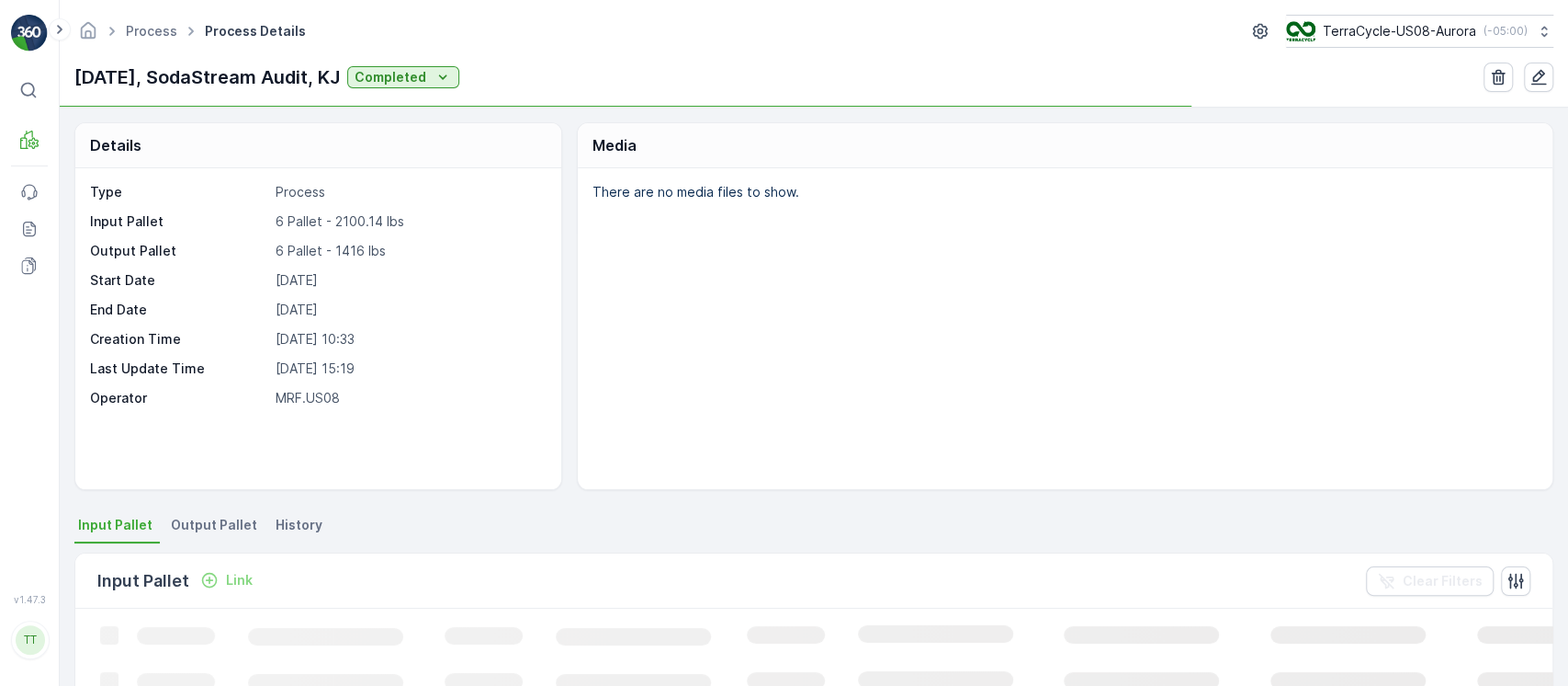
click at [356, 229] on div "Type Process Input Pallet 6 Pallet - 2100.14 lbs Output Pallet 6 Pallet - 1416 …" at bounding box center [316, 295] width 452 height 225
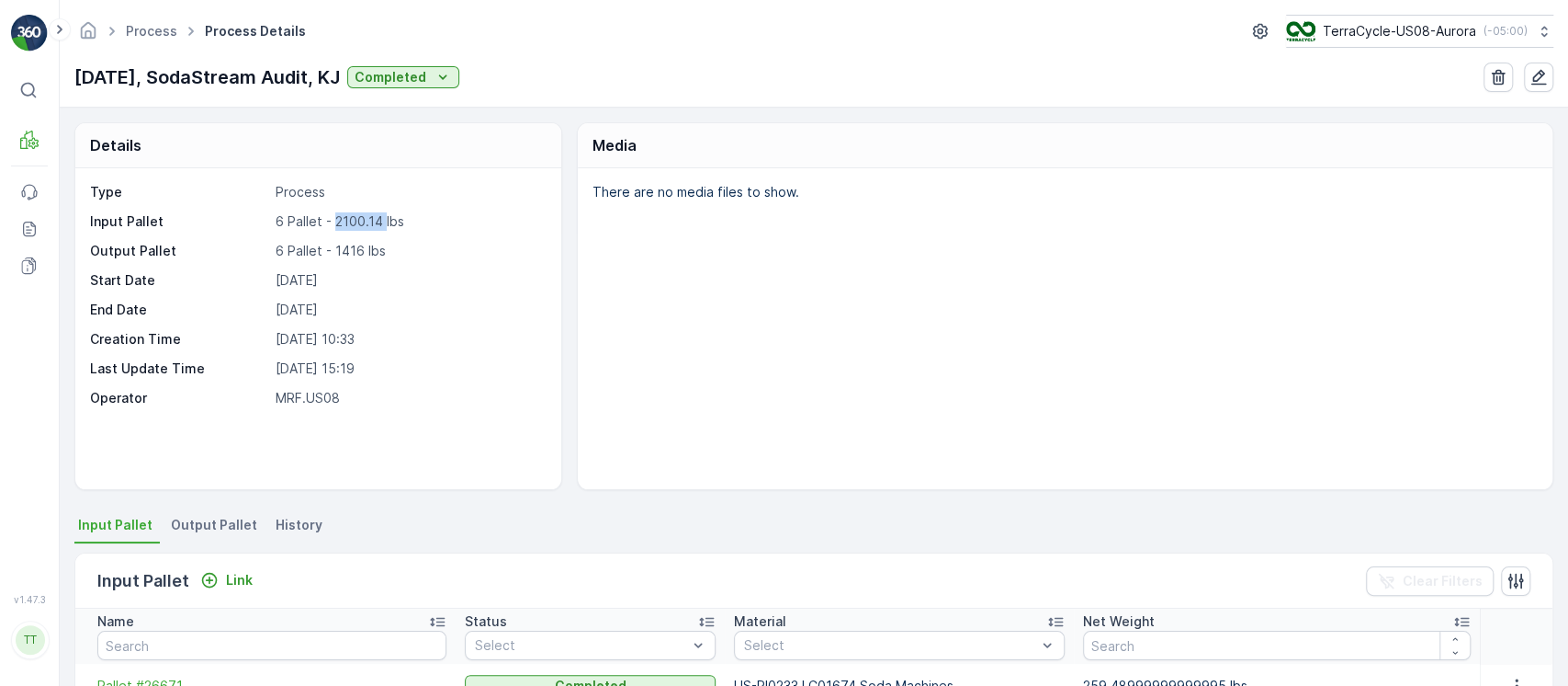
copy p "2100.14"
click at [346, 245] on p "6 Pallet - 1416 lbs" at bounding box center [409, 250] width 267 height 18
click at [341, 245] on p "6 Pallet - 1416 lbs" at bounding box center [409, 250] width 267 height 18
click at [330, 249] on p "6 Pallet - 1416 lbs" at bounding box center [409, 250] width 267 height 18
click at [338, 246] on p "6 Pallet - 1416 lbs" at bounding box center [409, 250] width 267 height 18
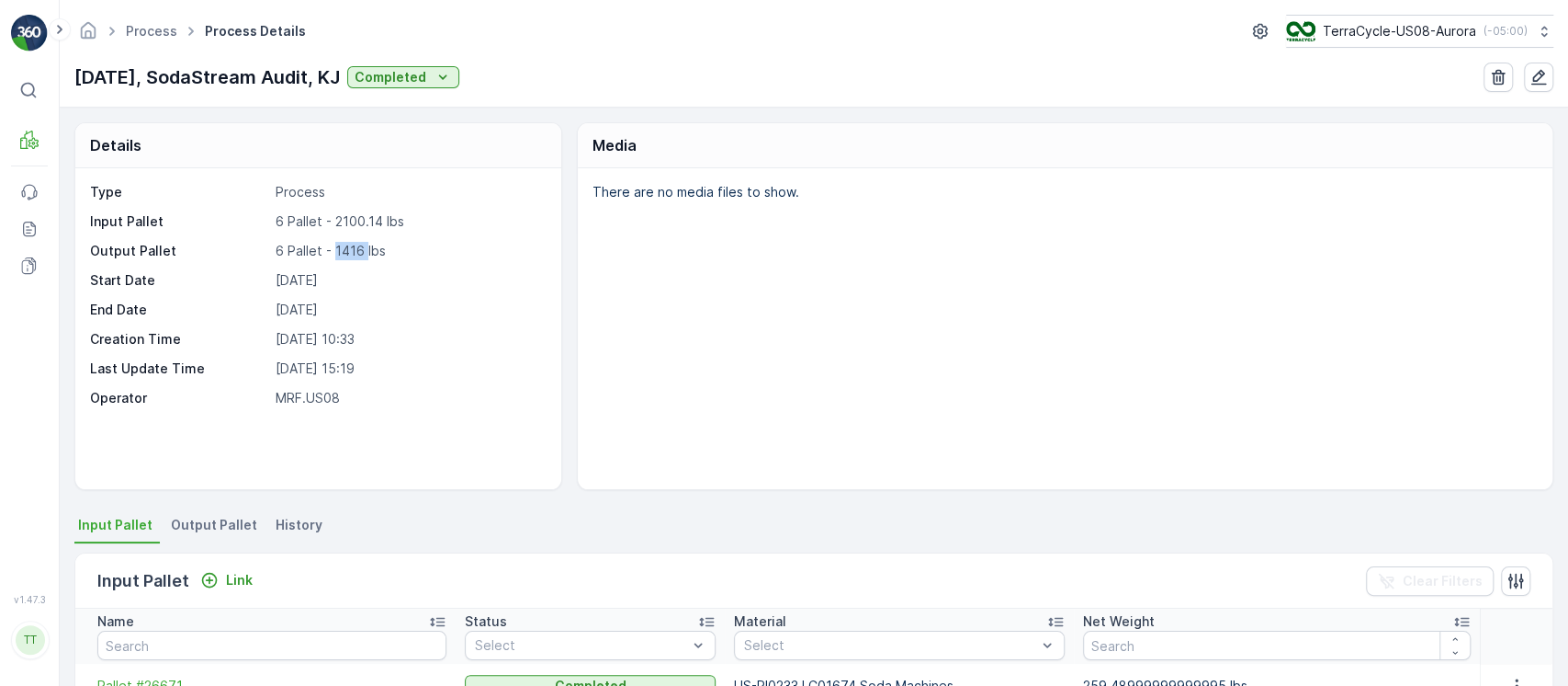
click at [338, 246] on p "6 Pallet - 1416 lbs" at bounding box center [409, 250] width 267 height 18
copy p "1416"
click at [227, 66] on p "08/01/24, SodaStream Audit, KJ" at bounding box center [206, 77] width 265 height 28
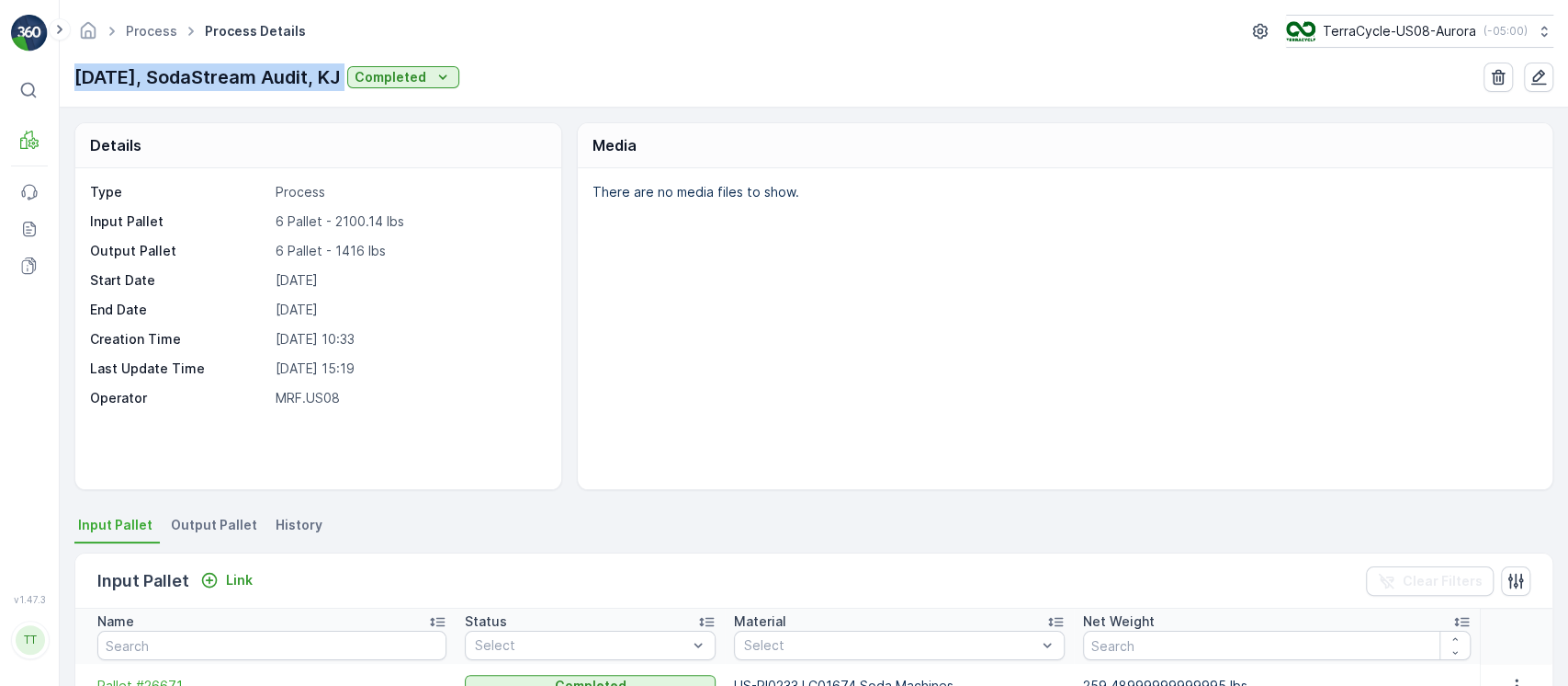
copy p "08/01/24, SodaStream Audit, KJ"
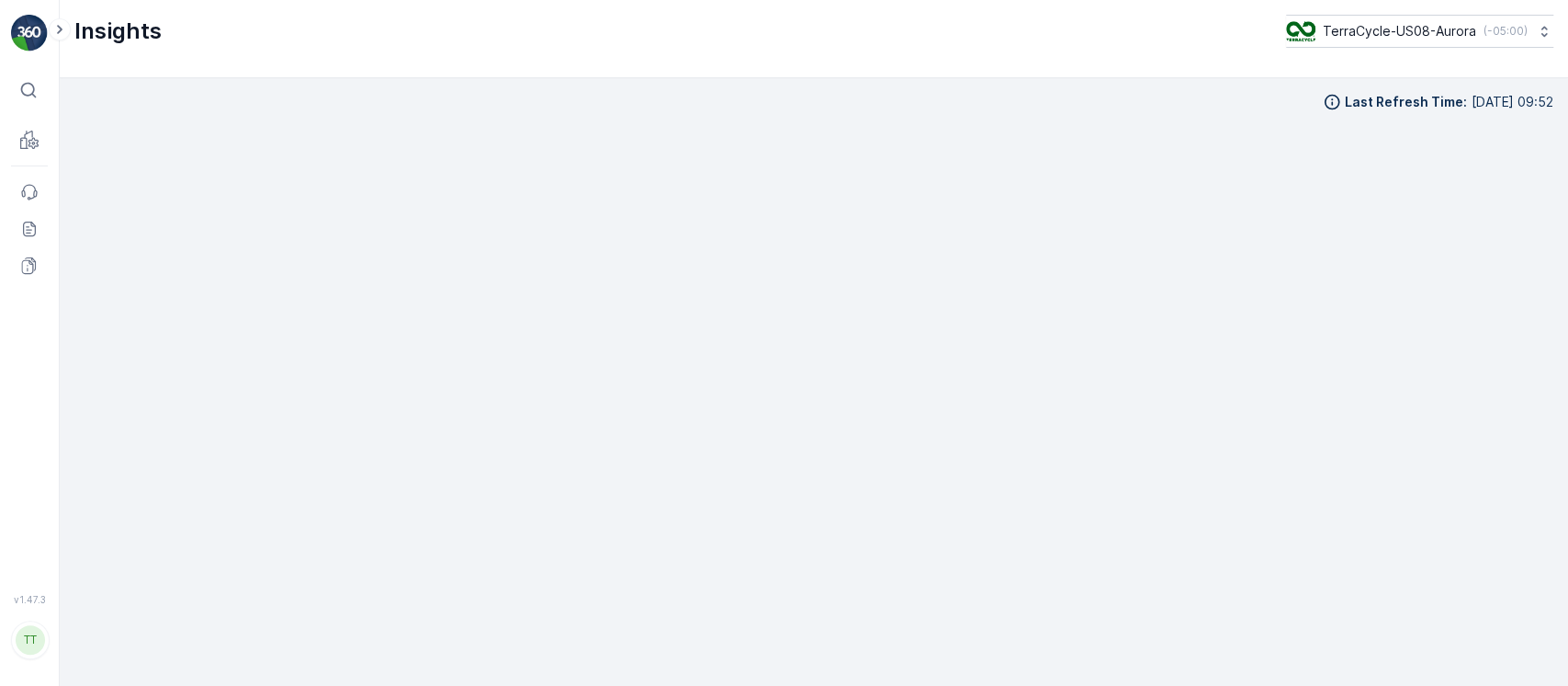
scroll to position [18, 0]
